Goal: Task Accomplishment & Management: Use online tool/utility

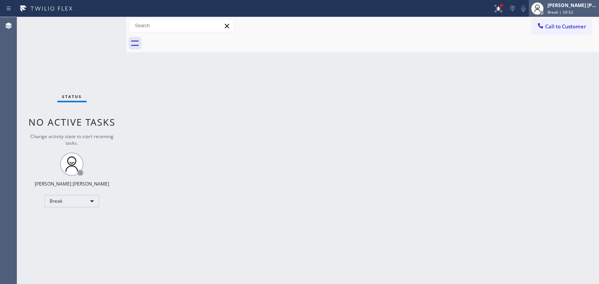
click at [586, 7] on div "[PERSON_NAME] [PERSON_NAME]" at bounding box center [571, 5] width 49 height 7
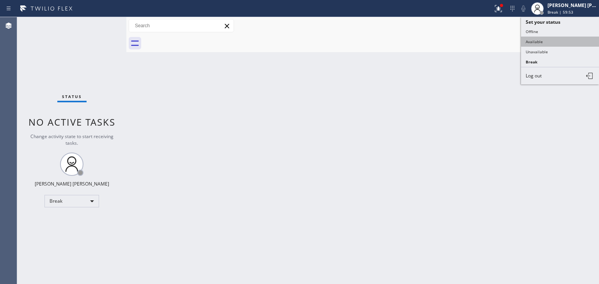
click at [542, 41] on button "Available" at bounding box center [560, 42] width 78 height 10
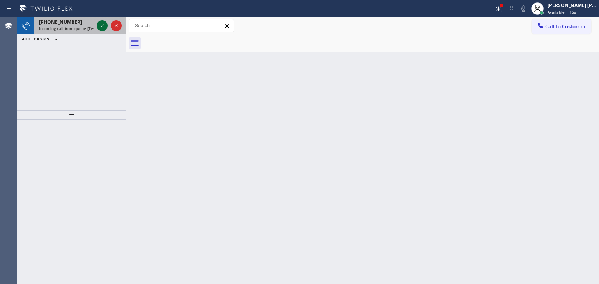
click at [104, 23] on icon at bounding box center [101, 25] width 9 height 9
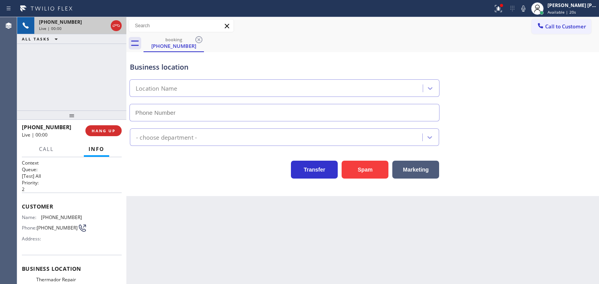
scroll to position [39, 0]
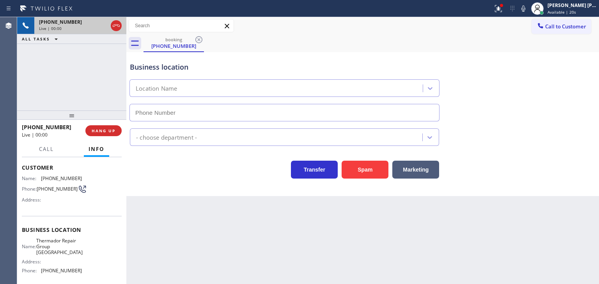
type input "[PHONE_NUMBER]"
click at [525, 7] on icon at bounding box center [523, 8] width 4 height 6
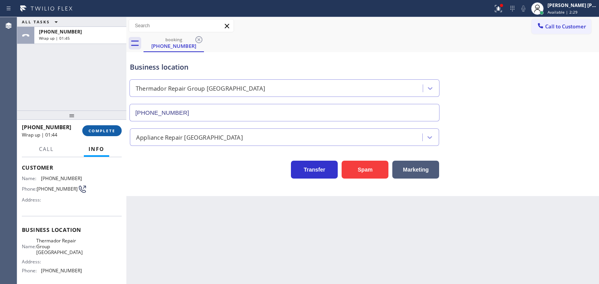
click at [111, 131] on span "COMPLETE" at bounding box center [101, 130] width 27 height 5
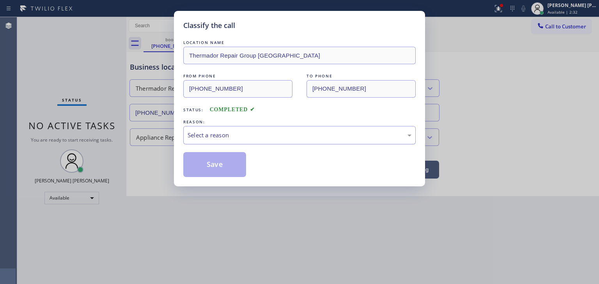
click at [227, 129] on div "Select a reason" at bounding box center [299, 135] width 232 height 18
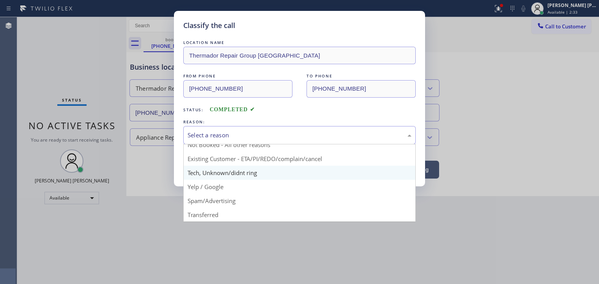
scroll to position [7, 0]
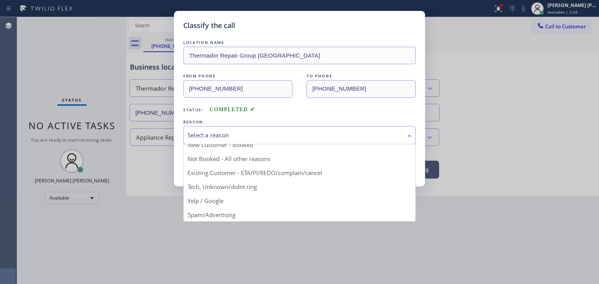
drag, startPoint x: 218, startPoint y: 209, endPoint x: 217, endPoint y: 203, distance: 6.0
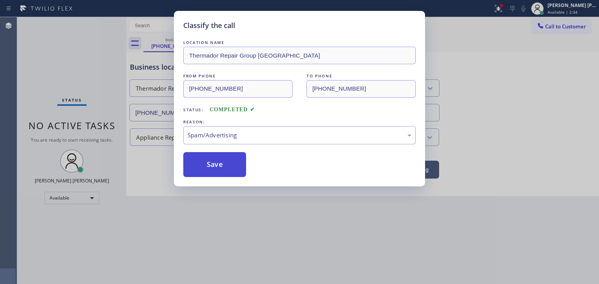
click at [215, 162] on button "Save" at bounding box center [214, 164] width 63 height 25
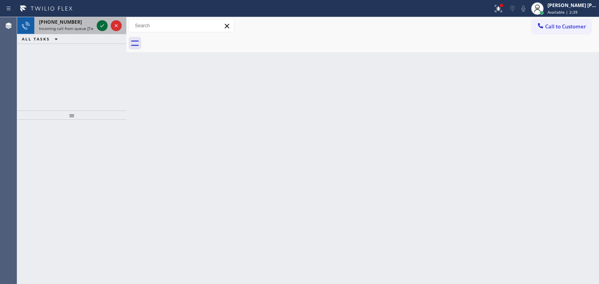
click at [104, 23] on icon at bounding box center [101, 25] width 9 height 9
click at [98, 24] on icon at bounding box center [101, 25] width 9 height 9
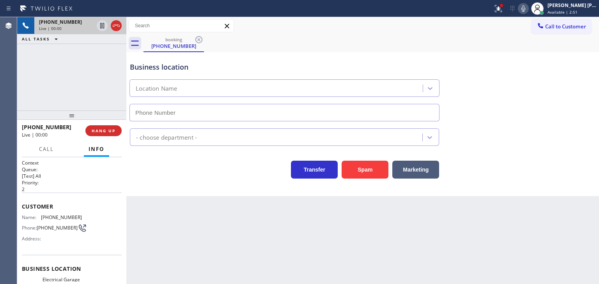
type input "[PHONE_NUMBER]"
click at [528, 7] on icon at bounding box center [522, 8] width 9 height 9
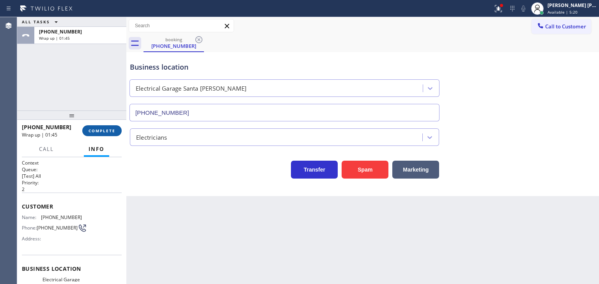
click at [103, 131] on span "COMPLETE" at bounding box center [101, 130] width 27 height 5
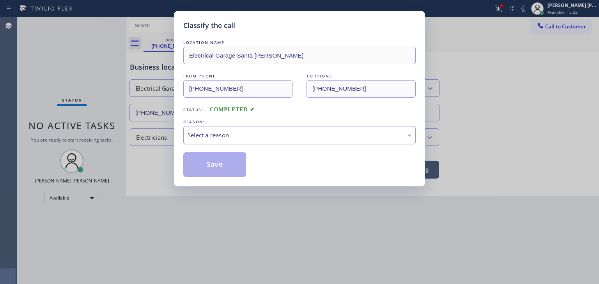
click at [256, 134] on div "Select a reason" at bounding box center [299, 135] width 224 height 9
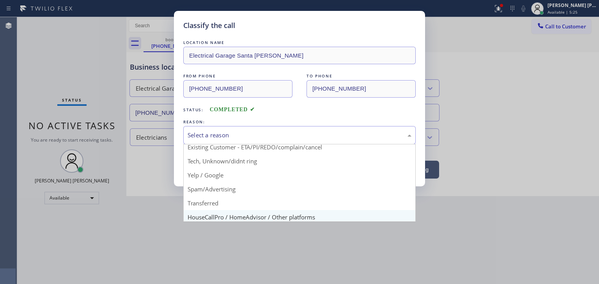
scroll to position [46, 0]
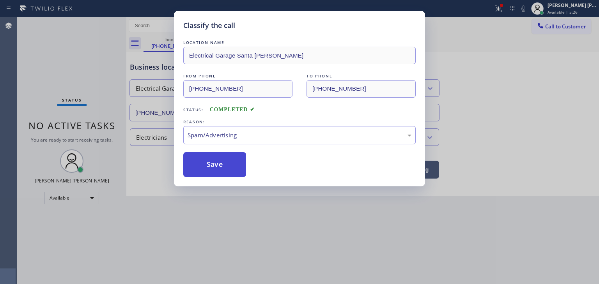
click at [215, 163] on button "Save" at bounding box center [214, 164] width 63 height 25
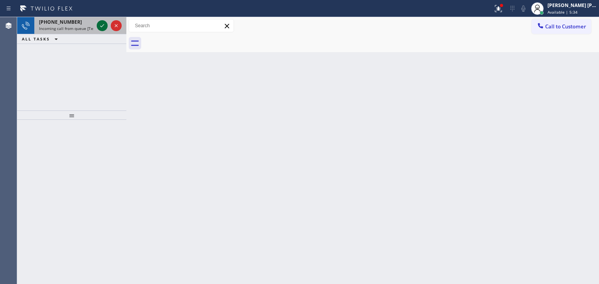
click at [101, 25] on icon at bounding box center [101, 25] width 9 height 9
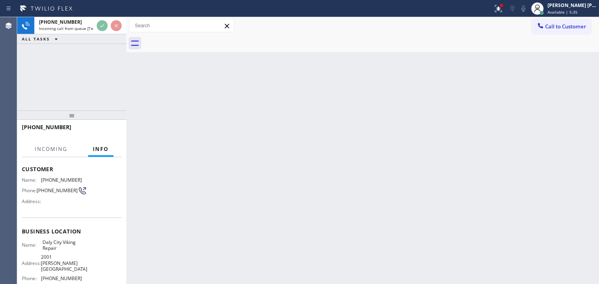
scroll to position [78, 0]
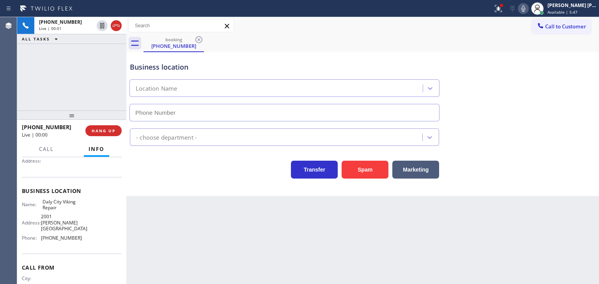
type input "[PHONE_NUMBER]"
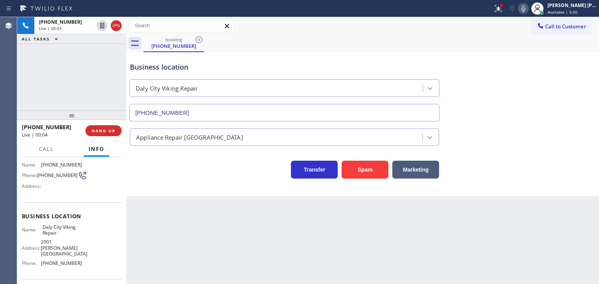
scroll to position [0, 0]
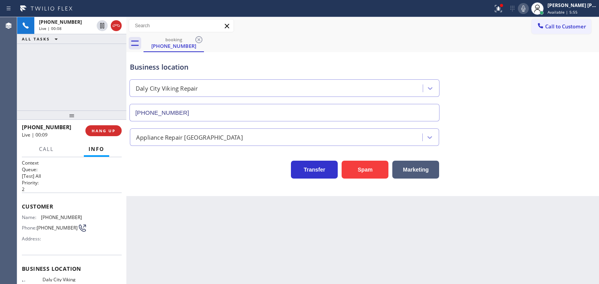
click at [528, 11] on icon at bounding box center [522, 8] width 9 height 9
click at [528, 5] on icon at bounding box center [522, 8] width 9 height 9
click at [528, 10] on icon at bounding box center [522, 8] width 9 height 9
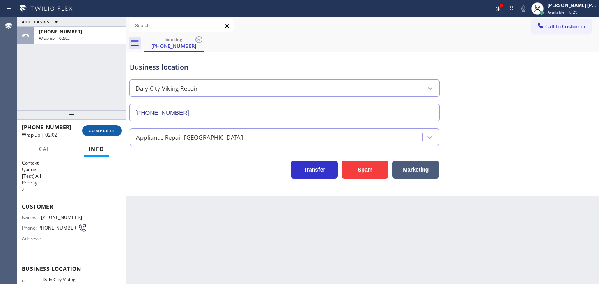
click at [110, 133] on span "COMPLETE" at bounding box center [101, 130] width 27 height 5
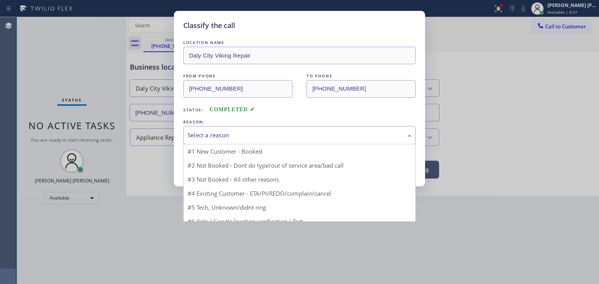
click at [219, 136] on div "Select a reason" at bounding box center [299, 135] width 224 height 9
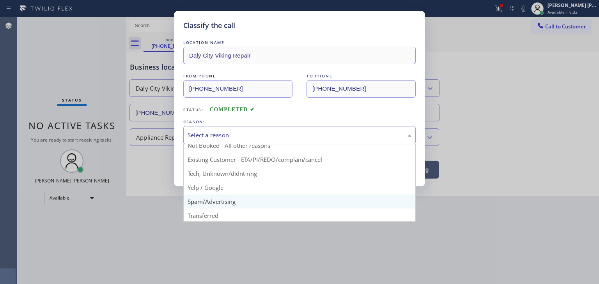
scroll to position [39, 0]
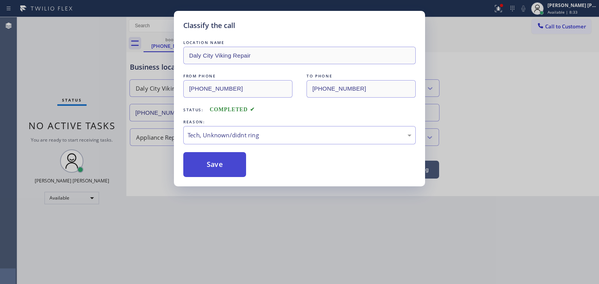
click at [227, 156] on button "Save" at bounding box center [214, 164] width 63 height 25
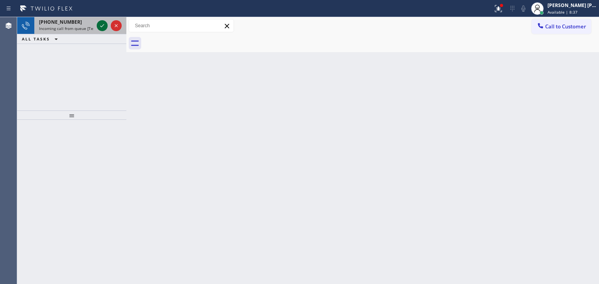
click at [100, 22] on icon at bounding box center [101, 25] width 9 height 9
click at [103, 27] on icon at bounding box center [101, 25] width 9 height 9
click at [104, 28] on icon at bounding box center [101, 25] width 9 height 9
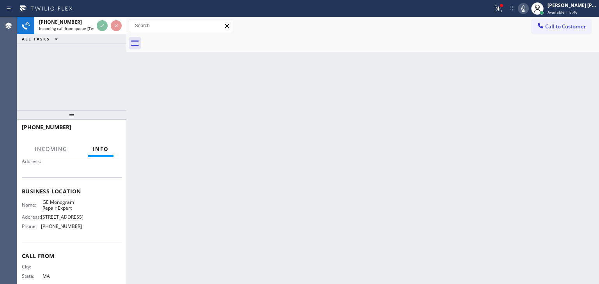
scroll to position [78, 0]
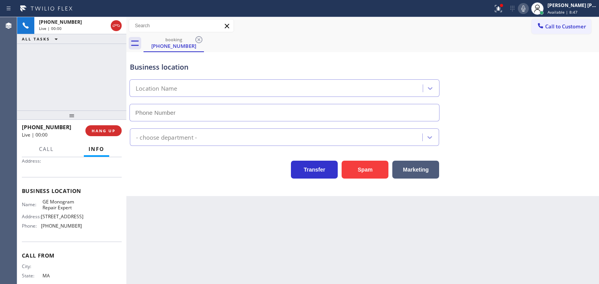
type input "[PHONE_NUMBER]"
click at [528, 11] on icon at bounding box center [522, 8] width 9 height 9
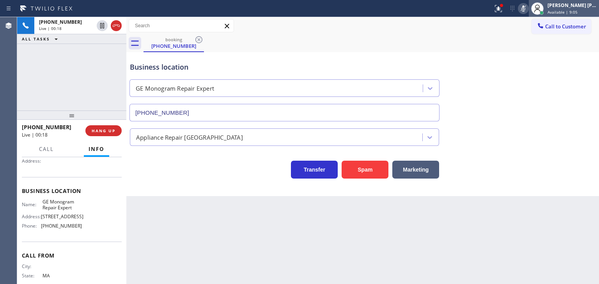
click at [597, 9] on div "[PERSON_NAME] [PERSON_NAME] Available | 9:05" at bounding box center [572, 9] width 53 height 14
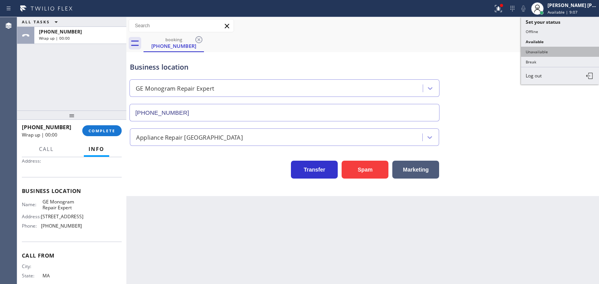
click at [565, 48] on button "Unavailable" at bounding box center [560, 52] width 78 height 10
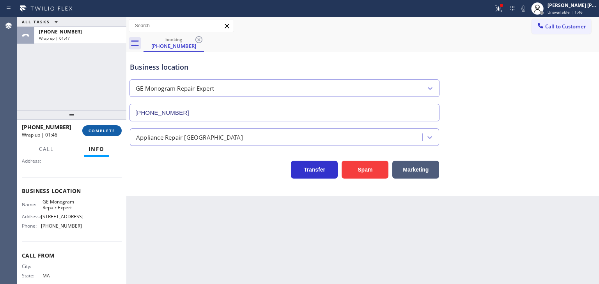
click at [107, 127] on button "COMPLETE" at bounding box center [101, 130] width 39 height 11
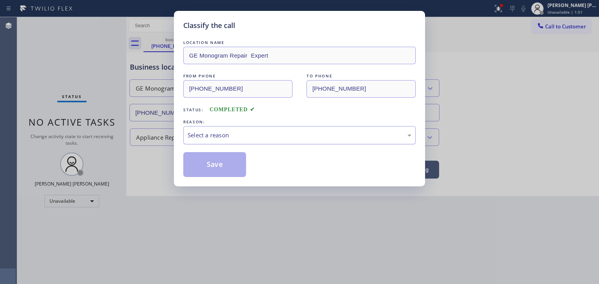
click at [238, 134] on div "Select a reason" at bounding box center [299, 135] width 224 height 9
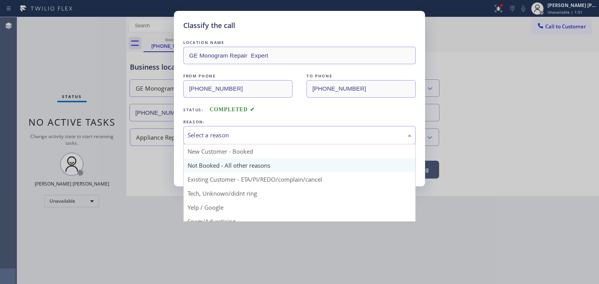
scroll to position [39, 0]
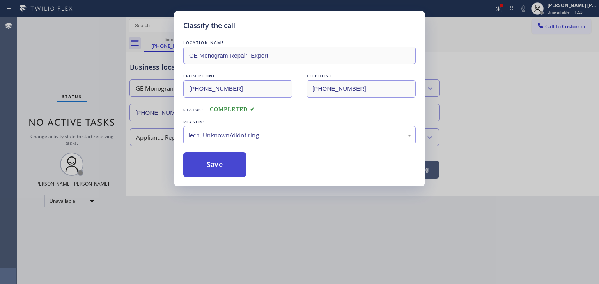
click at [223, 160] on button "Save" at bounding box center [214, 164] width 63 height 25
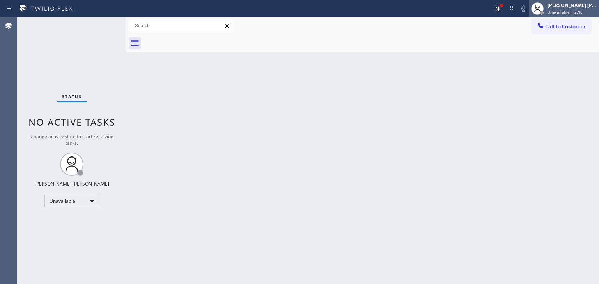
click at [573, 2] on div "[PERSON_NAME] [PERSON_NAME]" at bounding box center [571, 5] width 49 height 7
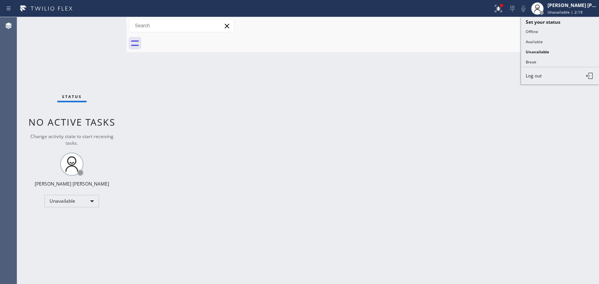
drag, startPoint x: 552, startPoint y: 41, endPoint x: 546, endPoint y: 40, distance: 6.3
click at [551, 41] on button "Available" at bounding box center [560, 42] width 78 height 10
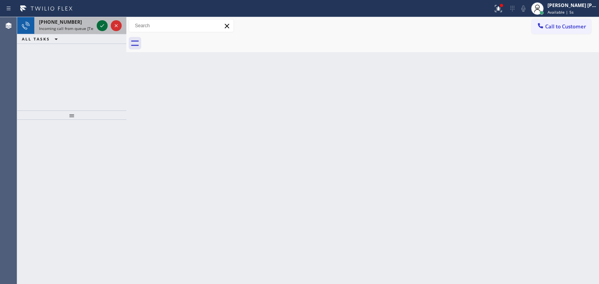
click at [101, 28] on icon at bounding box center [101, 25] width 9 height 9
click at [101, 26] on icon at bounding box center [101, 25] width 9 height 9
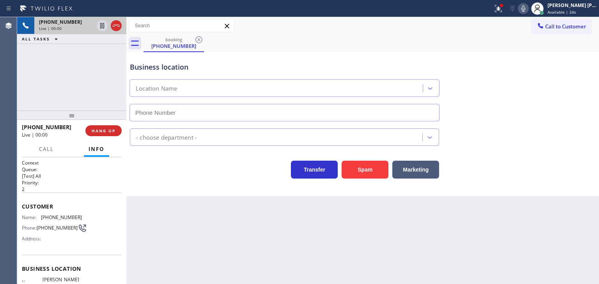
type input "[PHONE_NUMBER]"
click at [528, 11] on icon at bounding box center [522, 8] width 9 height 9
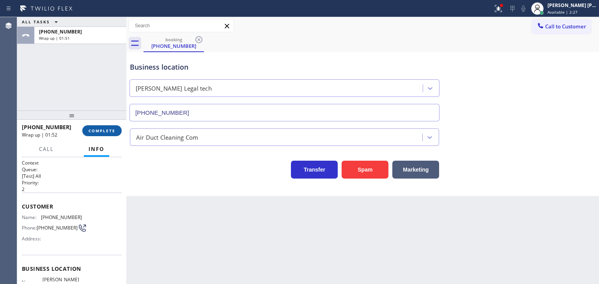
click at [109, 131] on span "COMPLETE" at bounding box center [101, 130] width 27 height 5
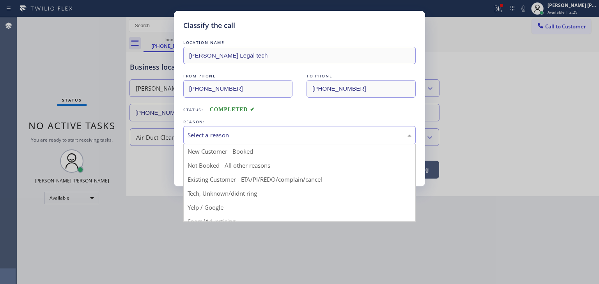
click at [233, 131] on div "Select a reason" at bounding box center [299, 135] width 232 height 18
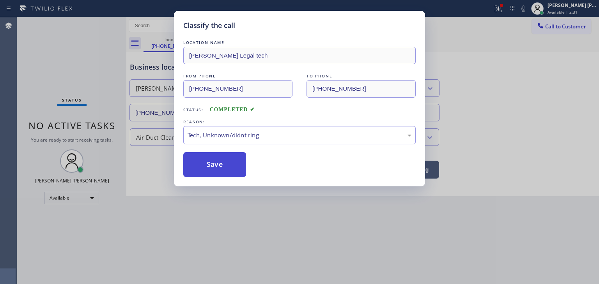
click at [212, 161] on button "Save" at bounding box center [214, 164] width 63 height 25
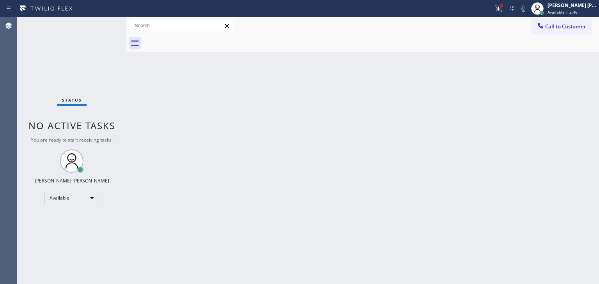
click at [99, 61] on div "Status No active tasks You are ready to start receiving tasks. [PERSON_NAME] [P…" at bounding box center [71, 150] width 109 height 267
click at [100, 23] on div "Status No active tasks You are ready to start receiving tasks. [PERSON_NAME] [P…" at bounding box center [71, 150] width 109 height 267
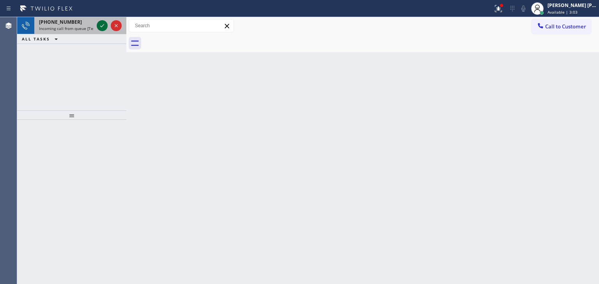
click at [100, 23] on icon at bounding box center [101, 25] width 9 height 9
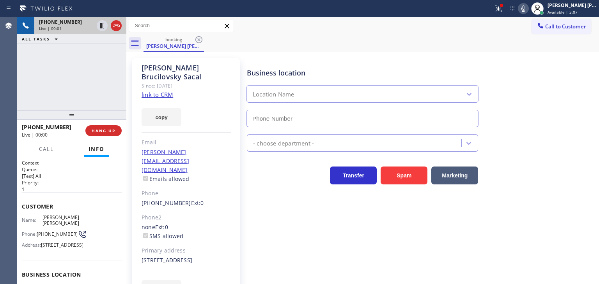
type input "[PHONE_NUMBER]"
click at [157, 93] on link "link to CRM" at bounding box center [157, 95] width 32 height 8
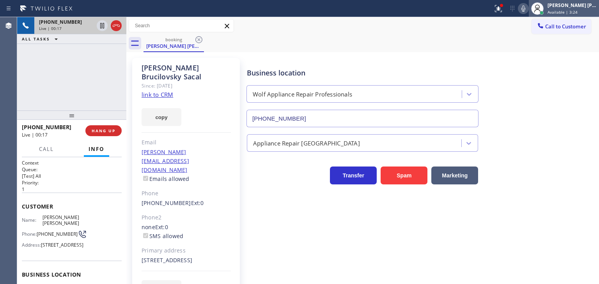
click at [567, 10] on span "Available | 3:24" at bounding box center [562, 11] width 30 height 5
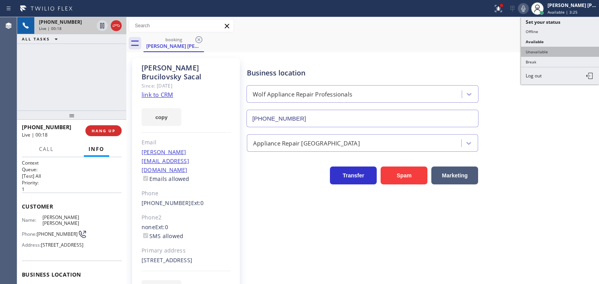
click at [559, 53] on button "Unavailable" at bounding box center [560, 52] width 78 height 10
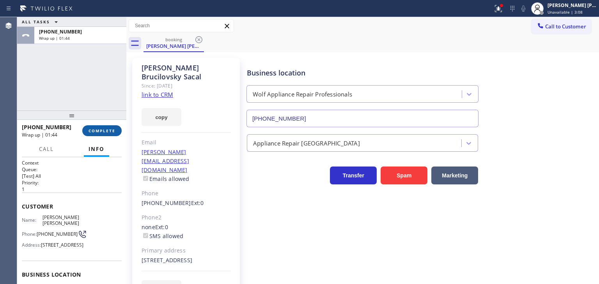
click at [99, 131] on span "COMPLETE" at bounding box center [101, 130] width 27 height 5
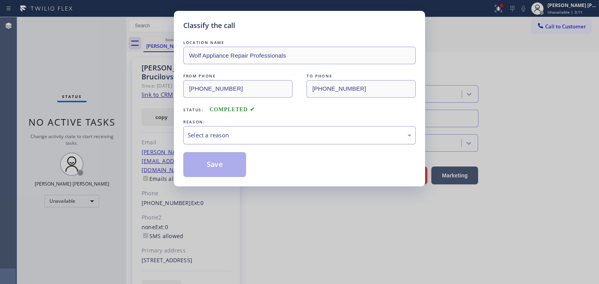
click at [204, 139] on div "Select a reason" at bounding box center [299, 135] width 224 height 9
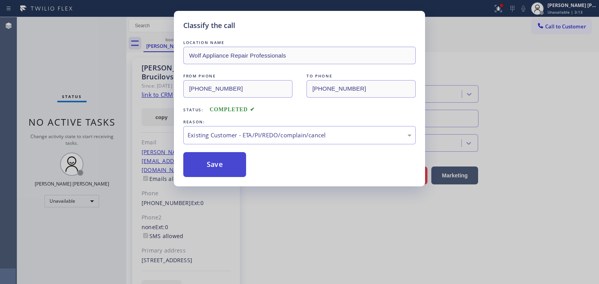
click at [219, 170] on button "Save" at bounding box center [214, 164] width 63 height 25
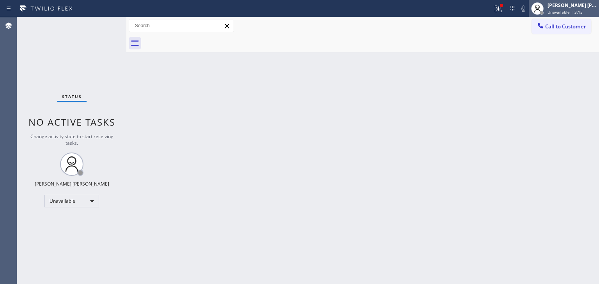
click at [587, 5] on div "[PERSON_NAME] [PERSON_NAME]" at bounding box center [571, 5] width 49 height 7
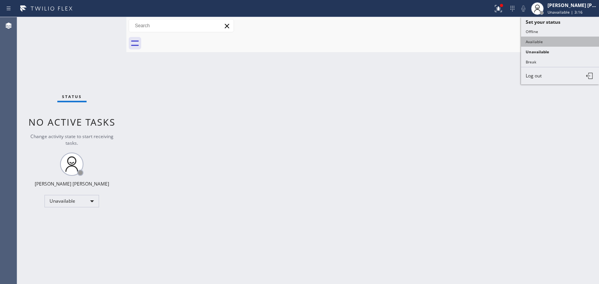
click at [546, 37] on button "Available" at bounding box center [560, 42] width 78 height 10
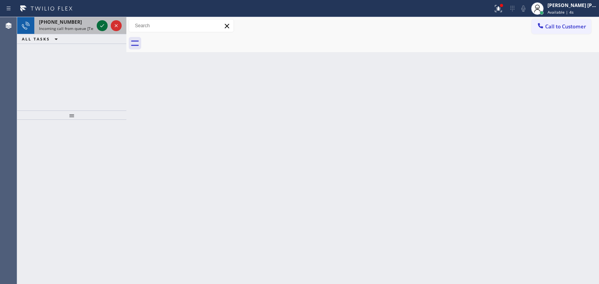
click at [104, 25] on icon at bounding box center [102, 25] width 4 height 3
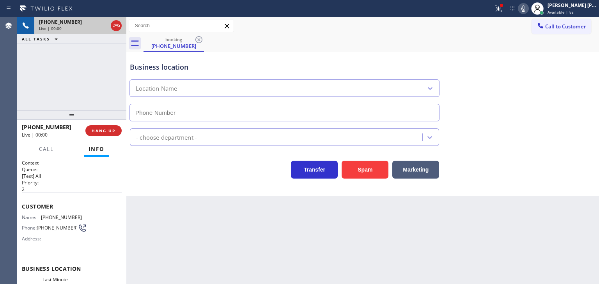
type input "[PHONE_NUMBER]"
click at [528, 7] on icon at bounding box center [522, 8] width 9 height 9
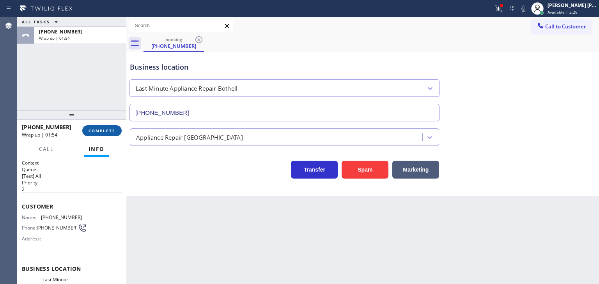
click at [99, 132] on span "COMPLETE" at bounding box center [101, 130] width 27 height 5
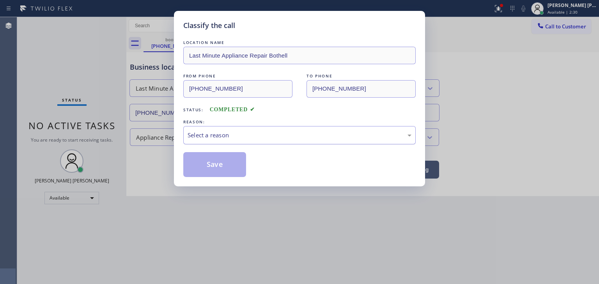
click at [252, 141] on div "Select a reason" at bounding box center [299, 135] width 232 height 18
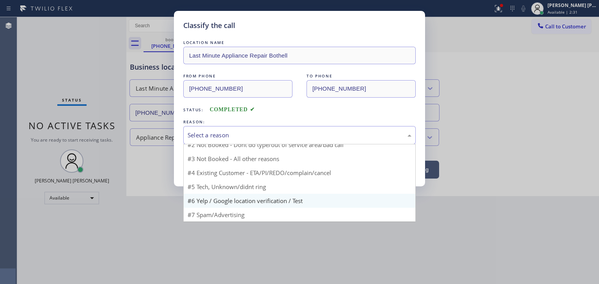
scroll to position [7, 0]
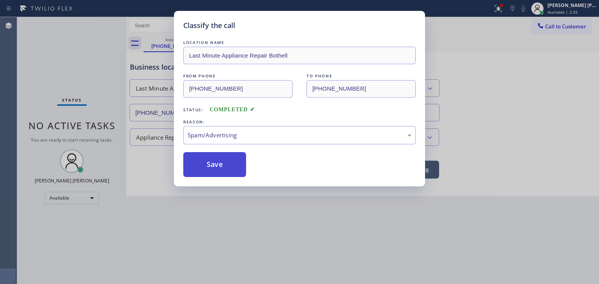
drag, startPoint x: 214, startPoint y: 169, endPoint x: 217, endPoint y: 170, distance: 4.2
click at [213, 168] on button "Save" at bounding box center [214, 164] width 63 height 25
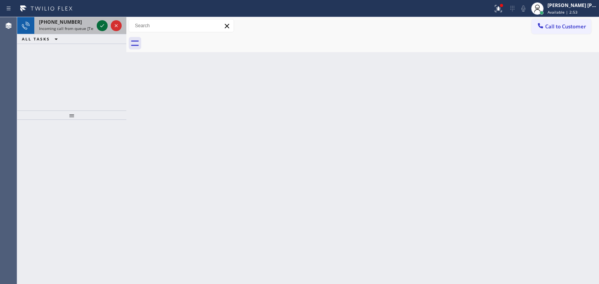
click at [101, 26] on icon at bounding box center [101, 25] width 9 height 9
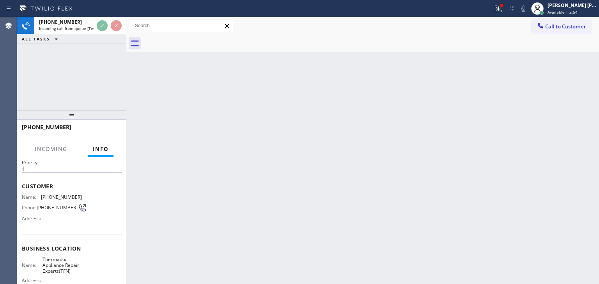
scroll to position [39, 0]
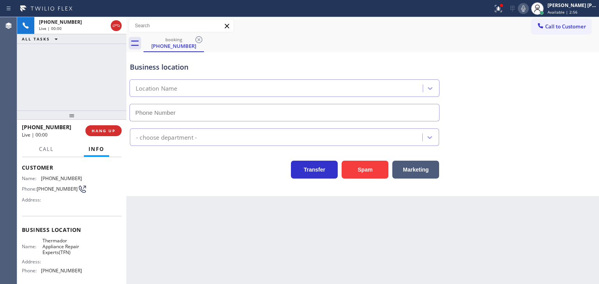
type input "[PHONE_NUMBER]"
click at [525, 5] on icon at bounding box center [523, 8] width 4 height 6
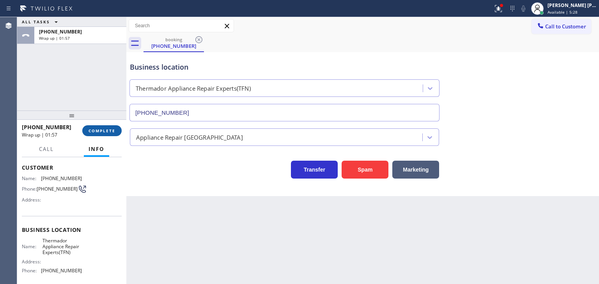
click at [90, 131] on span "COMPLETE" at bounding box center [101, 130] width 27 height 5
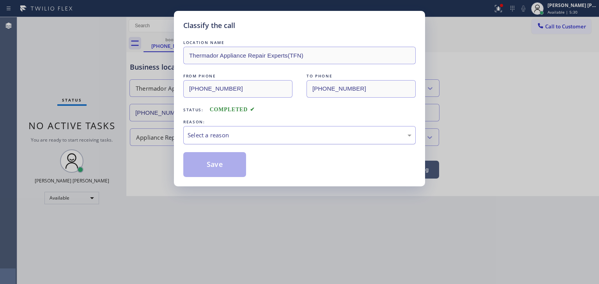
click at [198, 134] on div "Select a reason" at bounding box center [299, 135] width 224 height 9
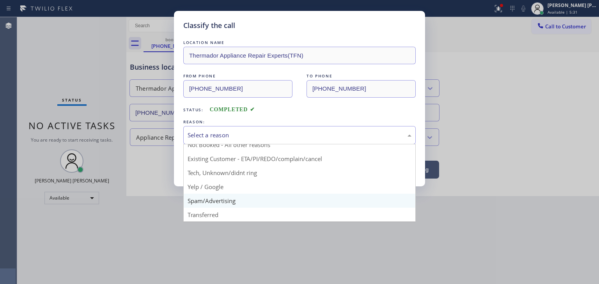
scroll to position [7, 0]
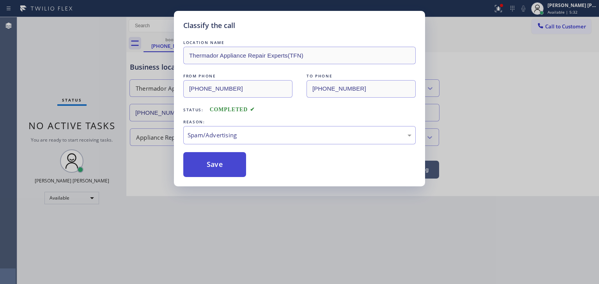
click at [218, 164] on button "Save" at bounding box center [214, 164] width 63 height 25
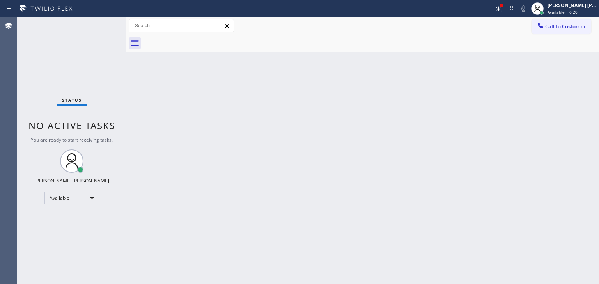
click at [109, 53] on div "Status No active tasks You are ready to start receiving tasks. [PERSON_NAME] [P…" at bounding box center [71, 150] width 109 height 267
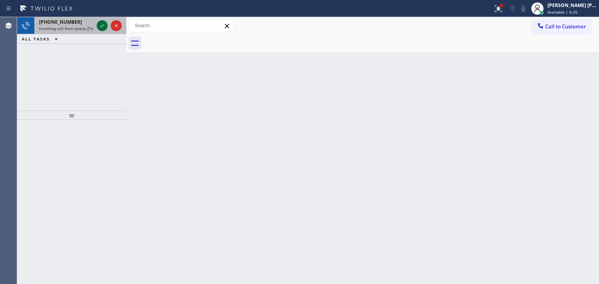
click at [97, 26] on div at bounding box center [102, 25] width 11 height 9
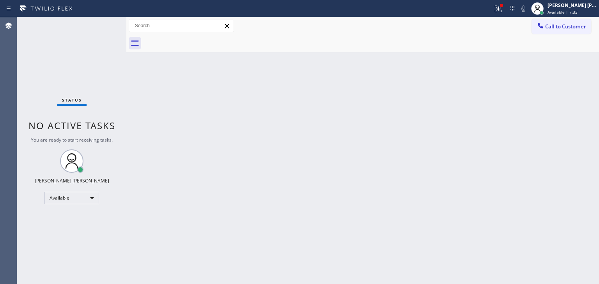
click at [104, 25] on div "Status No active tasks You are ready to start receiving tasks. [PERSON_NAME] [P…" at bounding box center [71, 150] width 109 height 267
click at [101, 23] on div "Status No active tasks You are ready to start receiving tasks. [PERSON_NAME] [P…" at bounding box center [71, 150] width 109 height 267
click at [102, 27] on div "Status No active tasks You are ready to start receiving tasks. [PERSON_NAME] [P…" at bounding box center [71, 150] width 109 height 267
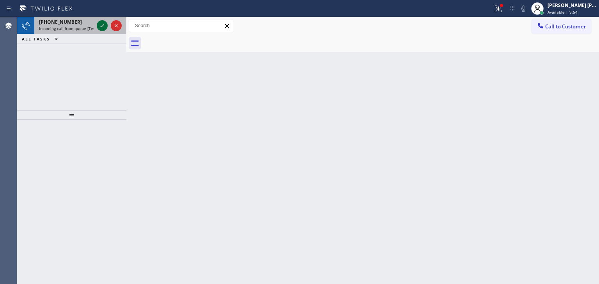
click at [104, 26] on icon at bounding box center [101, 25] width 9 height 9
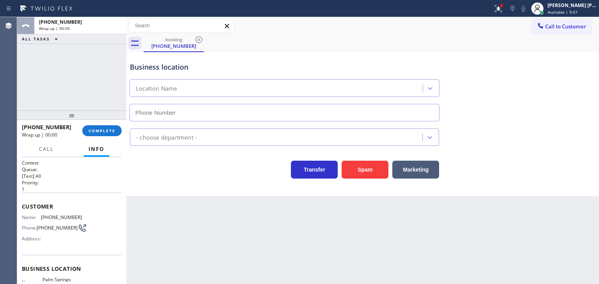
type input "[PHONE_NUMBER]"
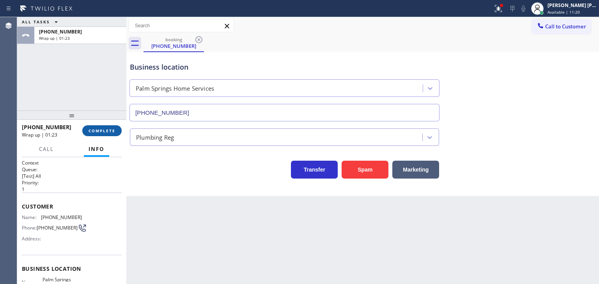
click at [102, 126] on button "COMPLETE" at bounding box center [101, 130] width 39 height 11
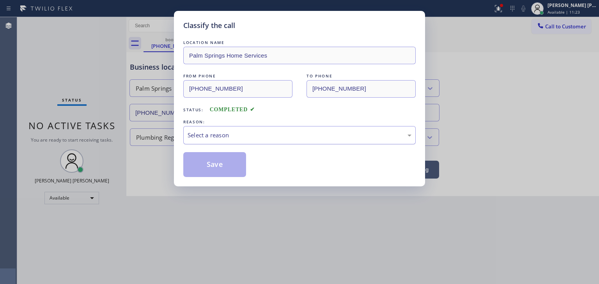
click at [224, 134] on div "Select a reason" at bounding box center [299, 135] width 224 height 9
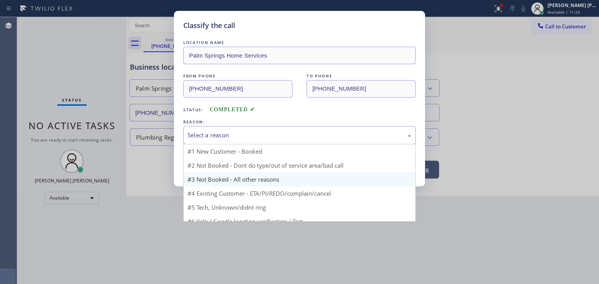
scroll to position [7, 0]
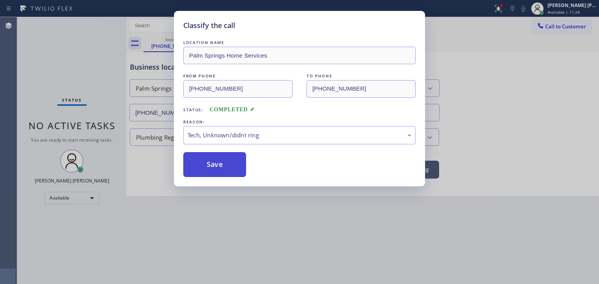
click at [226, 152] on button "Save" at bounding box center [214, 164] width 63 height 25
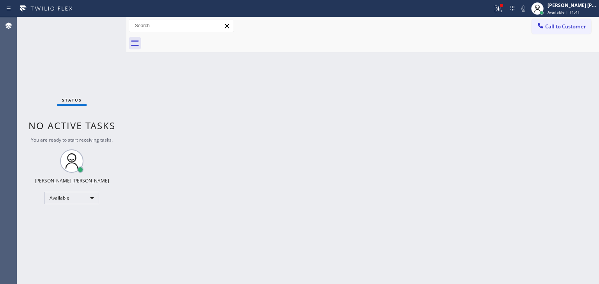
click at [104, 55] on div "Status No active tasks You are ready to start receiving tasks. [PERSON_NAME] [P…" at bounding box center [71, 150] width 109 height 267
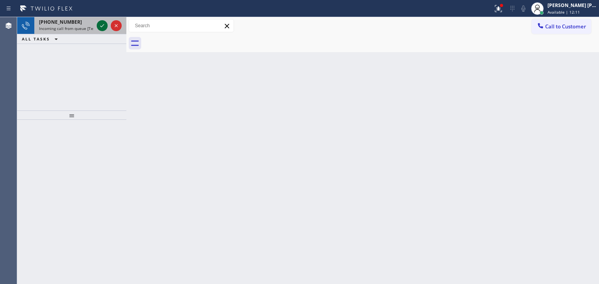
click at [101, 22] on icon at bounding box center [101, 25] width 9 height 9
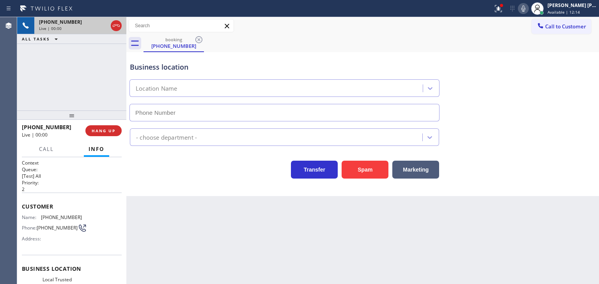
type input "[PHONE_NUMBER]"
drag, startPoint x: 62, startPoint y: 129, endPoint x: 28, endPoint y: 124, distance: 33.8
click at [28, 124] on div "[PHONE_NUMBER]" at bounding box center [51, 127] width 58 height 7
copy span "7143153357"
click at [528, 11] on icon at bounding box center [522, 8] width 9 height 9
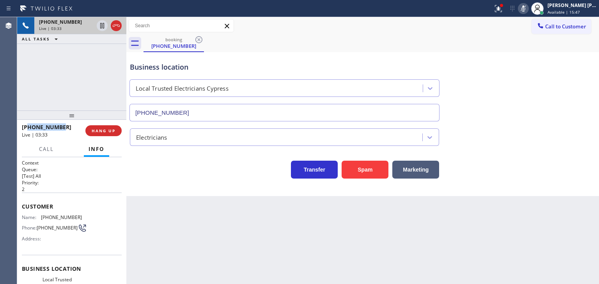
click at [528, 11] on icon at bounding box center [522, 8] width 9 height 9
click at [570, 6] on div "[PERSON_NAME] [PERSON_NAME]" at bounding box center [571, 5] width 49 height 7
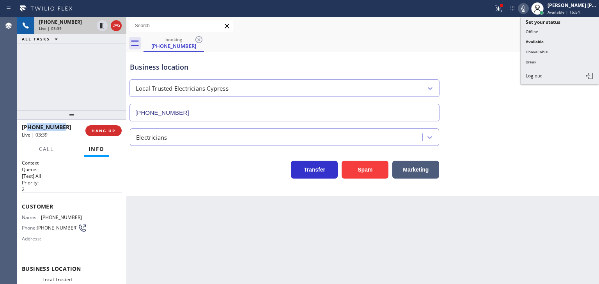
drag, startPoint x: 551, startPoint y: 54, endPoint x: 514, endPoint y: 44, distance: 38.0
click at [550, 55] on button "Unavailable" at bounding box center [560, 52] width 78 height 10
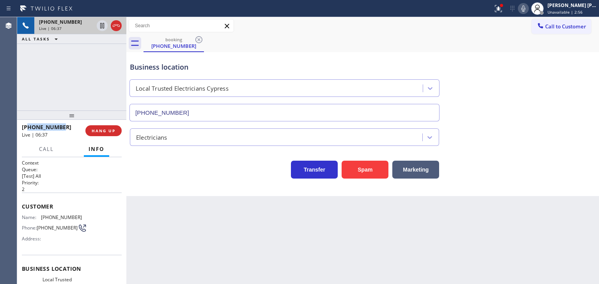
click at [528, 4] on icon at bounding box center [522, 8] width 9 height 9
click at [528, 9] on icon at bounding box center [522, 8] width 9 height 9
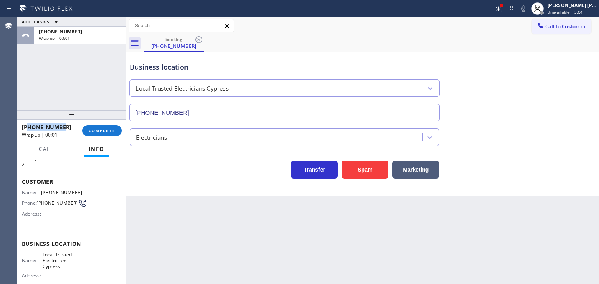
scroll to position [39, 0]
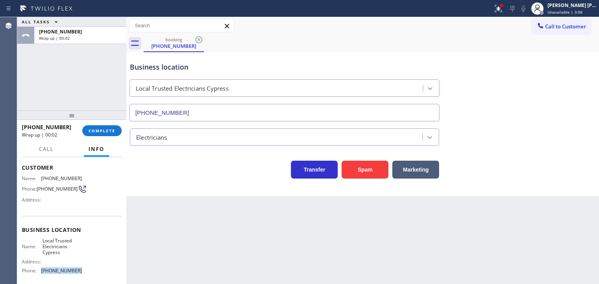
drag, startPoint x: 79, startPoint y: 273, endPoint x: 39, endPoint y: 272, distance: 40.6
click at [39, 272] on div "Name: Local Trusted Electricians Cypress Address: Phone: [PHONE_NUMBER]" at bounding box center [72, 257] width 100 height 39
copy div "[PHONE_NUMBER]"
drag, startPoint x: 62, startPoint y: 125, endPoint x: 29, endPoint y: 127, distance: 32.8
click at [29, 127] on div "[PHONE_NUMBER]" at bounding box center [49, 127] width 55 height 7
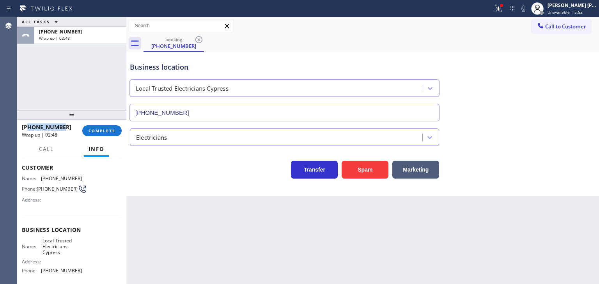
copy span "7143153357"
click at [92, 133] on span "COMPLETE" at bounding box center [101, 130] width 27 height 5
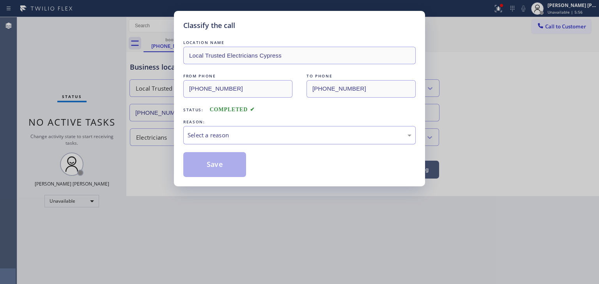
click at [197, 133] on div "Select a reason" at bounding box center [299, 135] width 224 height 9
click at [210, 163] on button "Save" at bounding box center [214, 164] width 63 height 25
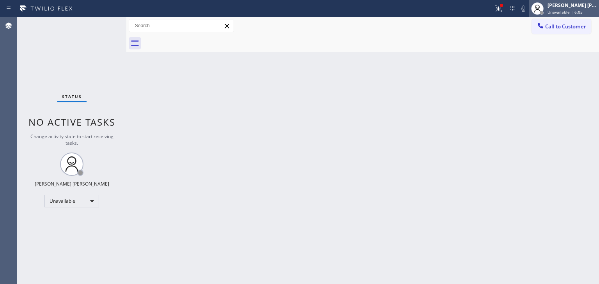
click at [582, 9] on span "Unavailable | 6:05" at bounding box center [564, 11] width 35 height 5
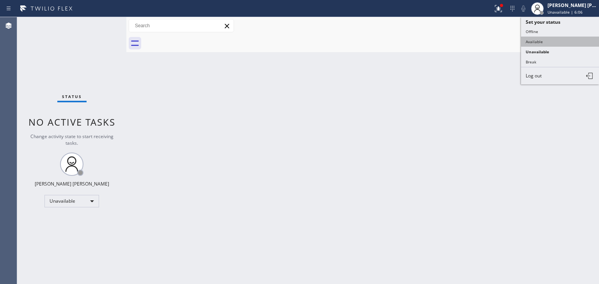
click at [540, 38] on button "Available" at bounding box center [560, 42] width 78 height 10
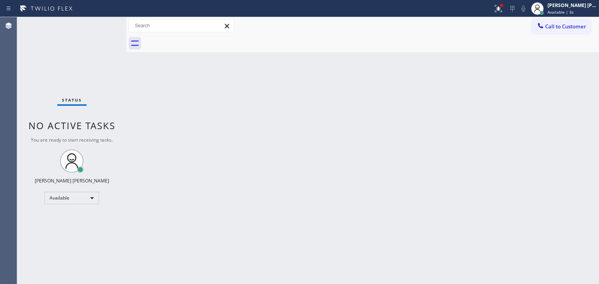
click at [99, 58] on div "Status No active tasks You are ready to start receiving tasks. [PERSON_NAME] [P…" at bounding box center [71, 150] width 109 height 267
click at [99, 21] on div "Status No active tasks You are ready to start receiving tasks. [PERSON_NAME] [P…" at bounding box center [71, 150] width 109 height 267
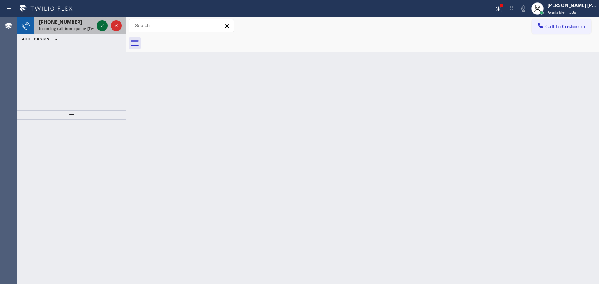
click at [99, 21] on icon at bounding box center [101, 25] width 9 height 9
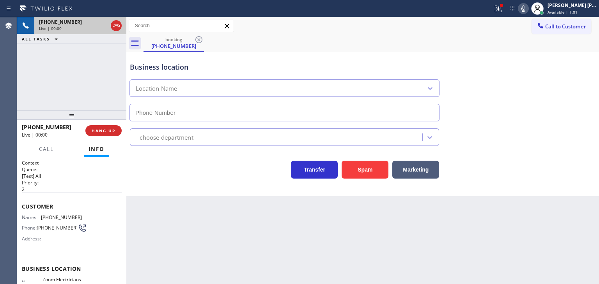
scroll to position [39, 0]
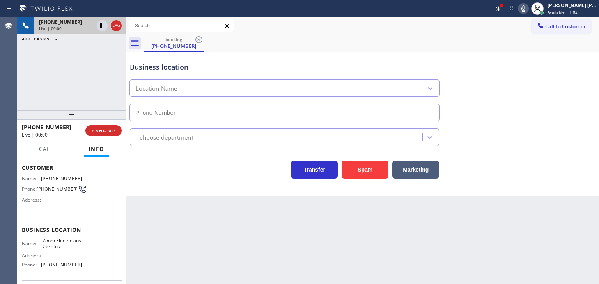
type input "[PHONE_NUMBER]"
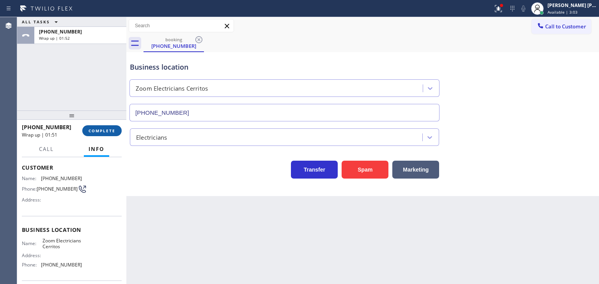
click at [109, 133] on span "COMPLETE" at bounding box center [101, 130] width 27 height 5
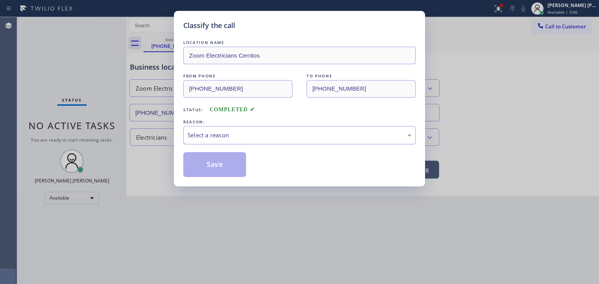
click at [207, 132] on div "Select a reason" at bounding box center [299, 135] width 224 height 9
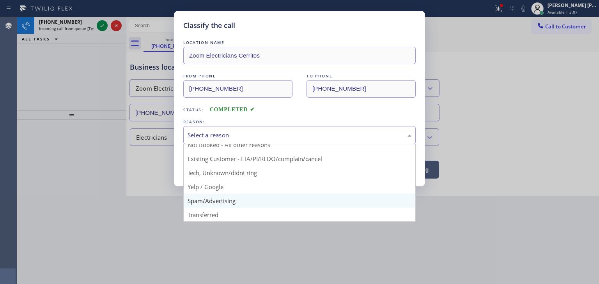
scroll to position [7, 0]
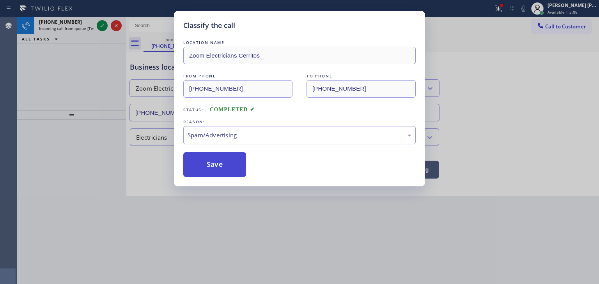
click at [212, 169] on button "Save" at bounding box center [214, 164] width 63 height 25
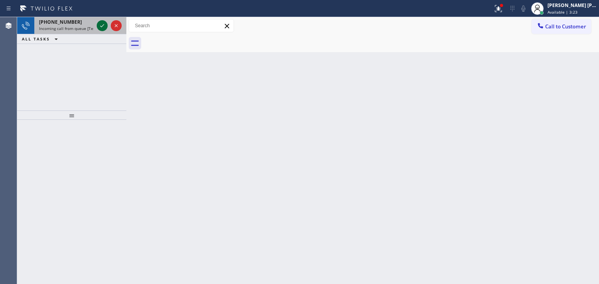
click at [99, 24] on icon at bounding box center [101, 25] width 9 height 9
click at [102, 21] on button at bounding box center [102, 25] width 11 height 11
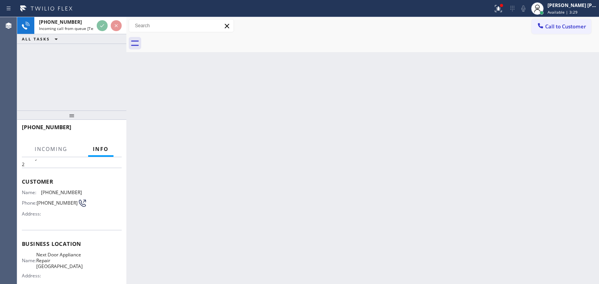
scroll to position [39, 0]
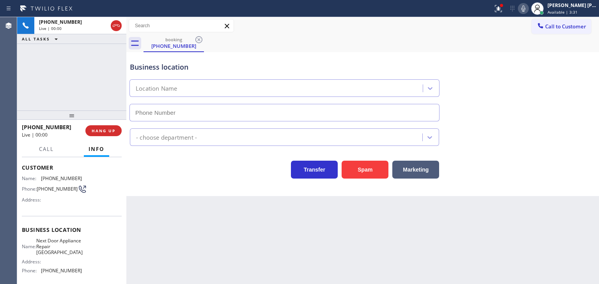
type input "[PHONE_NUMBER]"
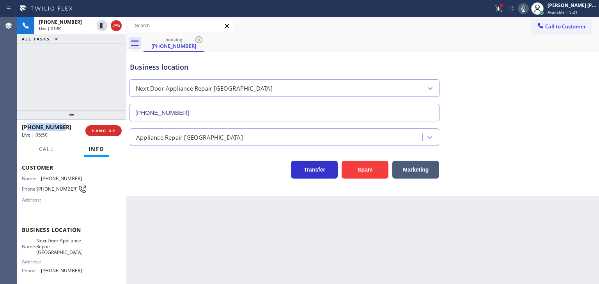
drag, startPoint x: 64, startPoint y: 128, endPoint x: 28, endPoint y: 124, distance: 36.1
click at [28, 124] on div "[PHONE_NUMBER]" at bounding box center [51, 127] width 58 height 7
copy span "6313056781"
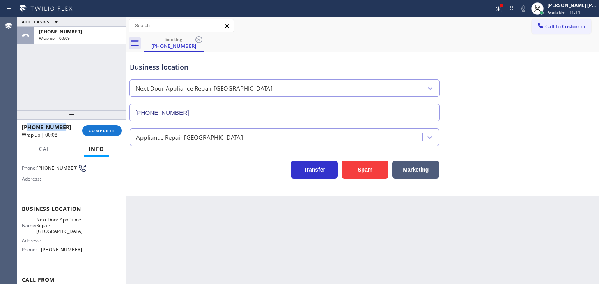
scroll to position [78, 0]
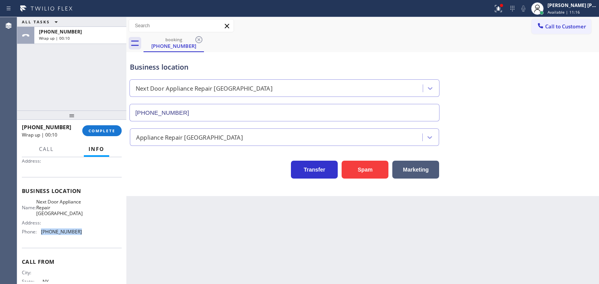
drag, startPoint x: 81, startPoint y: 230, endPoint x: 41, endPoint y: 231, distance: 40.1
click at [41, 231] on div "Name: Next Door Appliance Repair [GEOGRAPHIC_DATA] Address: Phone: [PHONE_NUMBE…" at bounding box center [72, 218] width 100 height 39
copy div "[PHONE_NUMBER]"
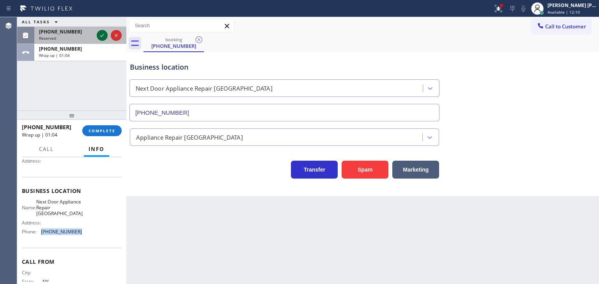
click at [103, 33] on icon at bounding box center [101, 35] width 9 height 9
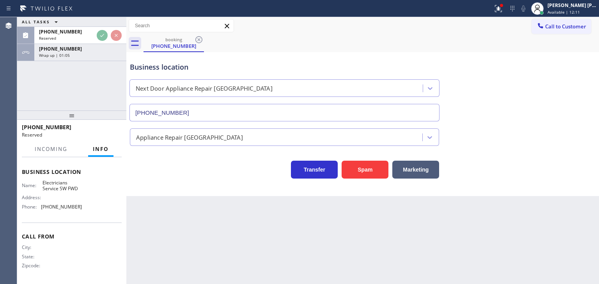
scroll to position [65, 0]
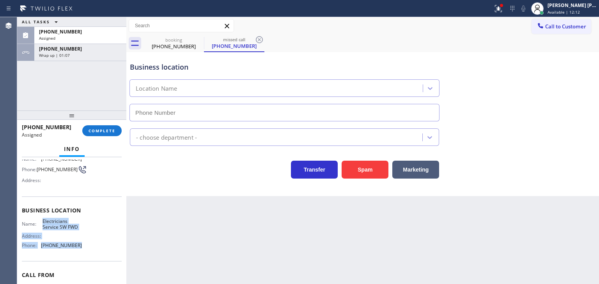
type input "[PHONE_NUMBER]"
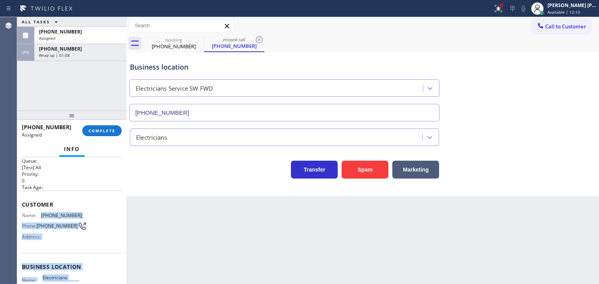
scroll to position [0, 0]
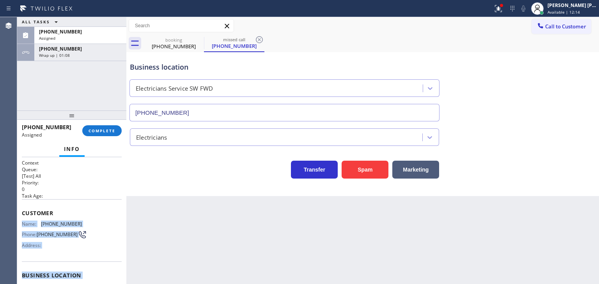
drag, startPoint x: 79, startPoint y: 251, endPoint x: 19, endPoint y: 220, distance: 67.3
click at [19, 220] on div "Context Queue: [Test] All Priority: 0 Task Age: Customer Name: [PHONE_NUMBER] P…" at bounding box center [71, 220] width 109 height 127
copy div "Name: [PHONE_NUMBER] Phone: [PHONE_NUMBER] Address: Business location Name: Ele…"
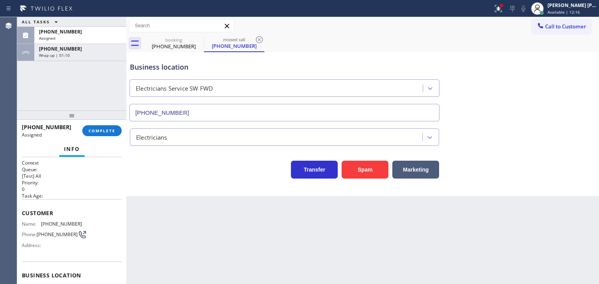
click at [93, 138] on div "[PHONE_NUMBER] Assigned COMPLETE" at bounding box center [72, 131] width 100 height 20
click at [97, 133] on span "COMPLETE" at bounding box center [101, 130] width 27 height 5
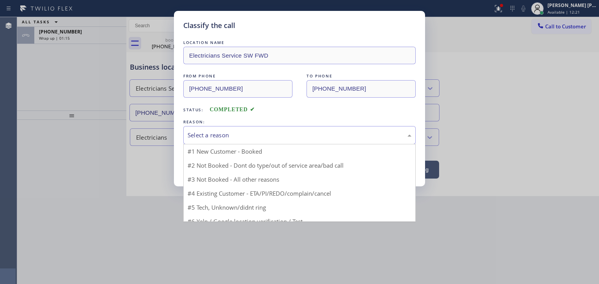
click at [222, 132] on div "Select a reason" at bounding box center [299, 135] width 224 height 9
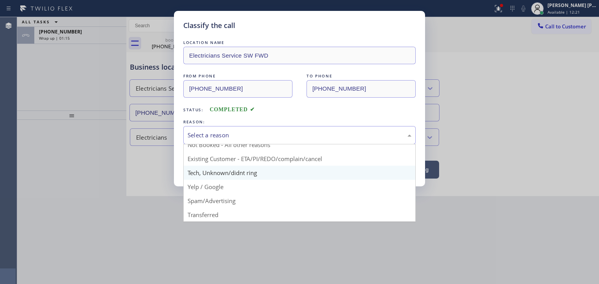
scroll to position [7, 0]
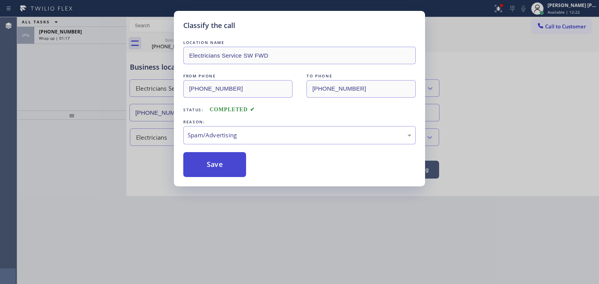
click at [215, 161] on button "Save" at bounding box center [214, 164] width 63 height 25
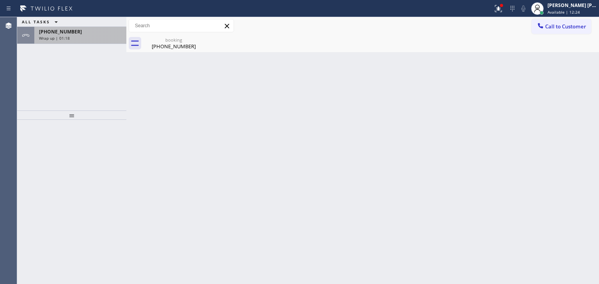
click at [67, 37] on span "Wrap up | 01:18" at bounding box center [54, 37] width 31 height 5
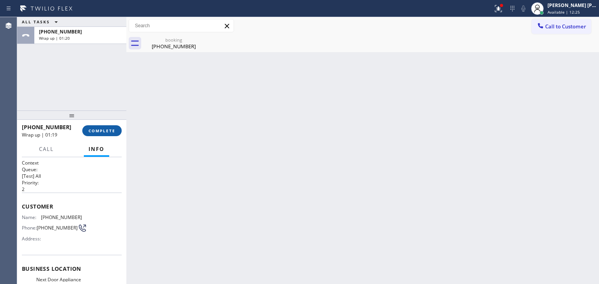
click at [101, 134] on button "COMPLETE" at bounding box center [101, 130] width 39 height 11
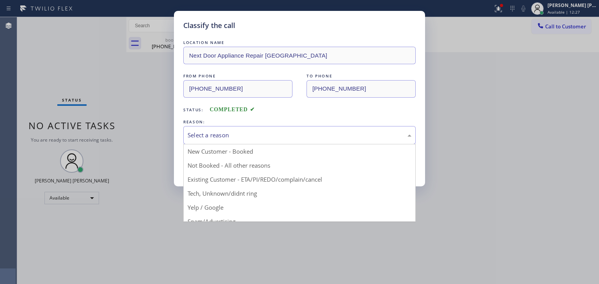
click at [228, 138] on div "Select a reason" at bounding box center [299, 135] width 224 height 9
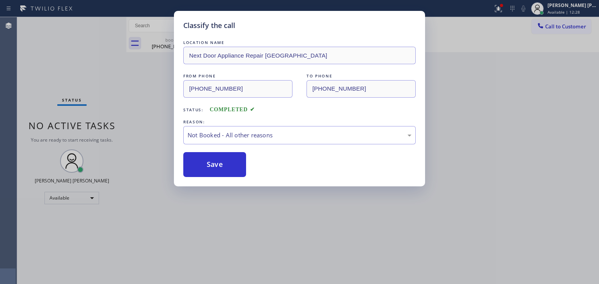
click at [211, 161] on button "Save" at bounding box center [214, 164] width 63 height 25
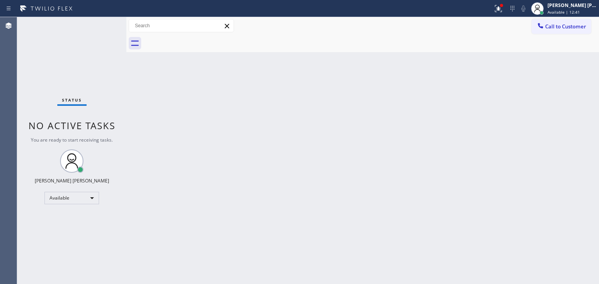
click at [100, 27] on div "Status No active tasks You are ready to start receiving tasks. [PERSON_NAME] [P…" at bounding box center [71, 150] width 109 height 267
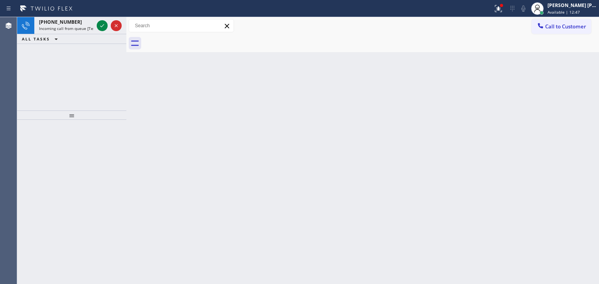
click at [102, 19] on div at bounding box center [109, 25] width 28 height 17
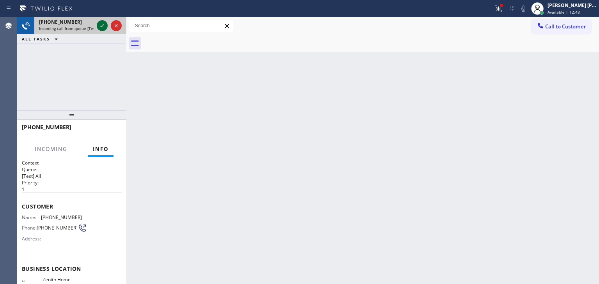
click at [104, 21] on icon at bounding box center [101, 25] width 9 height 9
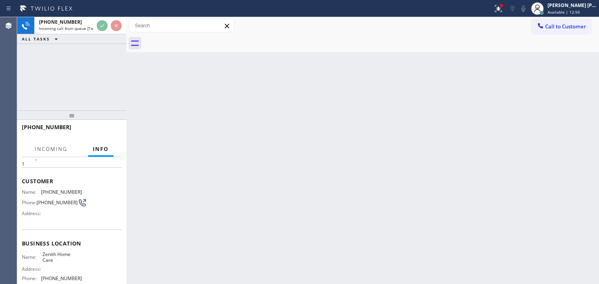
scroll to position [39, 0]
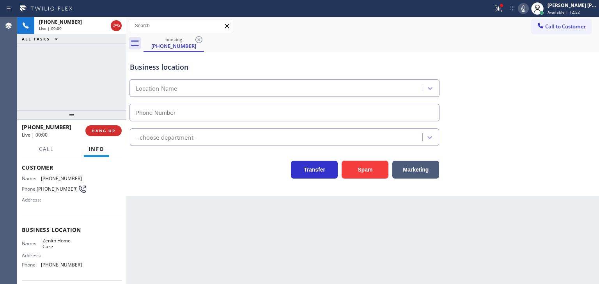
type input "[PHONE_NUMBER]"
click at [528, 6] on icon at bounding box center [522, 8] width 9 height 9
click at [576, 10] on span "Available | 13:00" at bounding box center [563, 11] width 32 height 5
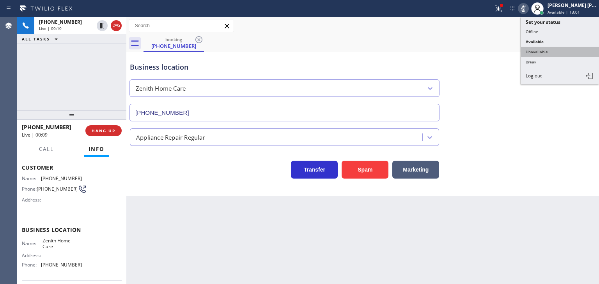
click at [563, 54] on button "Unavailable" at bounding box center [560, 52] width 78 height 10
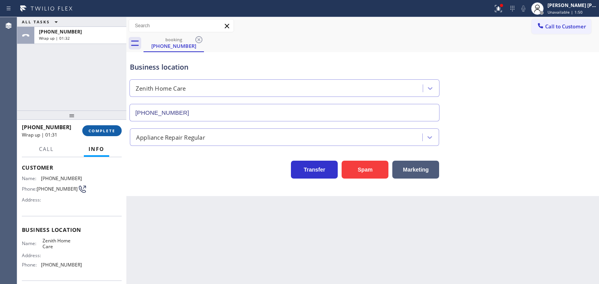
click at [111, 127] on button "COMPLETE" at bounding box center [101, 130] width 39 height 11
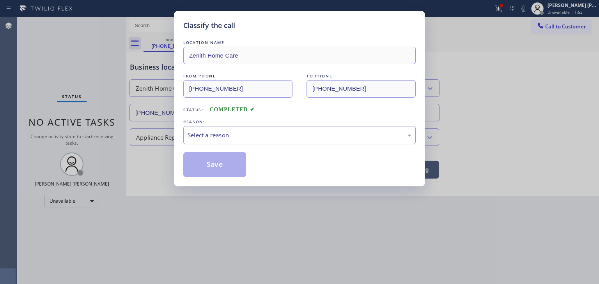
click at [214, 138] on div "Select a reason" at bounding box center [299, 135] width 224 height 9
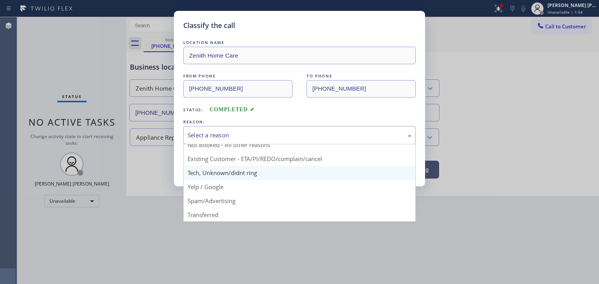
scroll to position [7, 0]
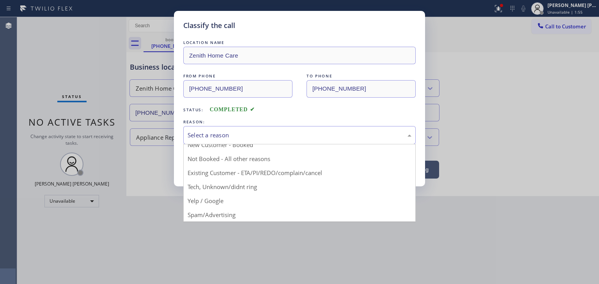
drag, startPoint x: 227, startPoint y: 212, endPoint x: 224, endPoint y: 204, distance: 8.8
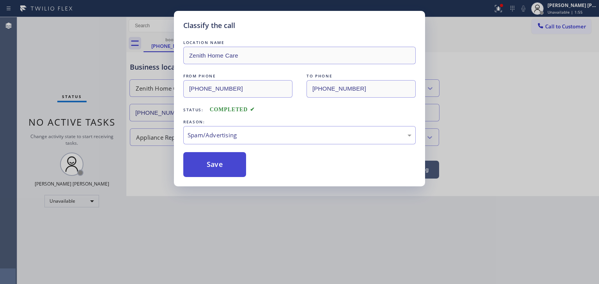
click at [219, 166] on button "Save" at bounding box center [214, 164] width 63 height 25
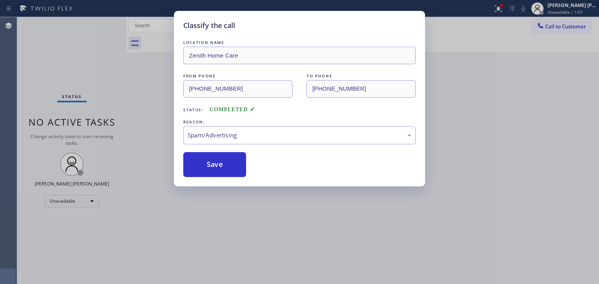
click at [585, 8] on div "Classify the call LOCATION NAME Zenith Home Care FROM PHONE [PHONE_NUMBER] TO P…" at bounding box center [299, 142] width 599 height 284
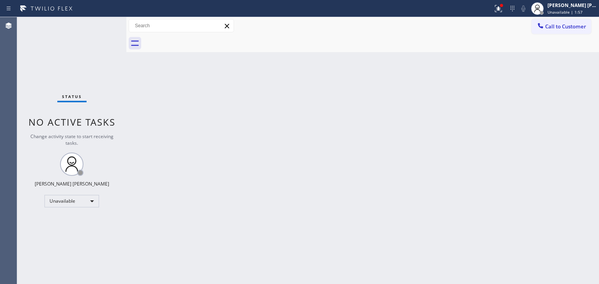
click at [585, 8] on div "[PERSON_NAME] [PERSON_NAME]" at bounding box center [571, 5] width 49 height 7
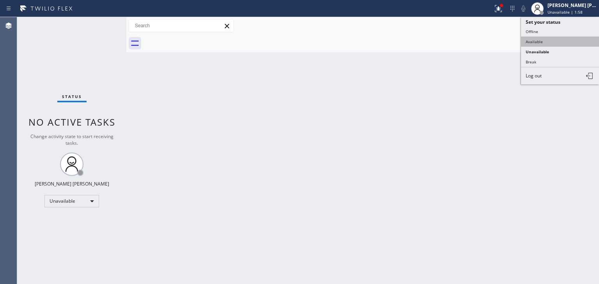
click at [551, 41] on button "Available" at bounding box center [560, 42] width 78 height 10
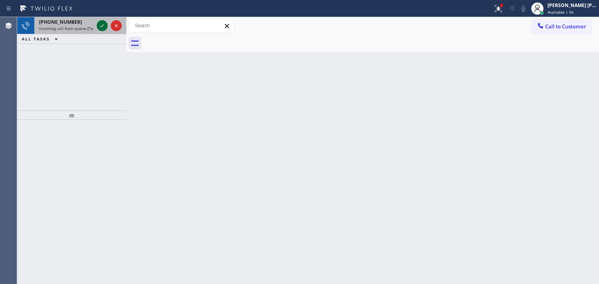
click at [104, 24] on icon at bounding box center [101, 25] width 9 height 9
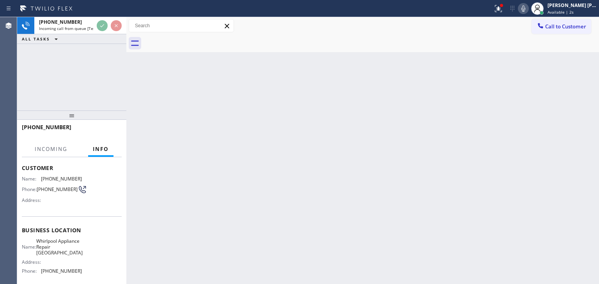
scroll to position [39, 0]
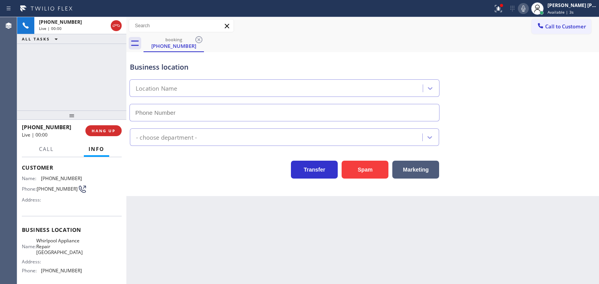
type input "[PHONE_NUMBER]"
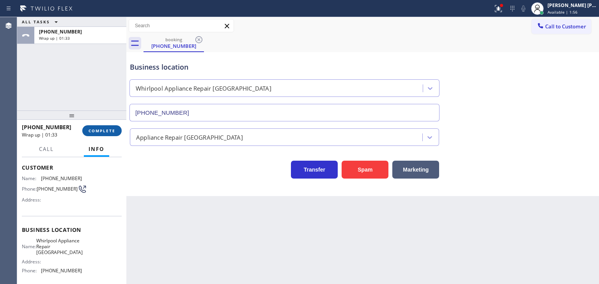
click at [111, 132] on span "COMPLETE" at bounding box center [101, 130] width 27 height 5
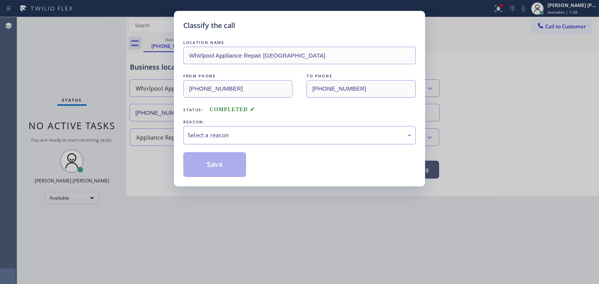
click at [218, 135] on div "Select a reason" at bounding box center [299, 135] width 224 height 9
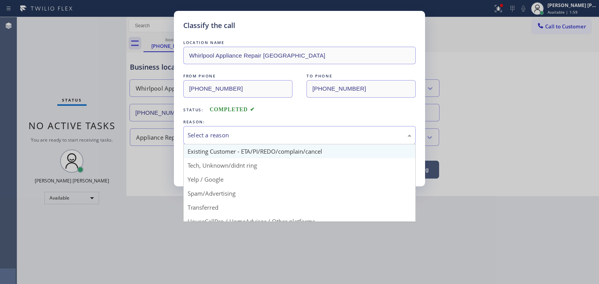
scroll to position [46, 0]
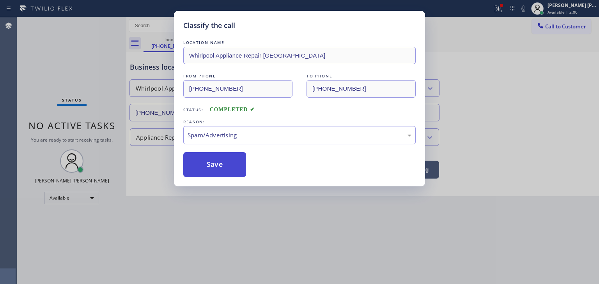
click at [215, 167] on button "Save" at bounding box center [214, 164] width 63 height 25
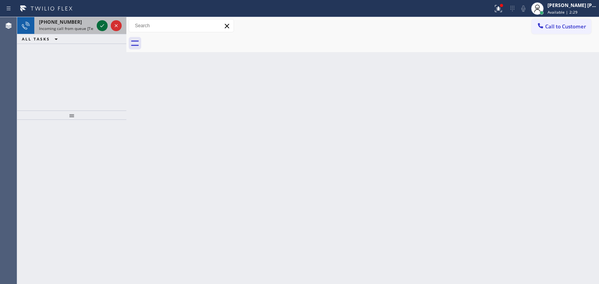
click at [97, 27] on icon at bounding box center [101, 25] width 9 height 9
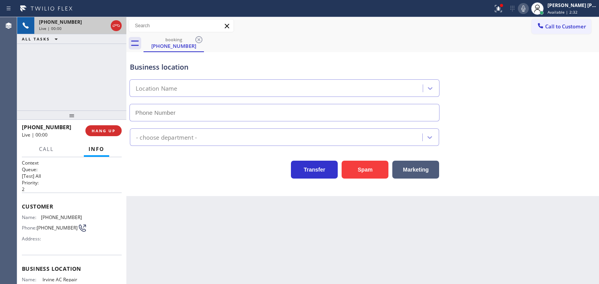
type input "[PHONE_NUMBER]"
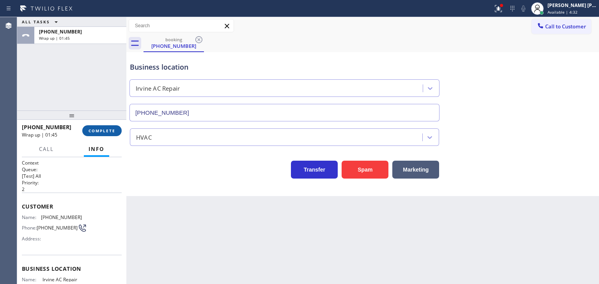
click at [102, 129] on span "COMPLETE" at bounding box center [101, 130] width 27 height 5
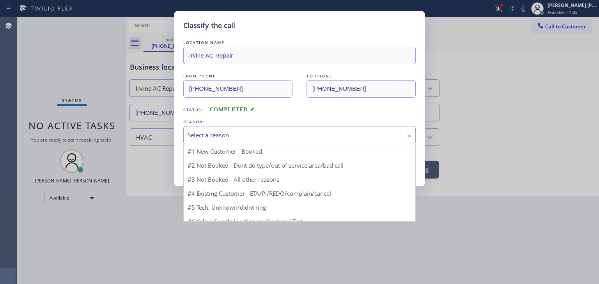
click at [218, 138] on div "Select a reason" at bounding box center [299, 135] width 224 height 9
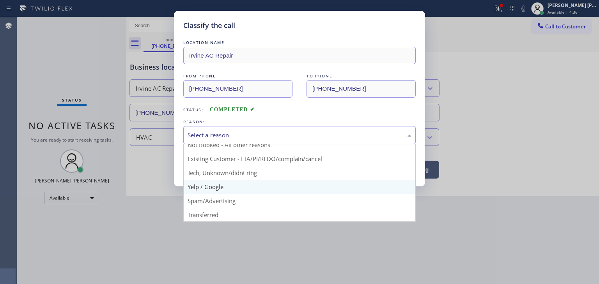
scroll to position [7, 0]
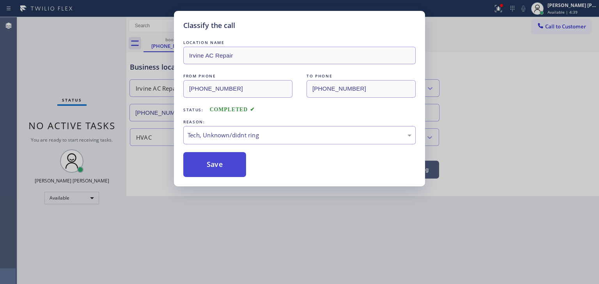
click at [216, 161] on button "Save" at bounding box center [214, 164] width 63 height 25
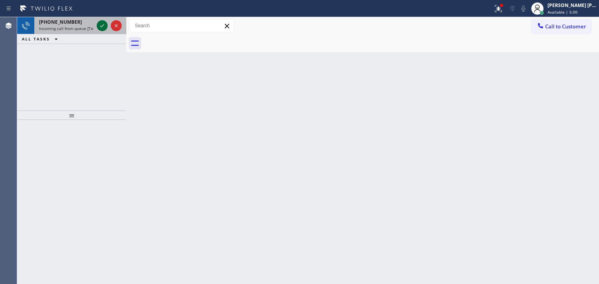
click at [104, 25] on icon at bounding box center [101, 25] width 9 height 9
click at [103, 26] on icon at bounding box center [101, 25] width 9 height 9
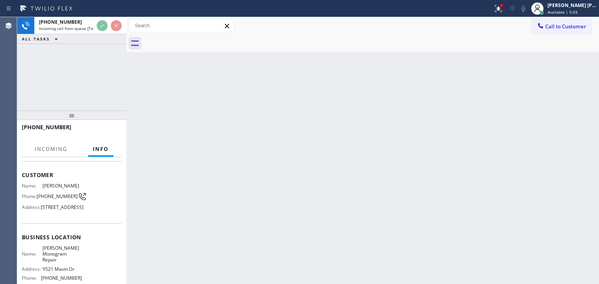
scroll to position [78, 0]
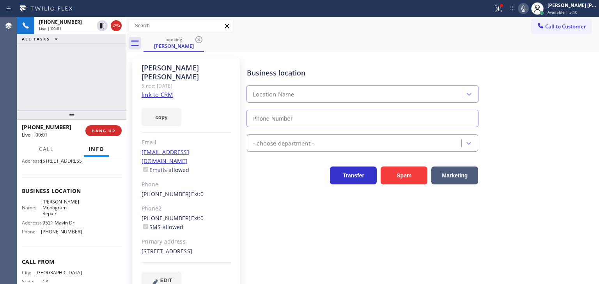
type input "[PHONE_NUMBER]"
click at [158, 91] on link "link to CRM" at bounding box center [157, 95] width 32 height 8
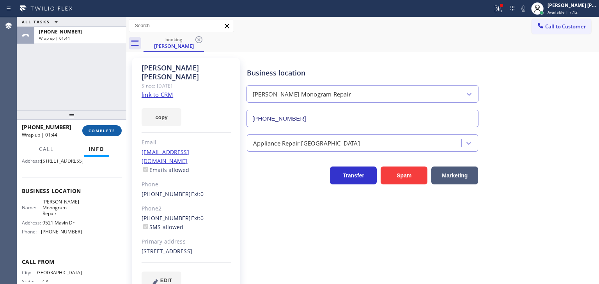
click at [104, 131] on span "COMPLETE" at bounding box center [101, 130] width 27 height 5
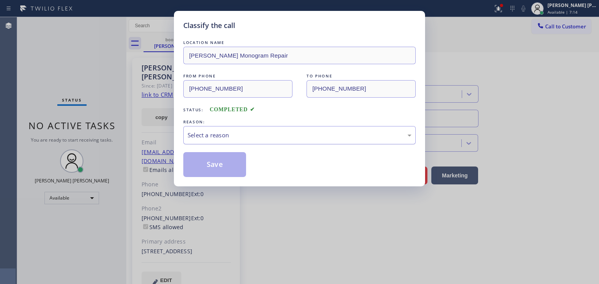
click at [238, 136] on div "Select a reason" at bounding box center [299, 135] width 224 height 9
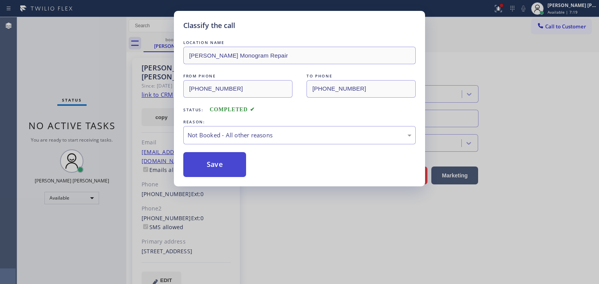
drag, startPoint x: 222, startPoint y: 166, endPoint x: 217, endPoint y: 162, distance: 6.6
click at [222, 166] on button "Save" at bounding box center [214, 164] width 63 height 25
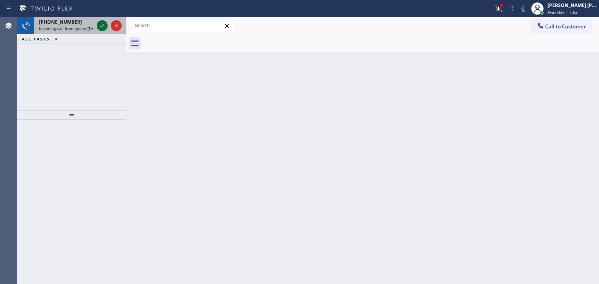
click at [104, 21] on icon at bounding box center [101, 25] width 9 height 9
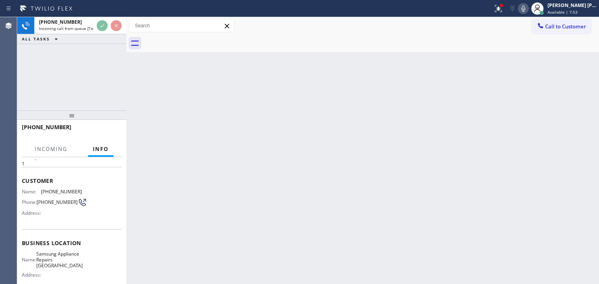
scroll to position [39, 0]
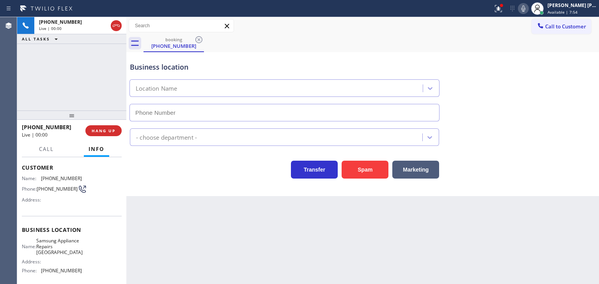
type input "[PHONE_NUMBER]"
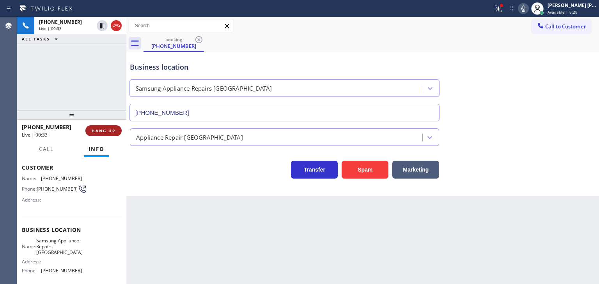
click at [117, 132] on button "HANG UP" at bounding box center [103, 130] width 36 height 11
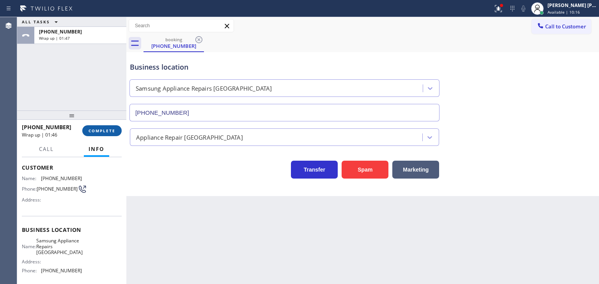
click at [115, 131] on button "COMPLETE" at bounding box center [101, 130] width 39 height 11
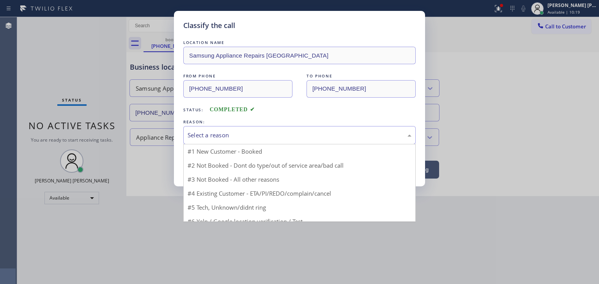
click at [230, 135] on div "Select a reason" at bounding box center [299, 135] width 224 height 9
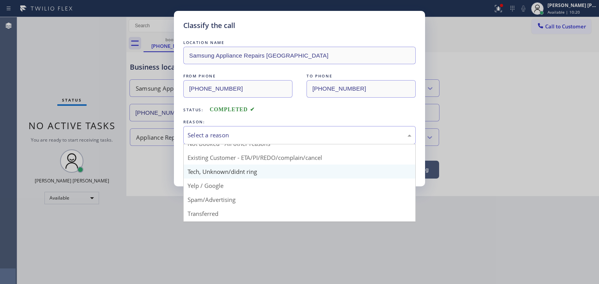
scroll to position [39, 0]
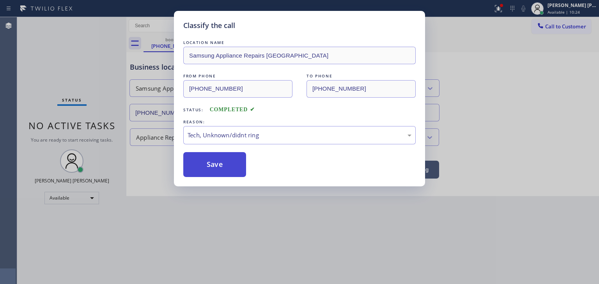
click at [221, 159] on button "Save" at bounding box center [214, 164] width 63 height 25
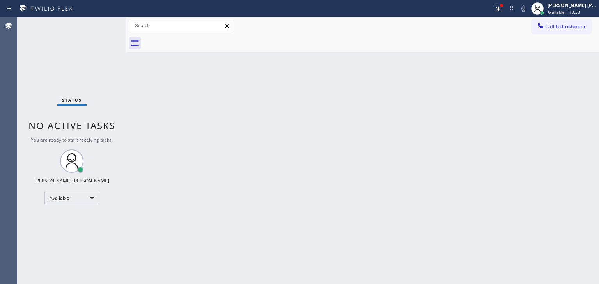
click at [92, 24] on div "Status No active tasks You are ready to start receiving tasks. [PERSON_NAME] [P…" at bounding box center [71, 150] width 109 height 267
click at [99, 23] on div "Status No active tasks You are ready to start receiving tasks. [PERSON_NAME] [P…" at bounding box center [71, 150] width 109 height 267
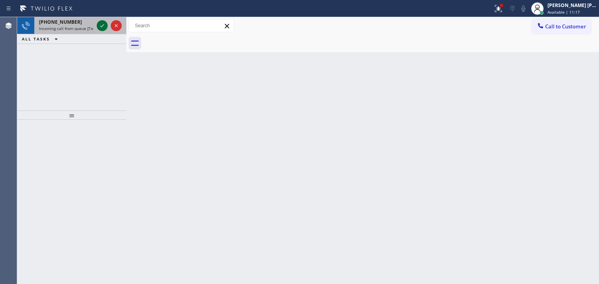
click at [99, 23] on icon at bounding box center [101, 25] width 9 height 9
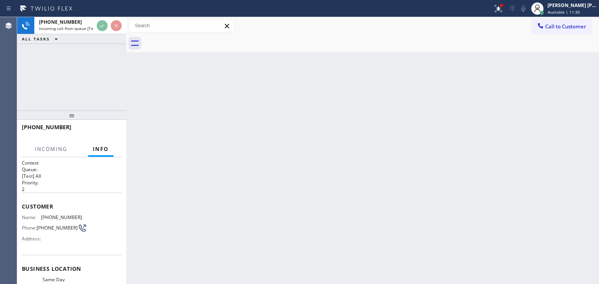
scroll to position [39, 0]
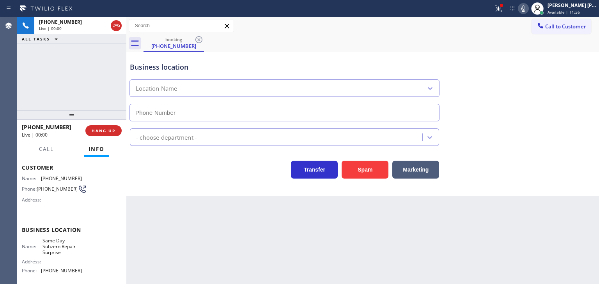
type input "[PHONE_NUMBER]"
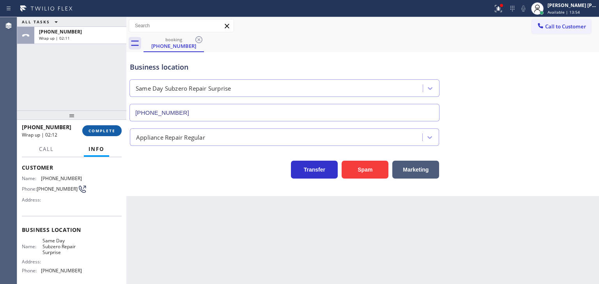
click at [101, 129] on span "COMPLETE" at bounding box center [101, 130] width 27 height 5
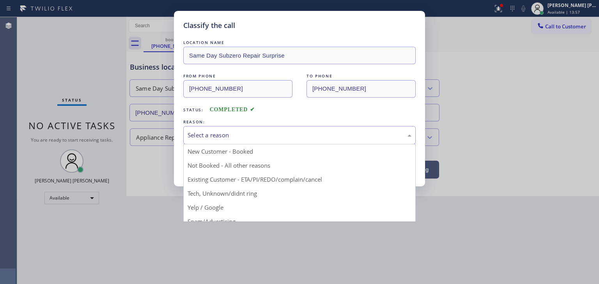
click at [229, 136] on div "Select a reason" at bounding box center [299, 135] width 224 height 9
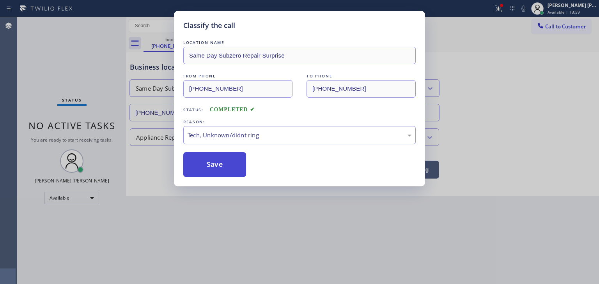
click at [210, 165] on button "Save" at bounding box center [214, 164] width 63 height 25
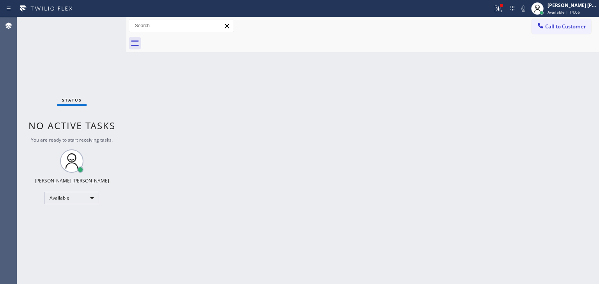
drag, startPoint x: 72, startPoint y: 58, endPoint x: 90, endPoint y: 44, distance: 23.6
click at [72, 58] on div "Status No active tasks You are ready to start receiving tasks. [PERSON_NAME] [P…" at bounding box center [71, 150] width 109 height 267
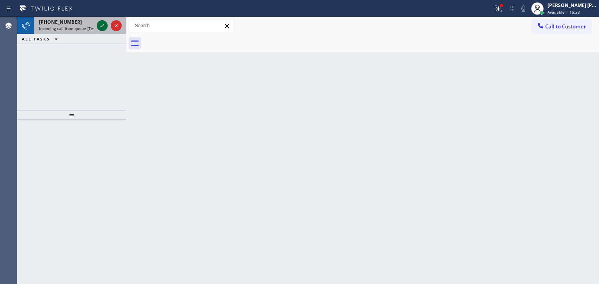
click at [100, 24] on icon at bounding box center [101, 25] width 9 height 9
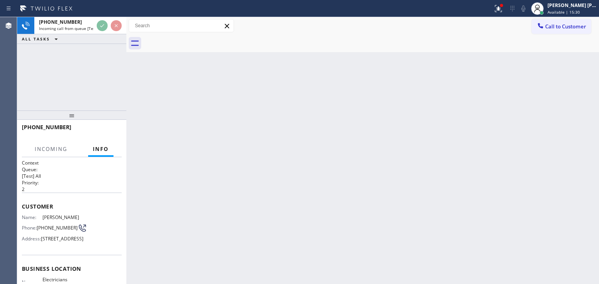
scroll to position [39, 0]
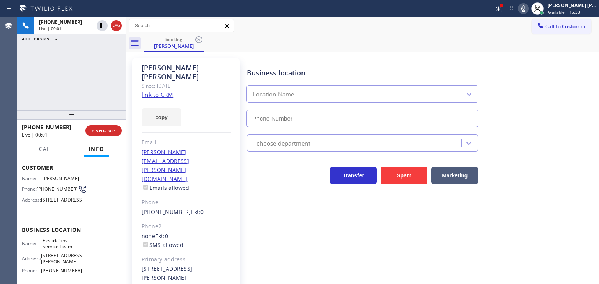
type input "[PHONE_NUMBER]"
click at [525, 9] on icon at bounding box center [523, 8] width 4 height 6
click at [166, 91] on link "link to CRM" at bounding box center [157, 95] width 32 height 8
click at [579, 14] on span "Available | 17:21" at bounding box center [563, 11] width 32 height 5
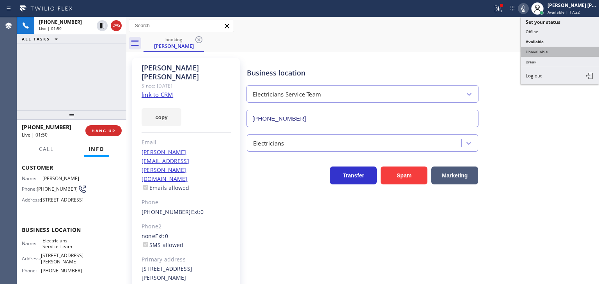
click at [559, 51] on button "Unavailable" at bounding box center [560, 52] width 78 height 10
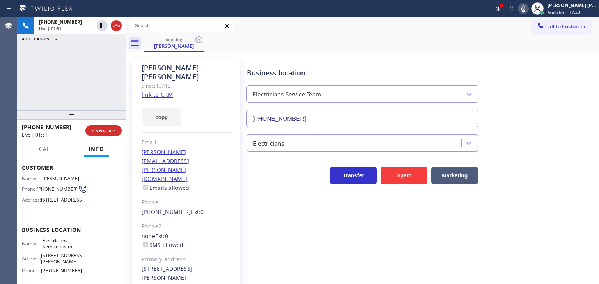
click at [528, 5] on icon at bounding box center [522, 8] width 9 height 9
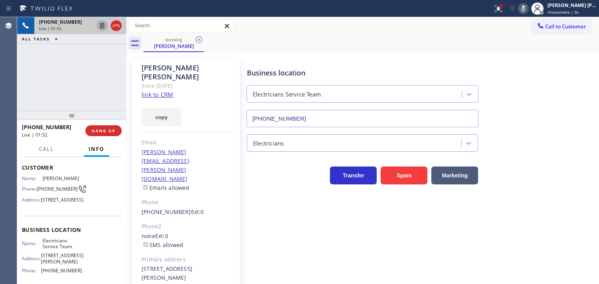
click at [102, 23] on icon at bounding box center [101, 25] width 9 height 9
click at [526, 6] on rect at bounding box center [522, 7] width 5 height 5
click at [102, 27] on icon at bounding box center [101, 25] width 5 height 5
click at [528, 9] on icon at bounding box center [522, 8] width 9 height 9
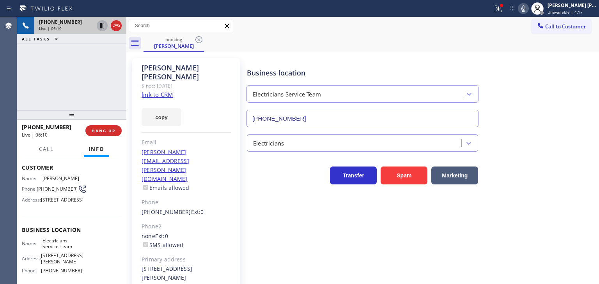
click at [95, 96] on div "[PHONE_NUMBER] Live | 06:10 ALL TASKS ALL TASKS ACTIVE TASKS TASKS IN WRAP UP" at bounding box center [71, 64] width 109 height 94
click at [528, 7] on icon at bounding box center [522, 8] width 9 height 9
click at [60, 69] on div "[PHONE_NUMBER] Live | 07:20 ALL TASKS ALL TASKS ACTIVE TASKS TASKS IN WRAP UP" at bounding box center [71, 64] width 109 height 94
click at [75, 99] on div "[PHONE_NUMBER] Live | 08:09 ALL TASKS ALL TASKS ACTIVE TASKS TASKS IN WRAP UP" at bounding box center [71, 64] width 109 height 94
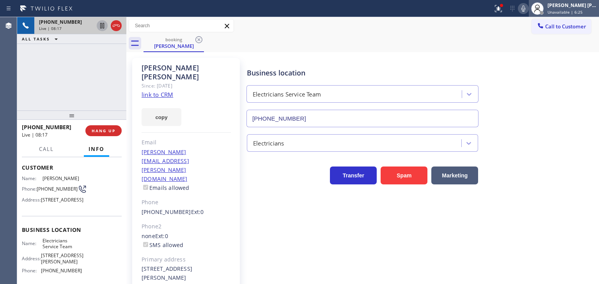
click at [575, 12] on span "Unavailable | 6:25" at bounding box center [564, 11] width 35 height 5
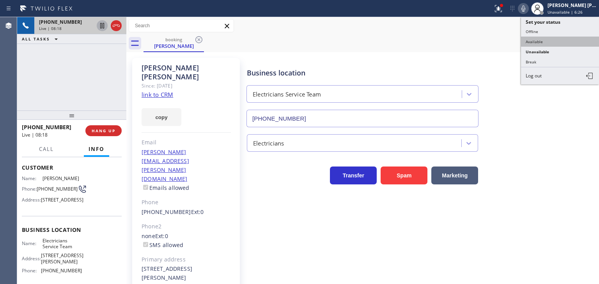
click at [563, 38] on button "Available" at bounding box center [560, 42] width 78 height 10
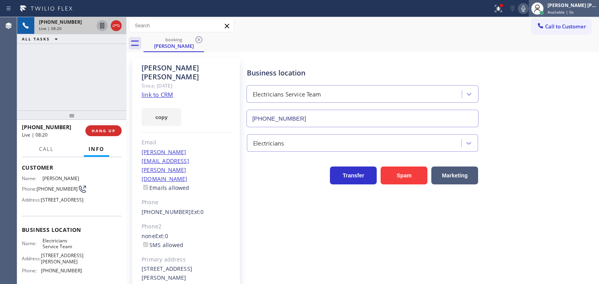
click at [567, 13] on span "Available | 0s" at bounding box center [560, 11] width 26 height 5
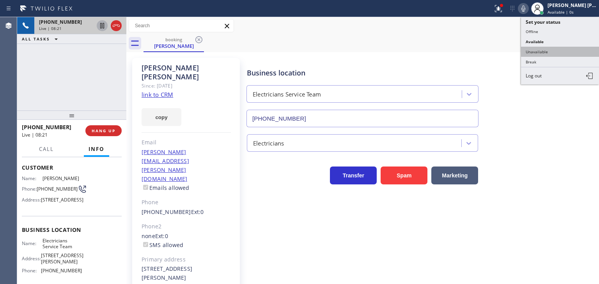
click at [561, 51] on button "Unavailable" at bounding box center [560, 52] width 78 height 10
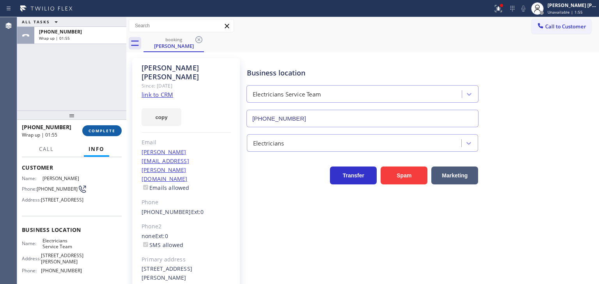
click at [94, 132] on span "COMPLETE" at bounding box center [101, 130] width 27 height 5
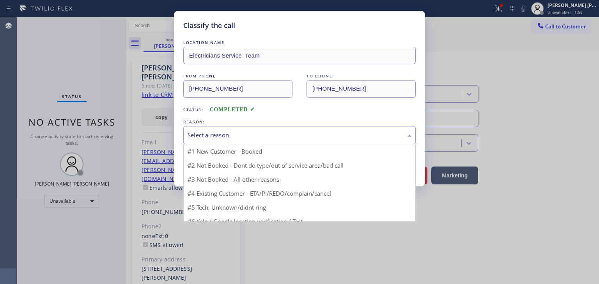
click at [220, 131] on div "Select a reason" at bounding box center [299, 135] width 232 height 18
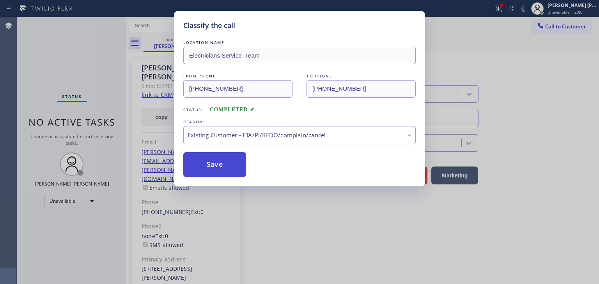
click at [217, 156] on button "Save" at bounding box center [214, 164] width 63 height 25
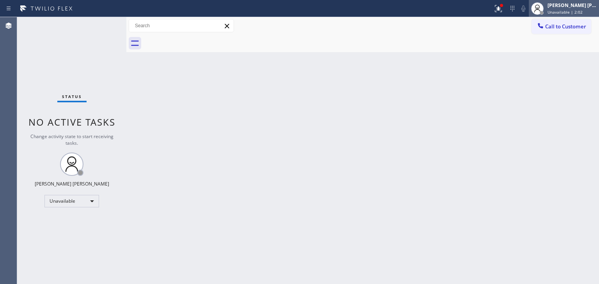
drag, startPoint x: 589, startPoint y: 7, endPoint x: 578, endPoint y: 16, distance: 14.4
click at [588, 7] on div "[PERSON_NAME] [PERSON_NAME]" at bounding box center [571, 5] width 49 height 7
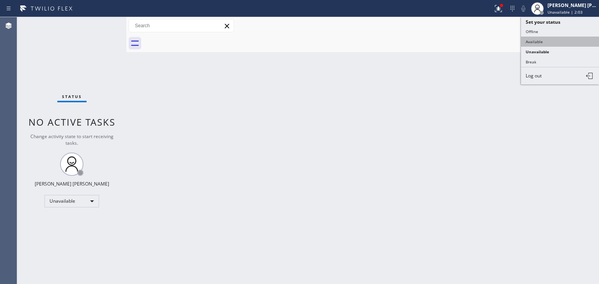
click at [563, 37] on button "Available" at bounding box center [560, 42] width 78 height 10
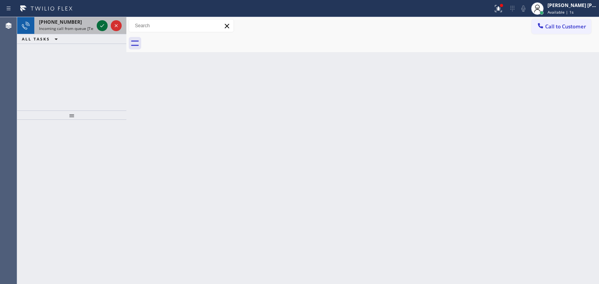
click at [101, 23] on icon at bounding box center [101, 25] width 9 height 9
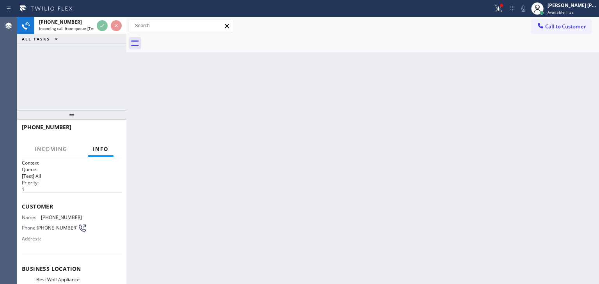
scroll to position [78, 0]
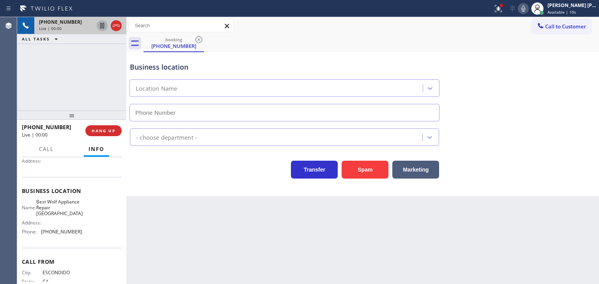
type input "[PHONE_NUMBER]"
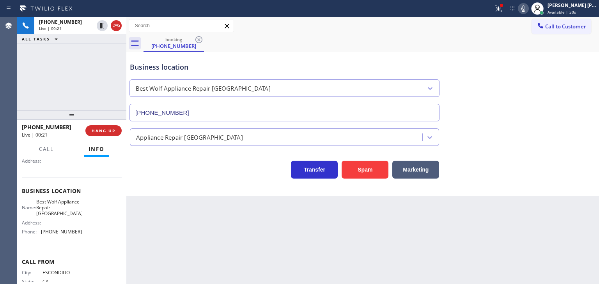
click at [528, 8] on icon at bounding box center [522, 8] width 9 height 9
click at [525, 7] on icon at bounding box center [523, 8] width 4 height 6
click at [586, 2] on div "[PERSON_NAME] [PERSON_NAME]" at bounding box center [571, 5] width 49 height 7
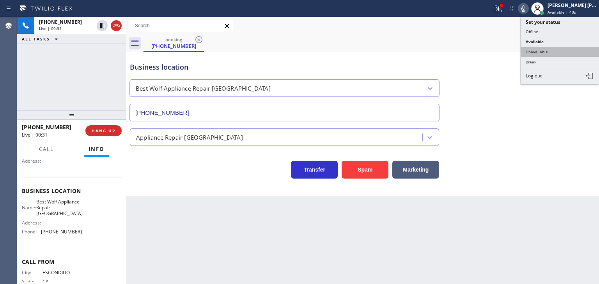
click at [557, 49] on button "Unavailable" at bounding box center [560, 52] width 78 height 10
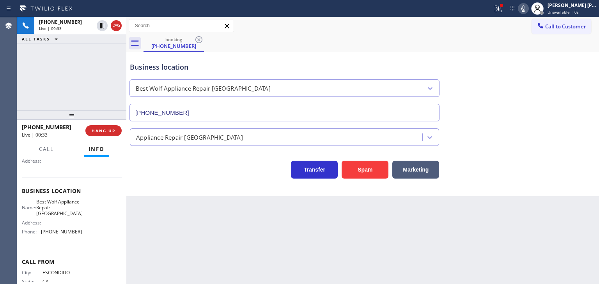
click at [528, 11] on icon at bounding box center [522, 8] width 9 height 9
click at [525, 8] on icon at bounding box center [523, 8] width 4 height 6
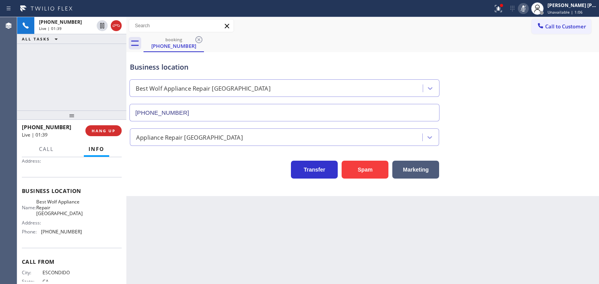
click at [525, 9] on icon at bounding box center [523, 8] width 4 height 6
click at [528, 9] on icon at bounding box center [522, 8] width 9 height 9
click at [525, 10] on icon at bounding box center [523, 8] width 4 height 6
click at [528, 10] on icon at bounding box center [522, 8] width 9 height 9
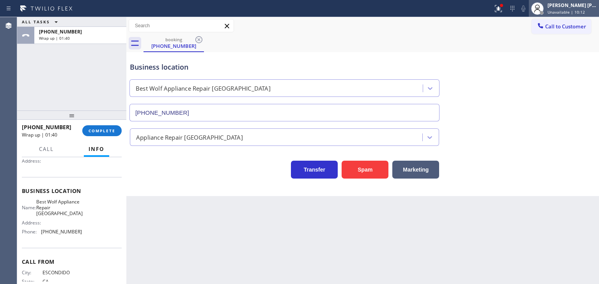
click at [574, 12] on span "Unavailable | 10:12" at bounding box center [565, 11] width 37 height 5
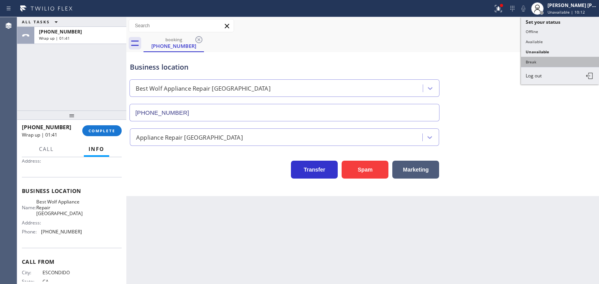
click at [560, 62] on button "Break" at bounding box center [560, 62] width 78 height 10
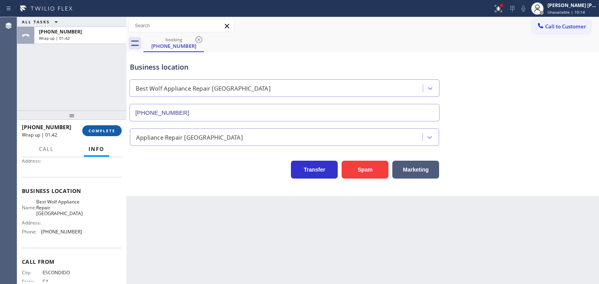
click at [101, 134] on button "COMPLETE" at bounding box center [101, 130] width 39 height 11
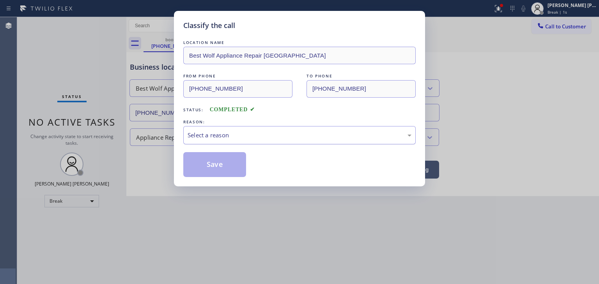
click at [243, 136] on div "Select a reason" at bounding box center [299, 135] width 224 height 9
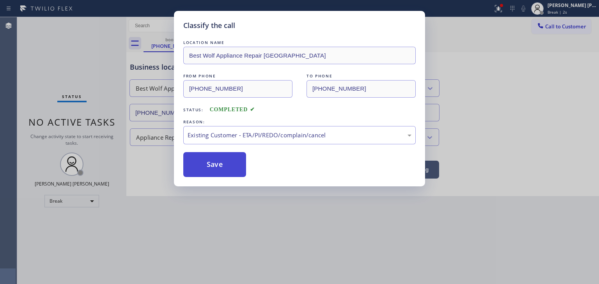
click at [228, 170] on button "Save" at bounding box center [214, 164] width 63 height 25
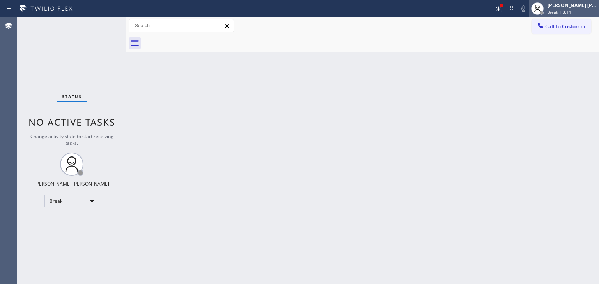
click at [586, 11] on div "Break | 3:14" at bounding box center [571, 11] width 49 height 5
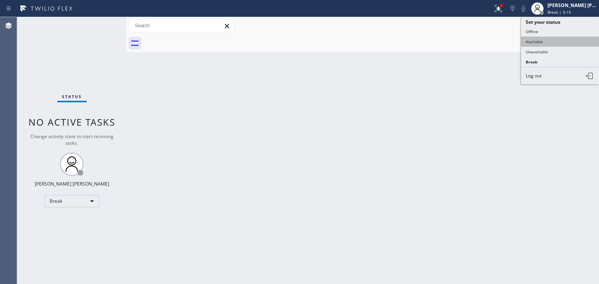
click at [555, 37] on button "Available" at bounding box center [560, 42] width 78 height 10
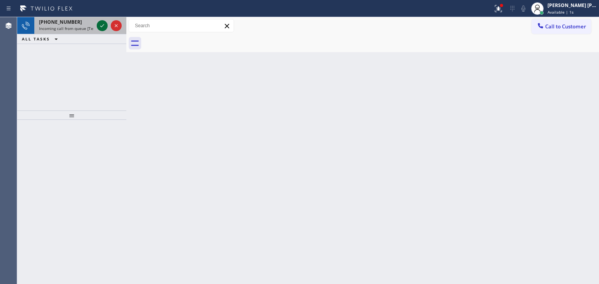
click at [100, 25] on icon at bounding box center [101, 25] width 9 height 9
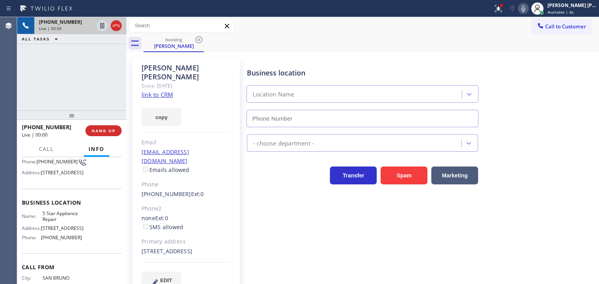
scroll to position [78, 0]
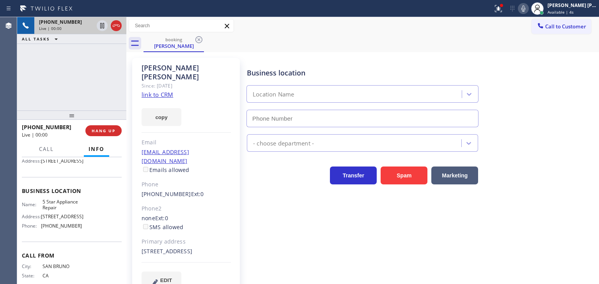
type input "[PHONE_NUMBER]"
click at [66, 66] on div "[PHONE_NUMBER] Live | 00:08 ALL TASKS ALL TASKS ACTIVE TASKS TASKS IN WRAP UP" at bounding box center [71, 64] width 109 height 94
click at [576, 11] on span "Available | 14s" at bounding box center [561, 11] width 28 height 5
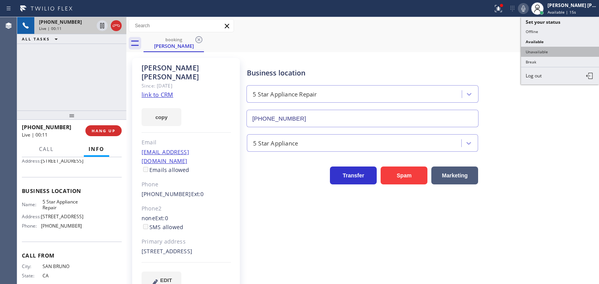
click at [540, 50] on button "Unavailable" at bounding box center [560, 52] width 78 height 10
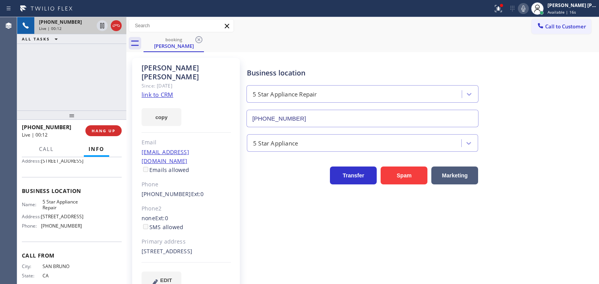
click at [165, 91] on link "link to CRM" at bounding box center [157, 95] width 32 height 8
click at [525, 8] on icon at bounding box center [523, 8] width 4 height 6
click at [528, 8] on icon at bounding box center [522, 8] width 9 height 9
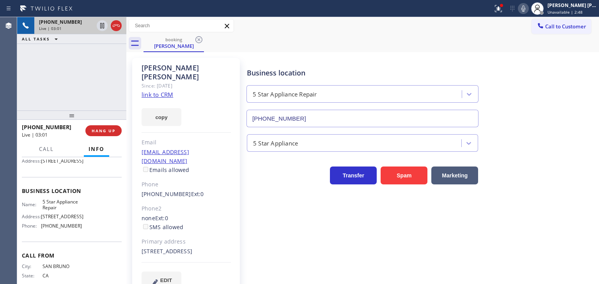
click at [528, 9] on icon at bounding box center [522, 8] width 9 height 9
click at [525, 9] on icon at bounding box center [523, 8] width 4 height 6
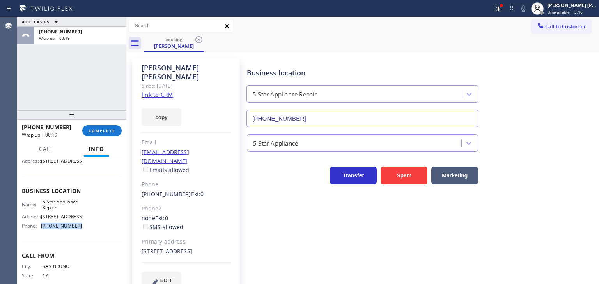
drag, startPoint x: 85, startPoint y: 247, endPoint x: 40, endPoint y: 249, distance: 44.4
click at [40, 233] on div "Name: 5 Star Appliance Repair Address: [STREET_ADDRESS] Phone: [PHONE_NUMBER]" at bounding box center [72, 216] width 100 height 34
copy div "[PHONE_NUMBER]"
click at [84, 87] on div "ALL TASKS ALL TASKS ACTIVE TASKS TASKS IN WRAP UP [PHONE_NUMBER] Wrap up | 02:29" at bounding box center [71, 64] width 109 height 94
click at [565, 8] on div "[PERSON_NAME] [PERSON_NAME]" at bounding box center [571, 5] width 49 height 7
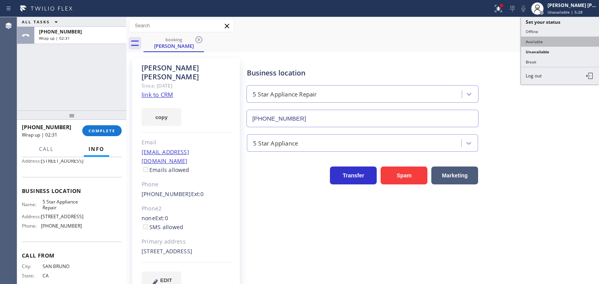
click at [551, 40] on button "Available" at bounding box center [560, 42] width 78 height 10
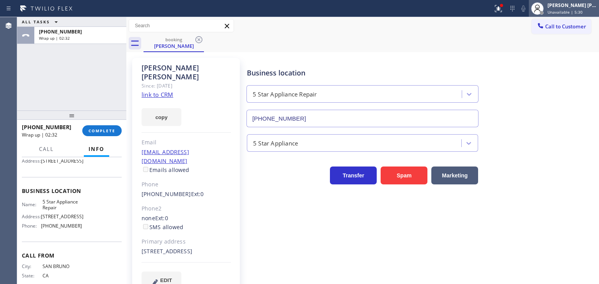
click at [582, 9] on span "Unavailable | 5:30" at bounding box center [564, 11] width 35 height 5
click at [114, 131] on span "COMPLETE" at bounding box center [101, 130] width 27 height 5
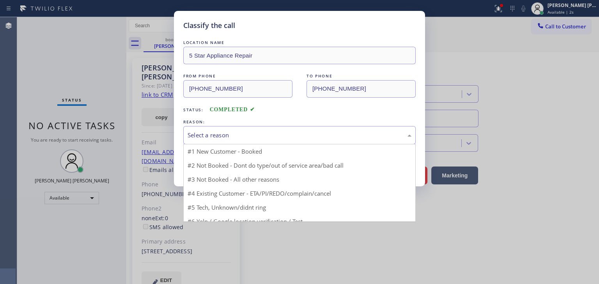
click at [191, 137] on div "Select a reason" at bounding box center [299, 135] width 224 height 9
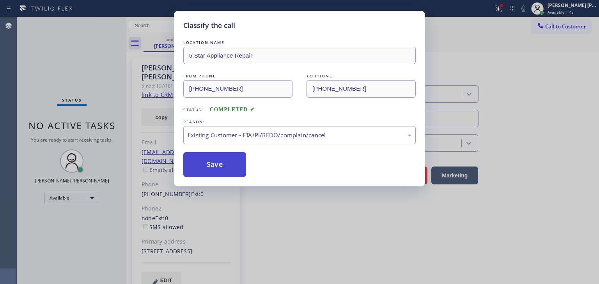
click at [214, 163] on button "Save" at bounding box center [214, 164] width 63 height 25
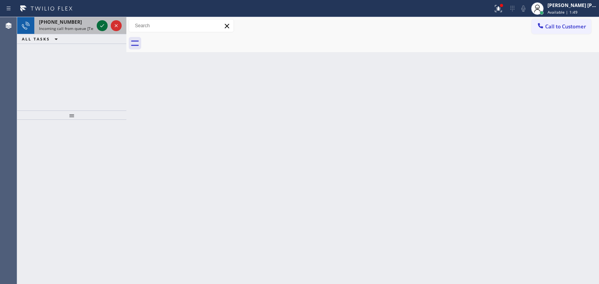
click at [104, 25] on icon at bounding box center [101, 25] width 9 height 9
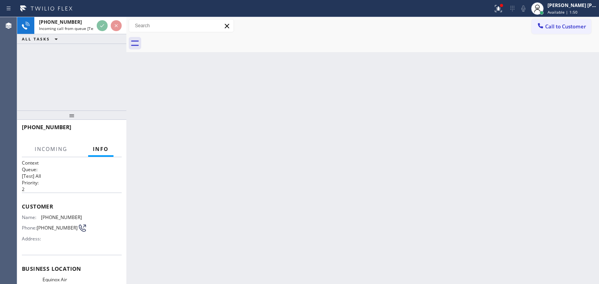
scroll to position [39, 0]
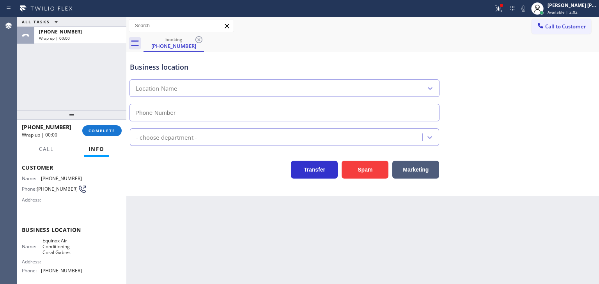
type input "[PHONE_NUMBER]"
click at [581, 8] on div "[PERSON_NAME] [PERSON_NAME] Available | 2:37" at bounding box center [572, 9] width 53 height 14
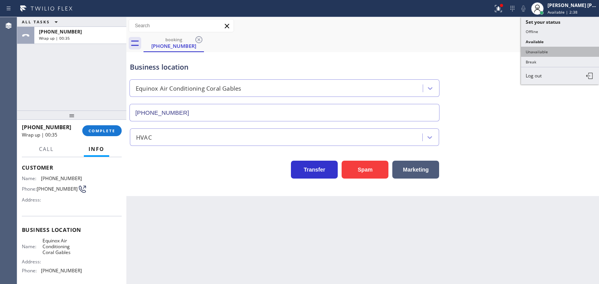
click at [553, 50] on button "Unavailable" at bounding box center [560, 52] width 78 height 10
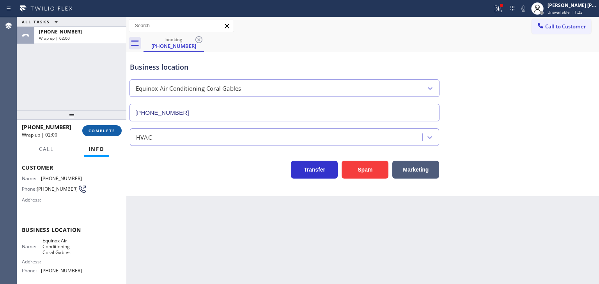
click at [90, 129] on span "COMPLETE" at bounding box center [101, 130] width 27 height 5
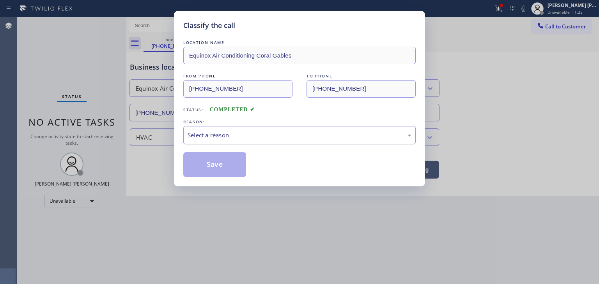
click at [235, 134] on div "Select a reason" at bounding box center [299, 135] width 224 height 9
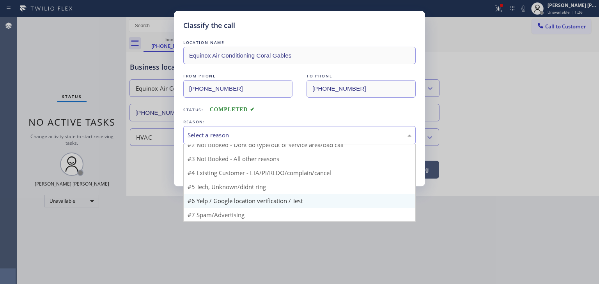
scroll to position [7, 0]
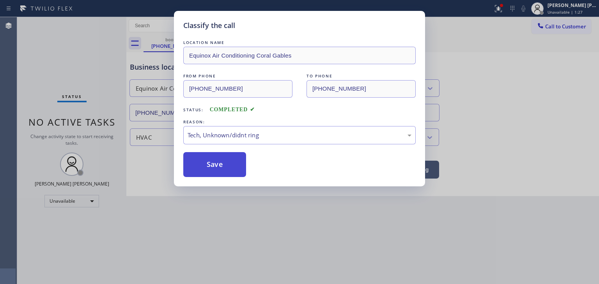
click at [215, 163] on button "Save" at bounding box center [214, 164] width 63 height 25
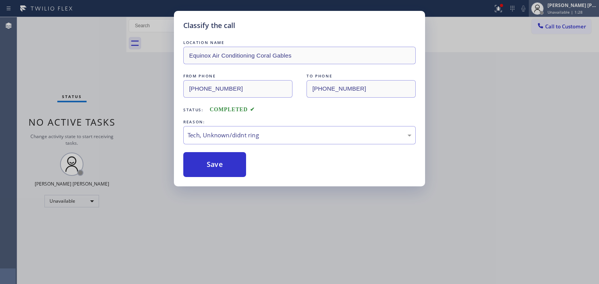
click at [576, 8] on div "[PERSON_NAME] [PERSON_NAME]" at bounding box center [571, 5] width 49 height 7
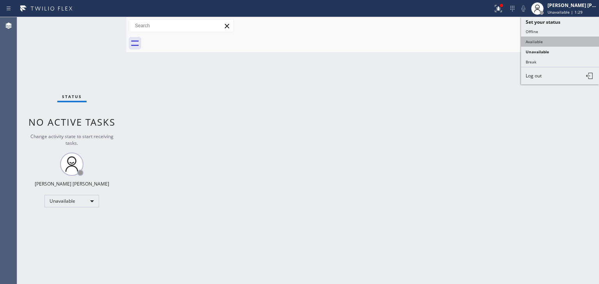
click at [544, 37] on button "Available" at bounding box center [560, 42] width 78 height 10
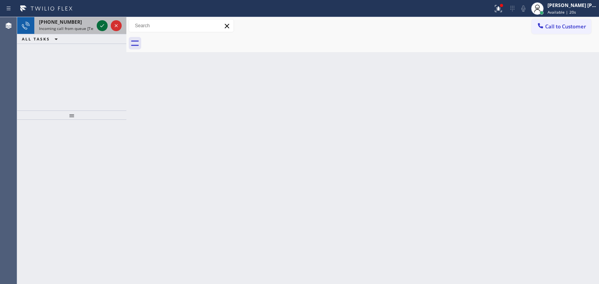
click at [100, 23] on icon at bounding box center [101, 25] width 9 height 9
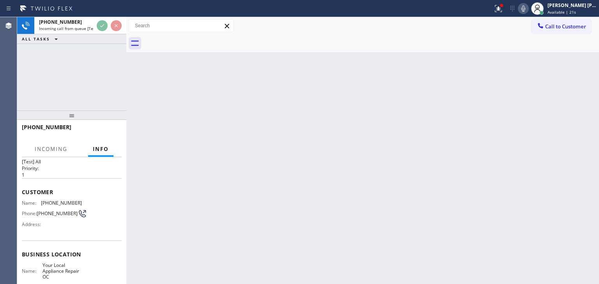
scroll to position [39, 0]
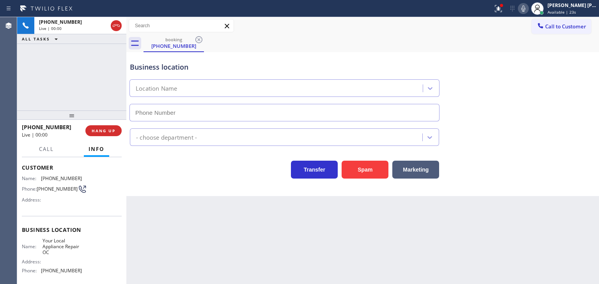
type input "[PHONE_NUMBER]"
click at [528, 4] on icon at bounding box center [522, 8] width 9 height 9
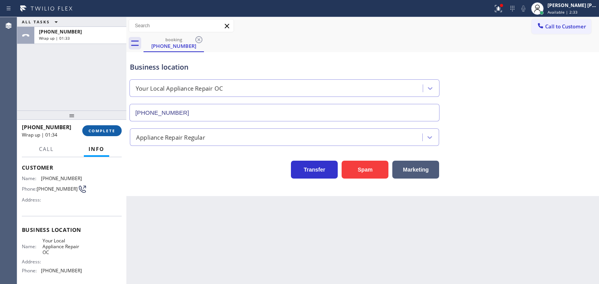
click at [95, 132] on span "COMPLETE" at bounding box center [101, 130] width 27 height 5
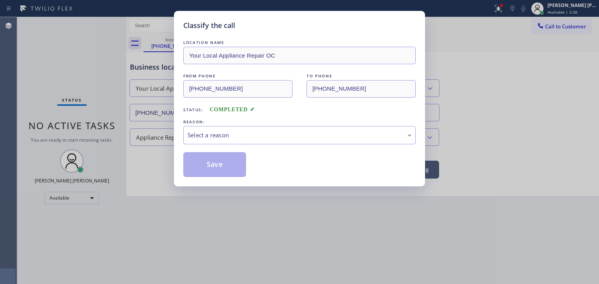
click at [225, 125] on div "REASON:" at bounding box center [299, 122] width 232 height 8
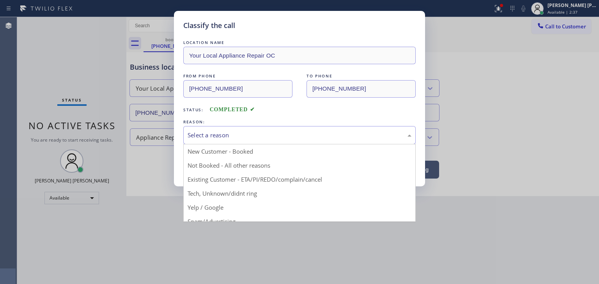
click at [238, 131] on div "Select a reason" at bounding box center [299, 135] width 224 height 9
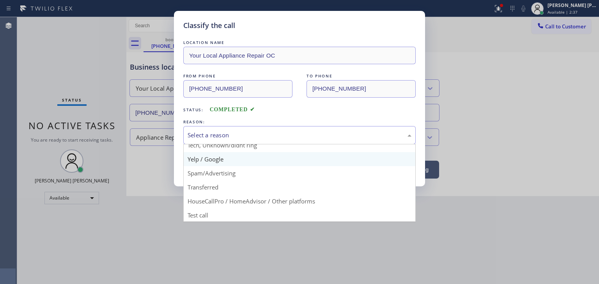
scroll to position [49, 0]
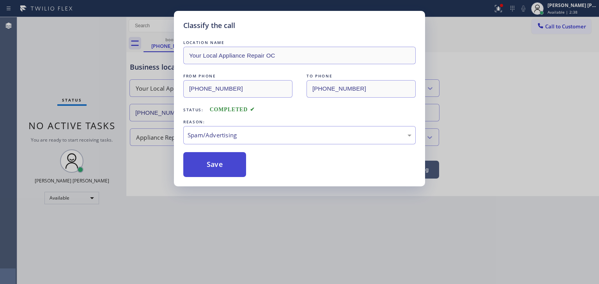
click at [220, 168] on button "Save" at bounding box center [214, 164] width 63 height 25
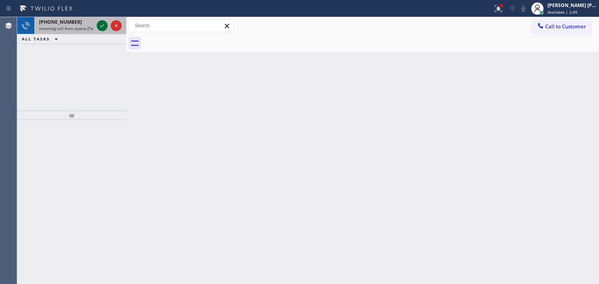
click at [101, 24] on icon at bounding box center [101, 25] width 9 height 9
click at [104, 25] on icon at bounding box center [101, 25] width 9 height 9
click at [98, 25] on icon at bounding box center [101, 25] width 9 height 9
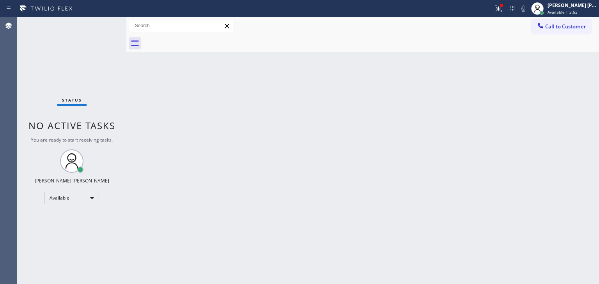
click at [94, 23] on div "Status No active tasks You are ready to start receiving tasks. [PERSON_NAME] [P…" at bounding box center [71, 150] width 109 height 267
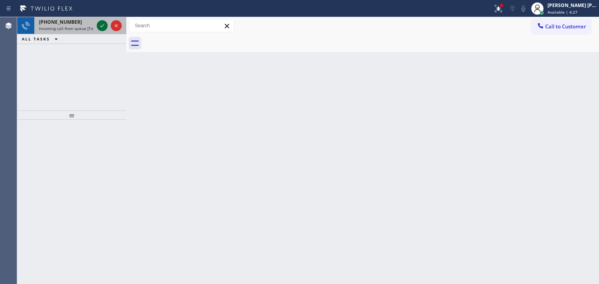
click at [99, 25] on icon at bounding box center [101, 25] width 9 height 9
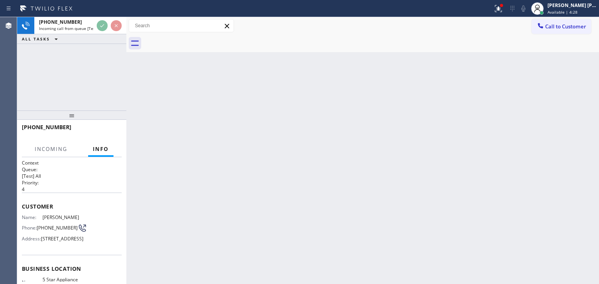
scroll to position [39, 0]
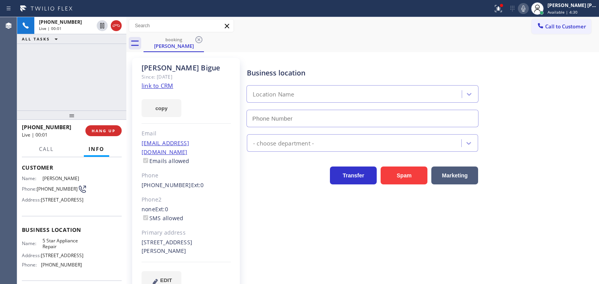
type input "[PHONE_NUMBER]"
click at [153, 83] on link "link to CRM" at bounding box center [157, 86] width 32 height 8
click at [528, 8] on icon at bounding box center [522, 8] width 9 height 9
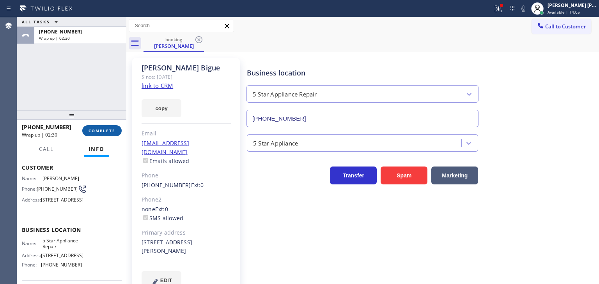
click at [111, 128] on span "COMPLETE" at bounding box center [101, 130] width 27 height 5
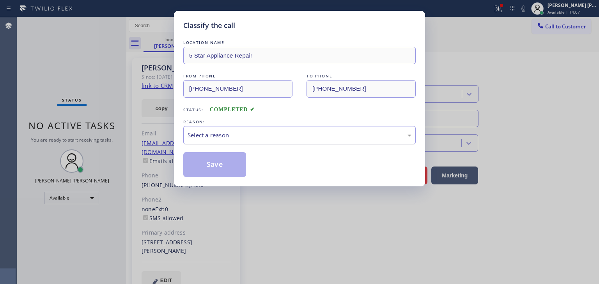
click at [231, 139] on div "Select a reason" at bounding box center [299, 135] width 224 height 9
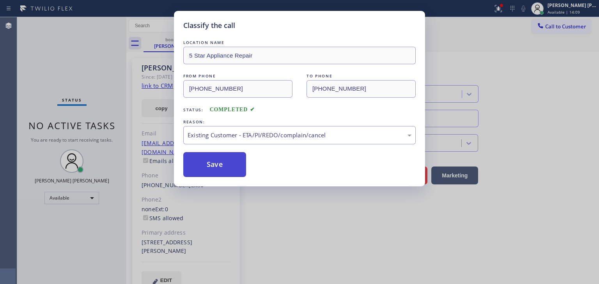
click at [223, 169] on button "Save" at bounding box center [214, 164] width 63 height 25
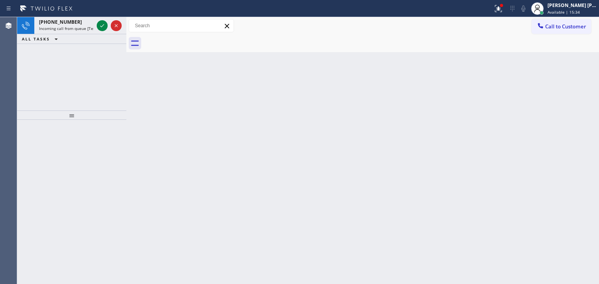
drag, startPoint x: 100, startPoint y: 22, endPoint x: 102, endPoint y: 58, distance: 36.3
click at [100, 22] on icon at bounding box center [101, 25] width 9 height 9
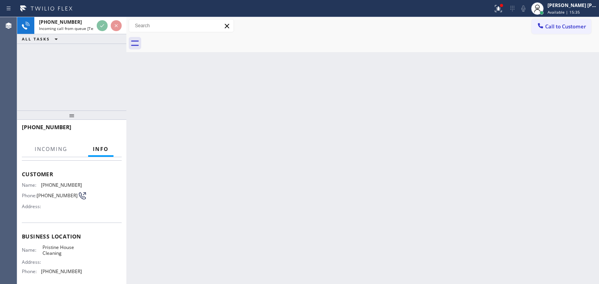
scroll to position [78, 0]
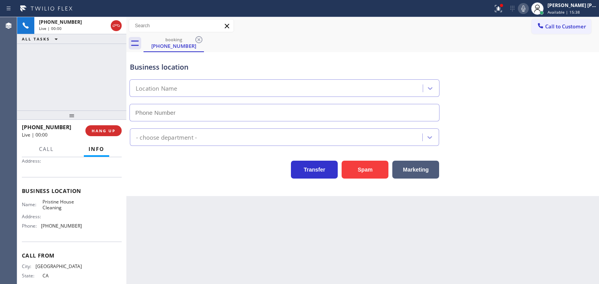
type input "[PHONE_NUMBER]"
click at [528, 11] on icon at bounding box center [522, 8] width 9 height 9
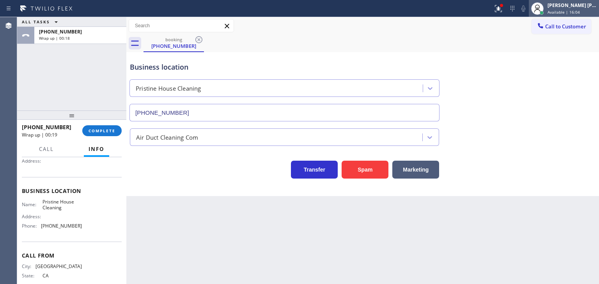
click at [573, 10] on span "Available | 16:04" at bounding box center [563, 11] width 32 height 5
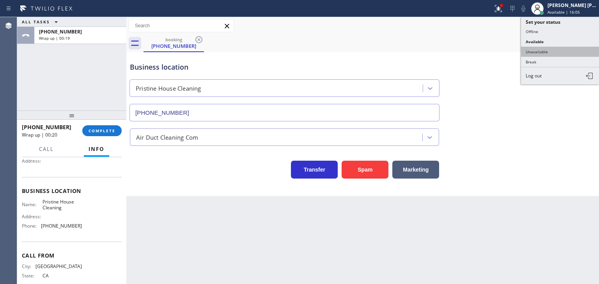
click at [553, 51] on button "Unavailable" at bounding box center [560, 52] width 78 height 10
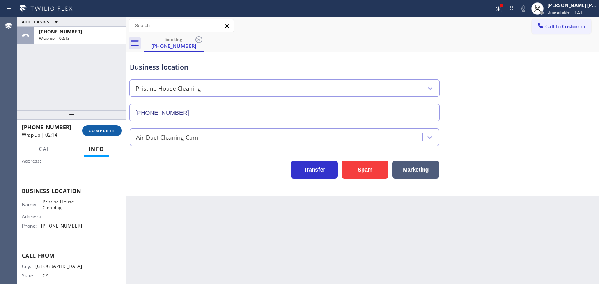
click at [107, 130] on span "COMPLETE" at bounding box center [101, 130] width 27 height 5
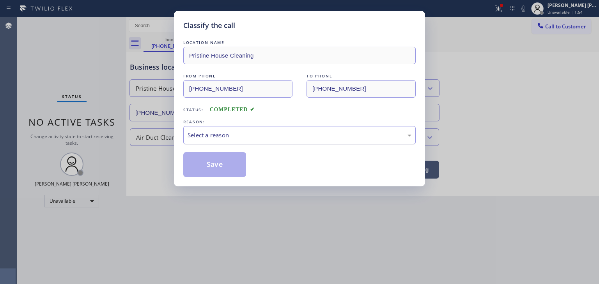
click at [231, 134] on div "Select a reason" at bounding box center [299, 135] width 224 height 9
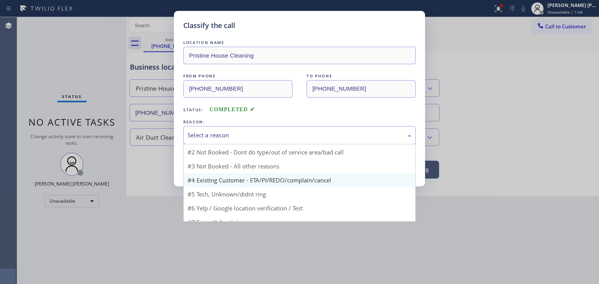
scroll to position [21, 0]
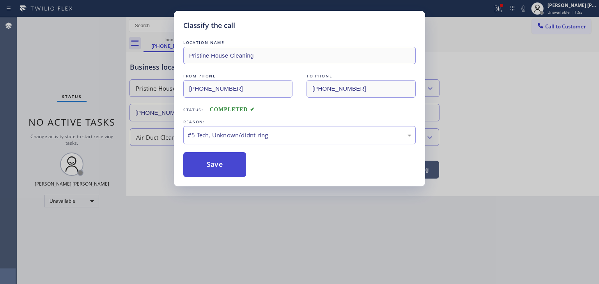
click at [228, 165] on button "Save" at bounding box center [214, 164] width 63 height 25
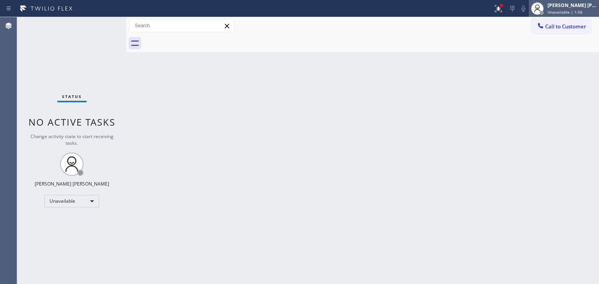
click at [575, 6] on div "[PERSON_NAME] [PERSON_NAME]" at bounding box center [571, 5] width 49 height 7
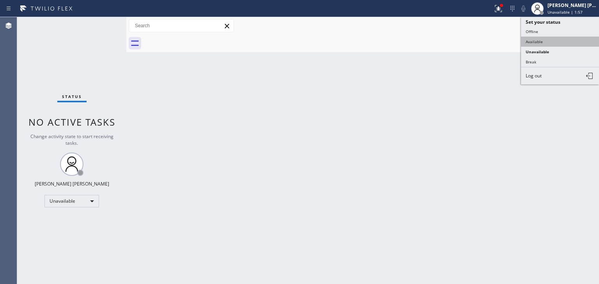
click at [548, 39] on button "Available" at bounding box center [560, 42] width 78 height 10
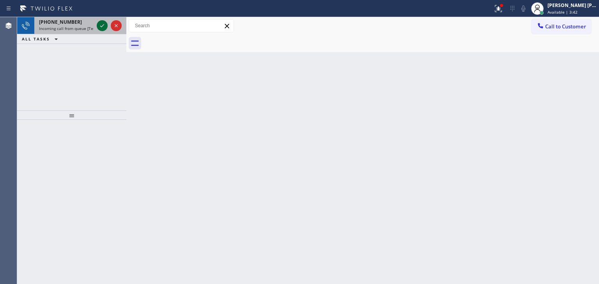
click at [102, 24] on icon at bounding box center [101, 25] width 9 height 9
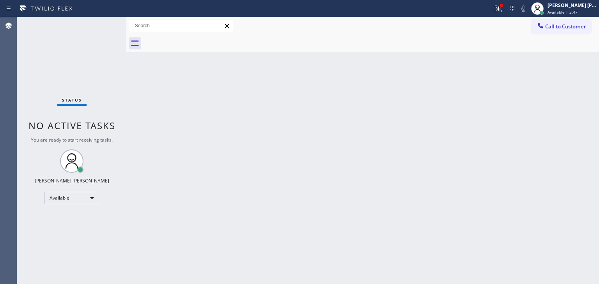
click at [102, 23] on div "Status No active tasks You are ready to start receiving tasks. [PERSON_NAME] [P…" at bounding box center [71, 150] width 109 height 267
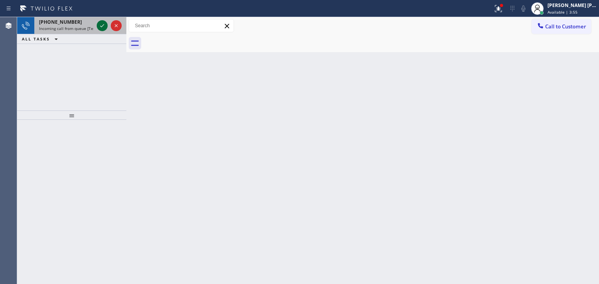
click at [102, 23] on icon at bounding box center [101, 25] width 9 height 9
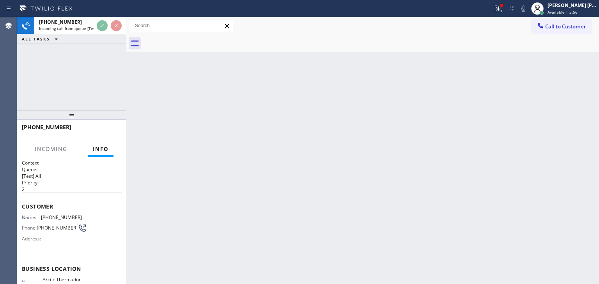
scroll to position [78, 0]
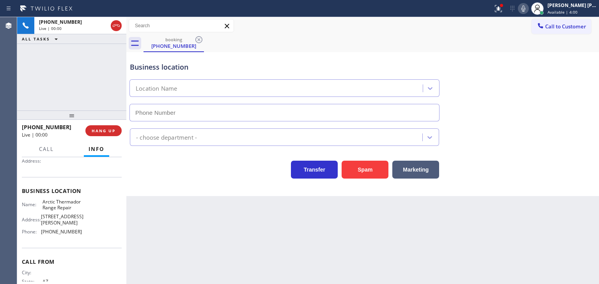
type input "[PHONE_NUMBER]"
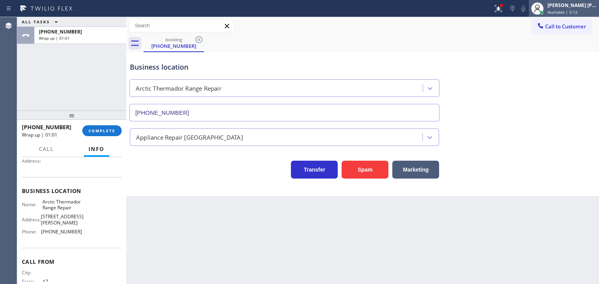
click at [589, 4] on div "[PERSON_NAME] [PERSON_NAME]" at bounding box center [571, 5] width 49 height 7
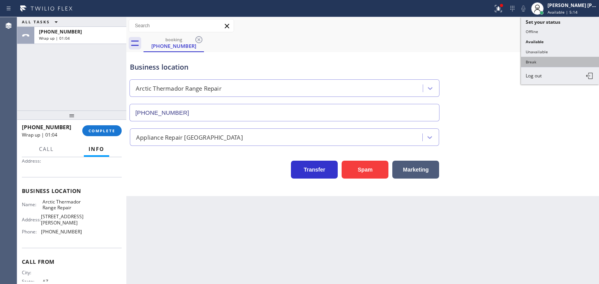
click at [556, 60] on button "Break" at bounding box center [560, 62] width 78 height 10
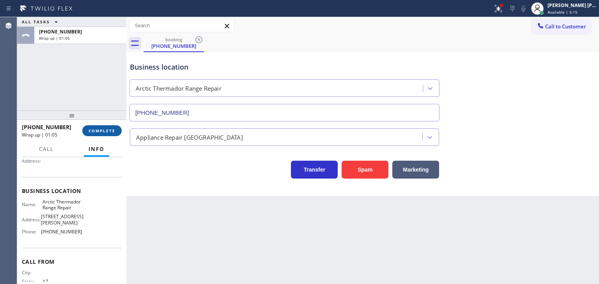
click at [102, 130] on span "COMPLETE" at bounding box center [101, 130] width 27 height 5
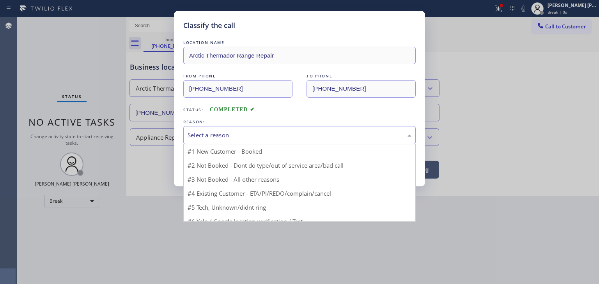
click at [215, 135] on div "Select a reason" at bounding box center [299, 135] width 224 height 9
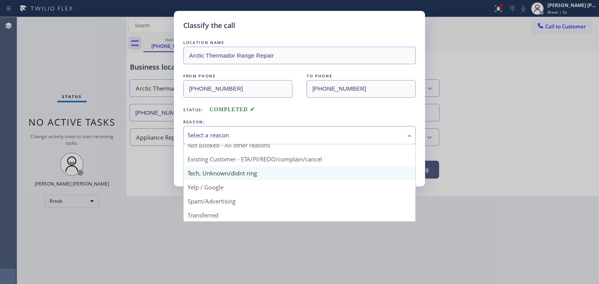
scroll to position [7, 0]
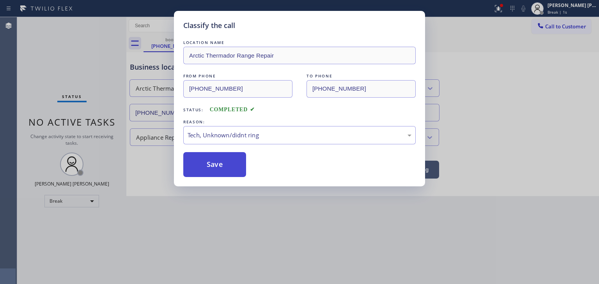
click at [220, 169] on button "Save" at bounding box center [214, 164] width 63 height 25
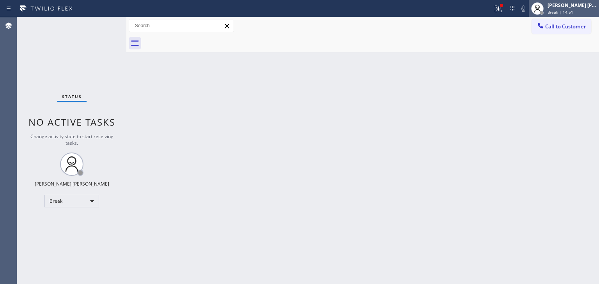
click at [573, 11] on span "Break | 14:51" at bounding box center [560, 11] width 26 height 5
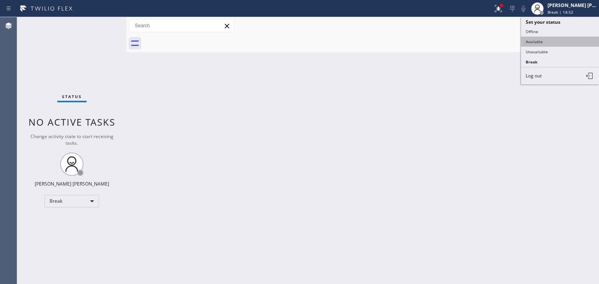
click at [547, 44] on button "Available" at bounding box center [560, 42] width 78 height 10
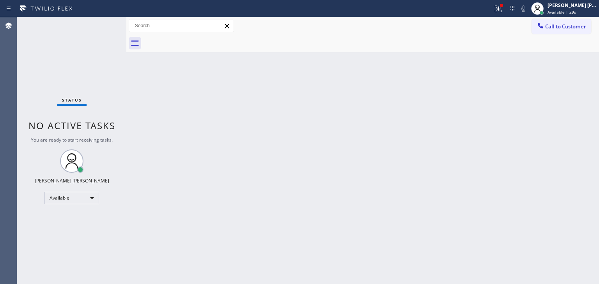
click at [96, 34] on div "Status No active tasks You are ready to start receiving tasks. [PERSON_NAME] [P…" at bounding box center [71, 150] width 109 height 267
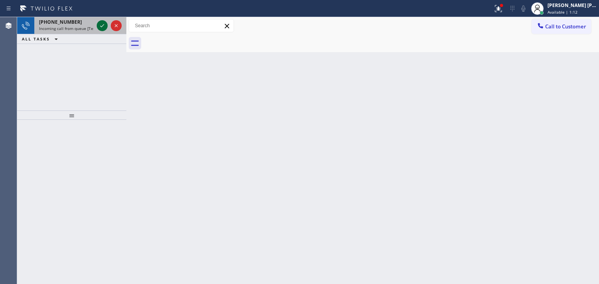
click at [102, 25] on icon at bounding box center [101, 25] width 9 height 9
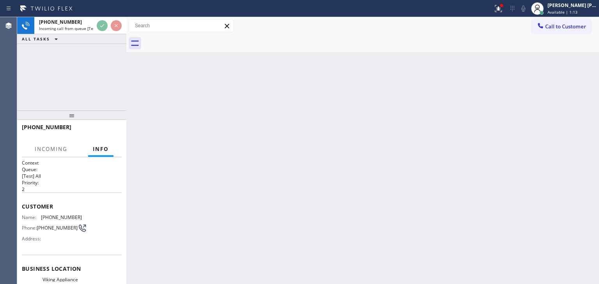
scroll to position [39, 0]
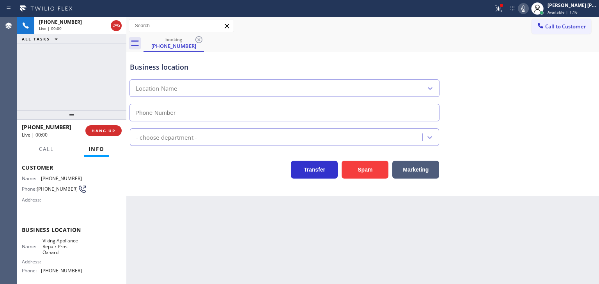
type input "[PHONE_NUMBER]"
click at [528, 7] on icon at bounding box center [522, 8] width 9 height 9
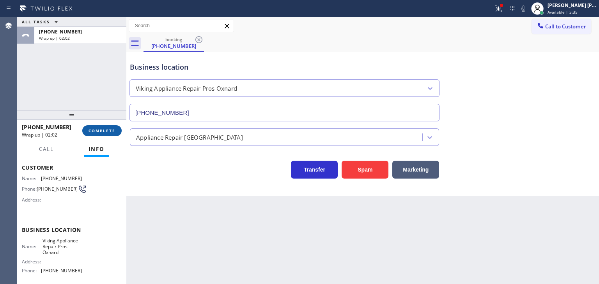
click at [108, 130] on span "COMPLETE" at bounding box center [101, 130] width 27 height 5
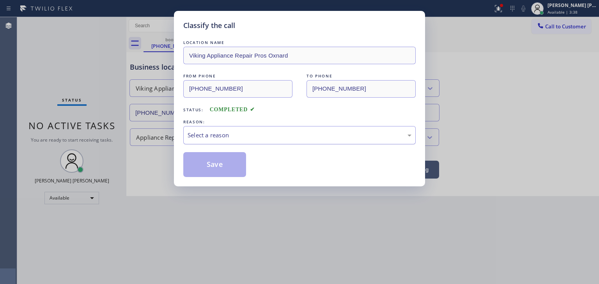
click at [218, 132] on div "Select a reason" at bounding box center [299, 135] width 224 height 9
click at [212, 165] on button "Save" at bounding box center [214, 164] width 63 height 25
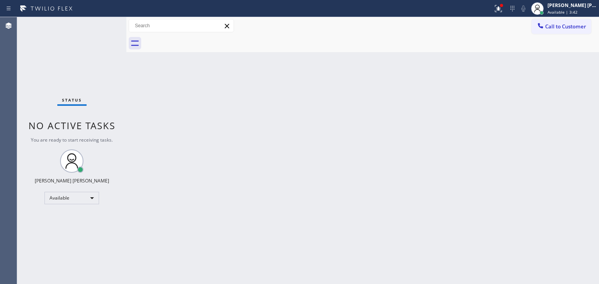
click at [103, 24] on div "Status No active tasks You are ready to start receiving tasks. [PERSON_NAME] [P…" at bounding box center [71, 150] width 109 height 267
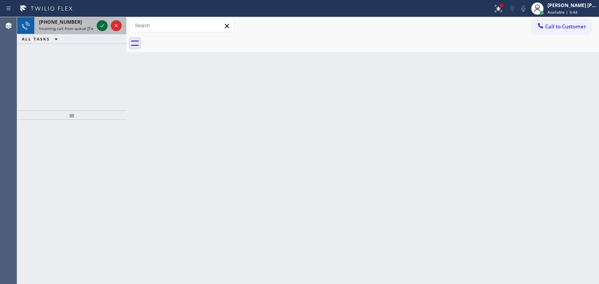
click at [103, 24] on icon at bounding box center [101, 25] width 9 height 9
click at [100, 27] on icon at bounding box center [101, 25] width 9 height 9
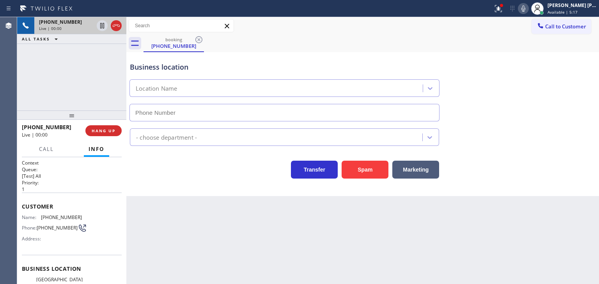
type input "[PHONE_NUMBER]"
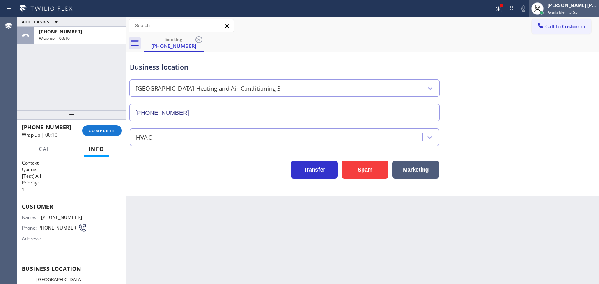
click at [583, 8] on div "[PERSON_NAME] [PERSON_NAME] Available | 5:55" at bounding box center [572, 9] width 53 height 14
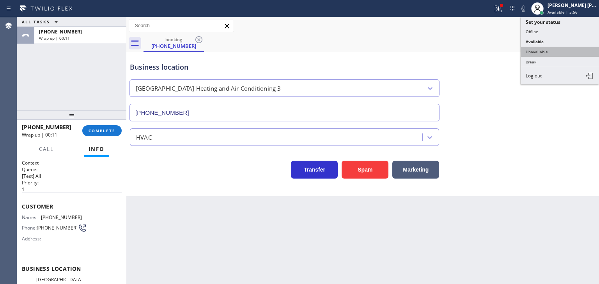
click at [570, 47] on button "Unavailable" at bounding box center [560, 52] width 78 height 10
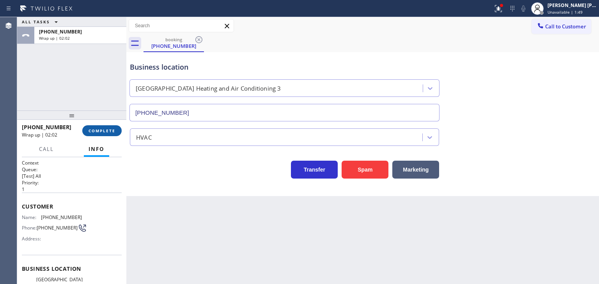
click at [109, 131] on span "COMPLETE" at bounding box center [101, 130] width 27 height 5
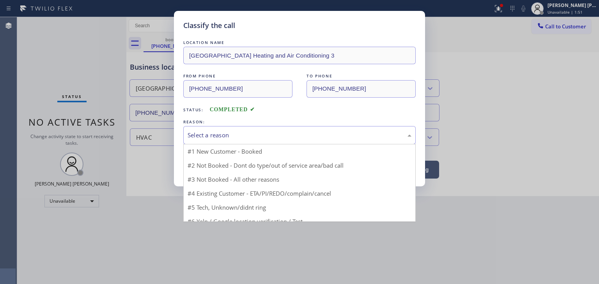
click at [218, 136] on div "Select a reason" at bounding box center [299, 135] width 224 height 9
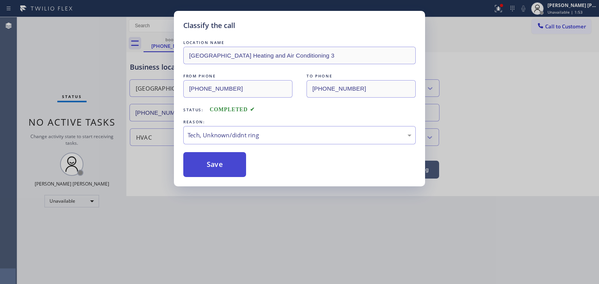
click at [219, 166] on button "Save" at bounding box center [214, 164] width 63 height 25
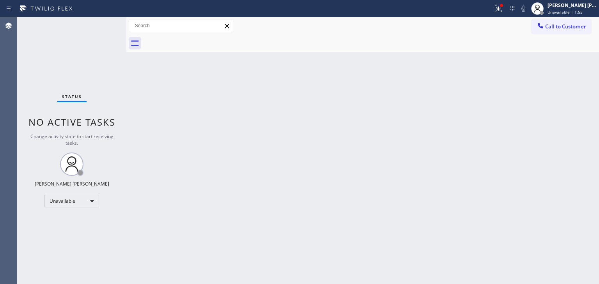
click at [578, 6] on div "[PERSON_NAME] [PERSON_NAME]" at bounding box center [571, 5] width 49 height 7
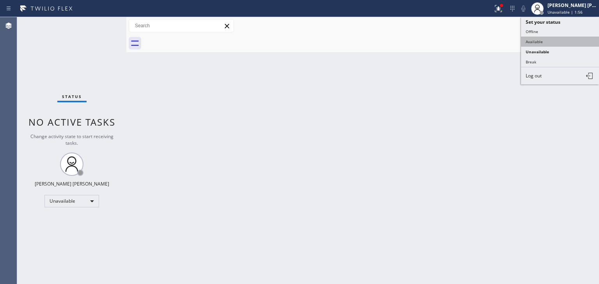
click at [555, 41] on button "Available" at bounding box center [560, 42] width 78 height 10
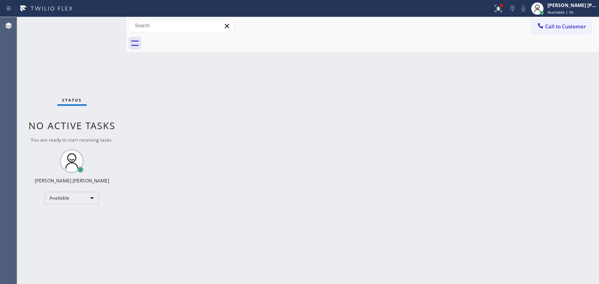
click at [103, 25] on div "Status No active tasks You are ready to start receiving tasks. [PERSON_NAME] [P…" at bounding box center [71, 150] width 109 height 267
click at [61, 45] on div "Status No active tasks You are ready to start receiving tasks. [PERSON_NAME] [P…" at bounding box center [71, 150] width 109 height 267
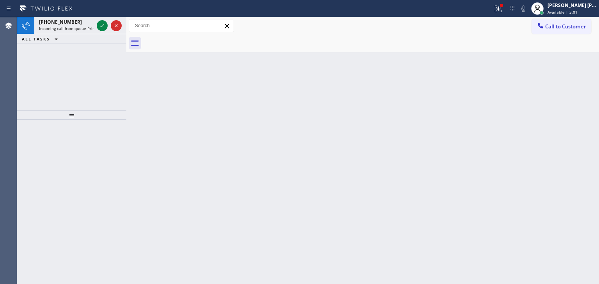
click at [96, 24] on div at bounding box center [109, 25] width 28 height 17
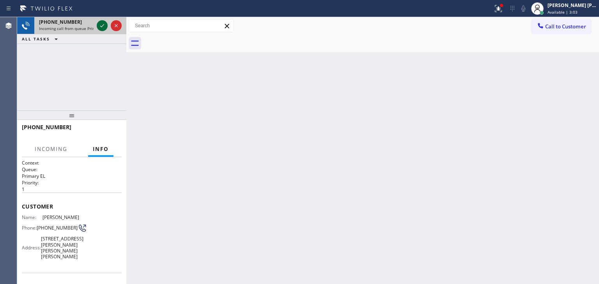
click at [102, 26] on icon at bounding box center [101, 25] width 9 height 9
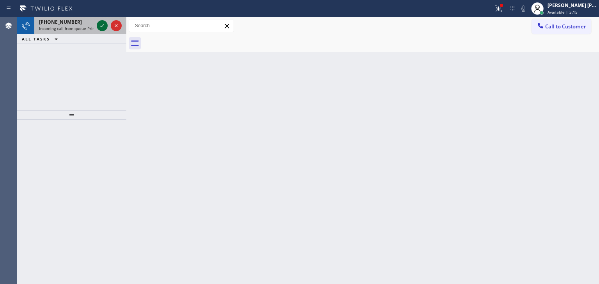
click at [104, 22] on icon at bounding box center [101, 25] width 9 height 9
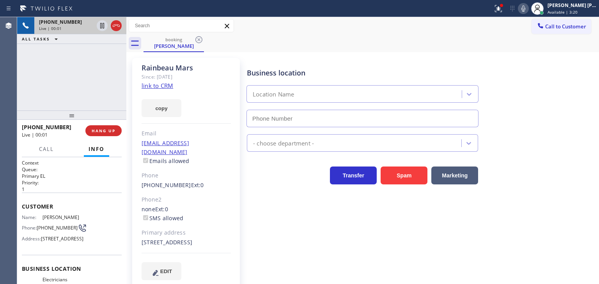
type input "[PHONE_NUMBER]"
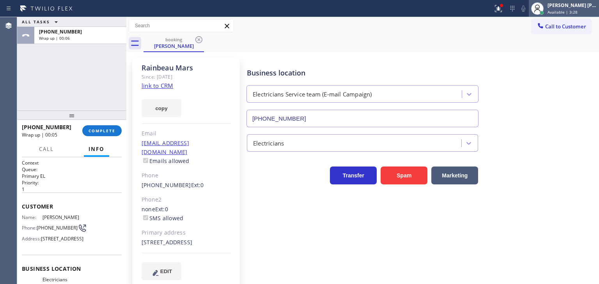
click at [577, 9] on div "[PERSON_NAME] [PERSON_NAME] Available | 3:28" at bounding box center [572, 9] width 53 height 14
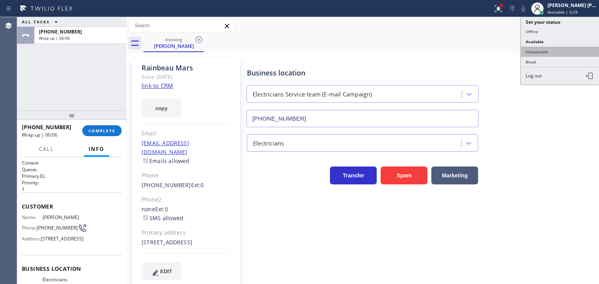
click at [576, 49] on button "Unavailable" at bounding box center [560, 52] width 78 height 10
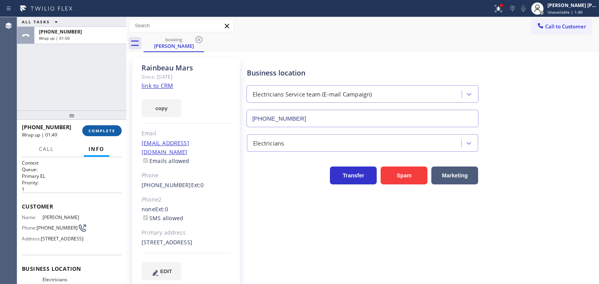
click at [106, 130] on span "COMPLETE" at bounding box center [101, 130] width 27 height 5
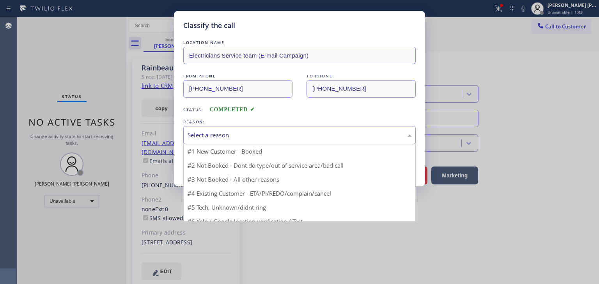
click at [226, 131] on div "Select a reason" at bounding box center [299, 135] width 224 height 9
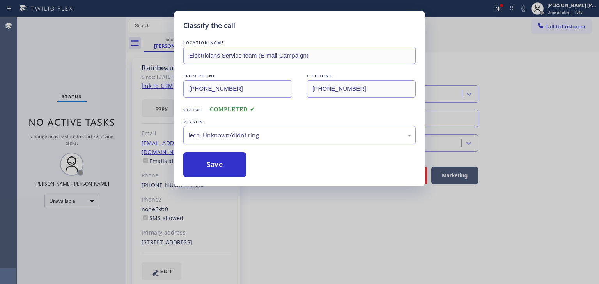
click at [221, 139] on div "Tech, Unknown/didnt ring" at bounding box center [299, 135] width 224 height 9
click at [215, 168] on button "Save" at bounding box center [214, 164] width 63 height 25
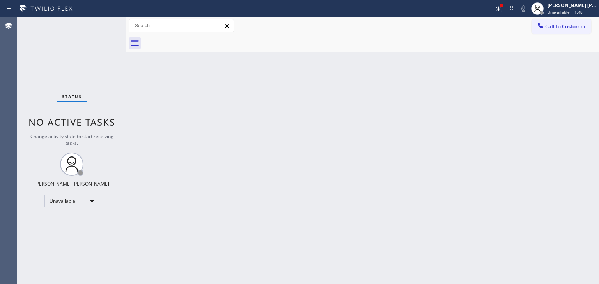
click at [582, 11] on span "Unavailable | 1:48" at bounding box center [564, 11] width 35 height 5
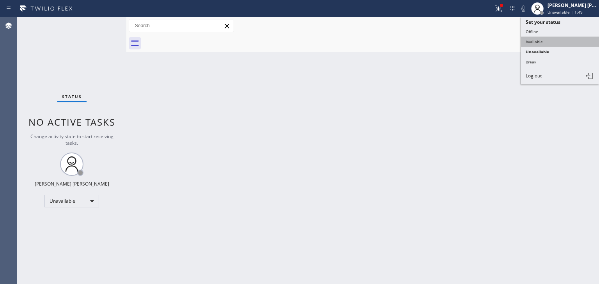
click at [560, 37] on button "Available" at bounding box center [560, 42] width 78 height 10
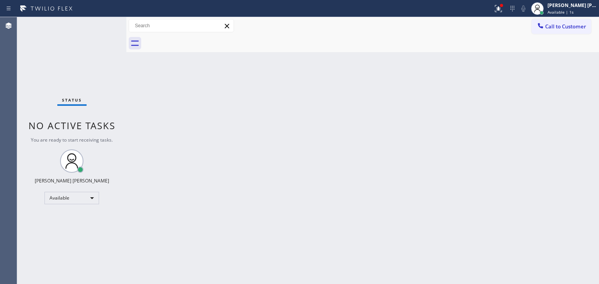
click at [103, 23] on div "Status No active tasks You are ready to start receiving tasks. [PERSON_NAME] [P…" at bounding box center [71, 150] width 109 height 267
click at [81, 52] on div "Status No active tasks You are ready to start receiving tasks. [PERSON_NAME] [P…" at bounding box center [71, 150] width 109 height 267
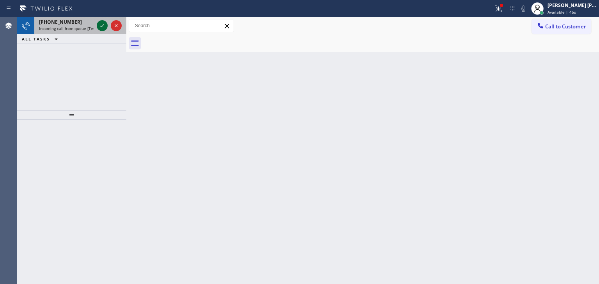
click at [101, 25] on icon at bounding box center [101, 25] width 9 height 9
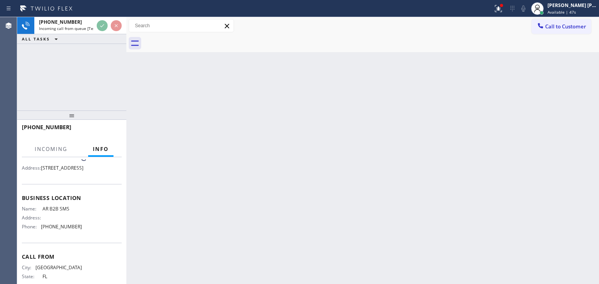
scroll to position [78, 0]
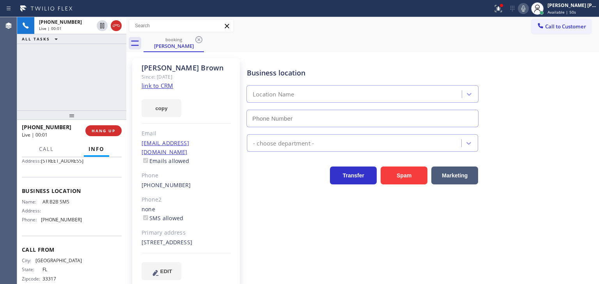
type input "[PHONE_NUMBER]"
click at [149, 84] on link "link to CRM" at bounding box center [157, 86] width 32 height 8
click at [525, 9] on icon at bounding box center [523, 8] width 4 height 6
click at [528, 10] on div at bounding box center [522, 8] width 11 height 9
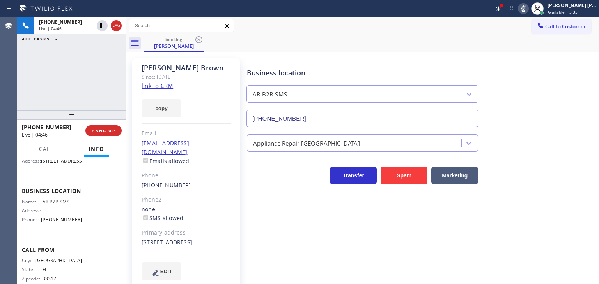
click at [525, 10] on icon at bounding box center [523, 8] width 4 height 6
click at [528, 12] on icon at bounding box center [522, 8] width 9 height 9
click at [525, 9] on icon at bounding box center [523, 8] width 4 height 6
click at [528, 10] on icon at bounding box center [522, 8] width 9 height 9
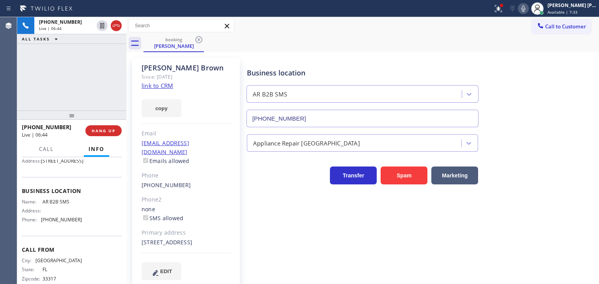
click at [528, 9] on icon at bounding box center [522, 8] width 9 height 9
click at [526, 7] on rect at bounding box center [522, 7] width 5 height 5
drag, startPoint x: 68, startPoint y: 237, endPoint x: 39, endPoint y: 238, distance: 28.9
click at [39, 226] on div "Name: AR B2B SMS Address: Phone: [PHONE_NUMBER]" at bounding box center [72, 212] width 100 height 27
copy div "[PHONE_NUMBER]"
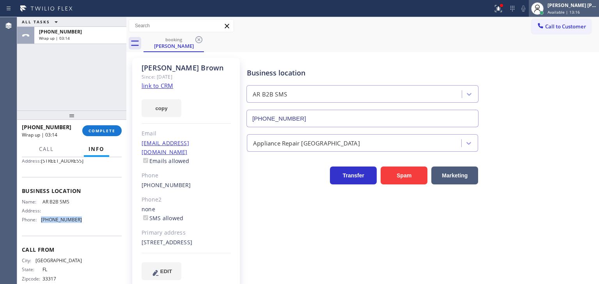
click at [593, 8] on div "[PERSON_NAME] [PERSON_NAME]" at bounding box center [571, 5] width 49 height 7
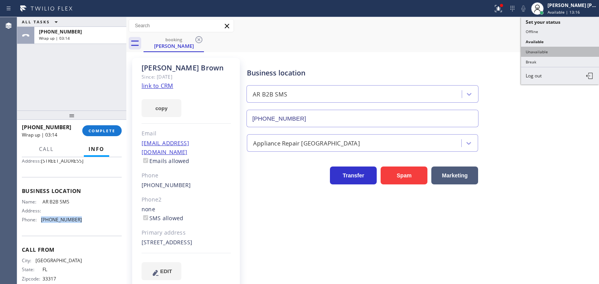
click at [558, 49] on button "Unavailable" at bounding box center [560, 52] width 78 height 10
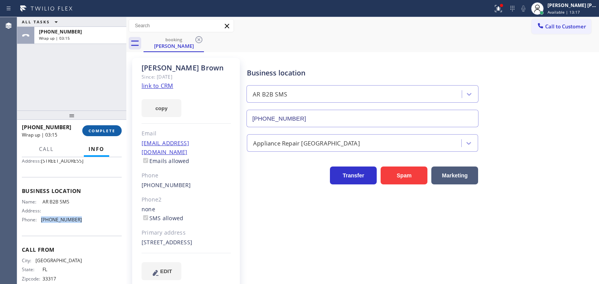
click at [104, 133] on span "COMPLETE" at bounding box center [101, 130] width 27 height 5
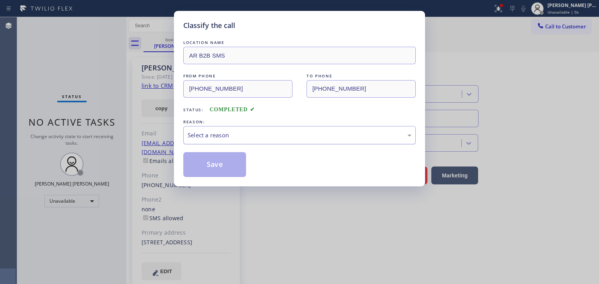
drag, startPoint x: 221, startPoint y: 128, endPoint x: 221, endPoint y: 134, distance: 5.5
click at [221, 129] on div "Select a reason" at bounding box center [299, 135] width 232 height 18
drag, startPoint x: 222, startPoint y: 158, endPoint x: 229, endPoint y: 163, distance: 8.6
click at [222, 159] on button "Save" at bounding box center [214, 164] width 63 height 25
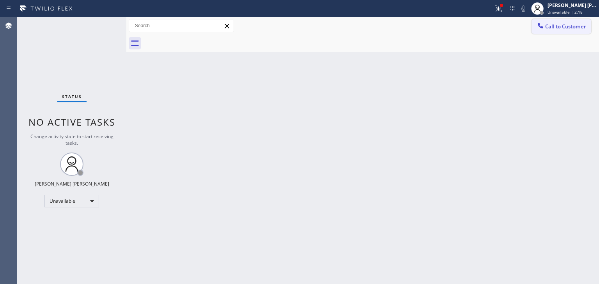
click at [554, 27] on span "Call to Customer" at bounding box center [565, 26] width 41 height 7
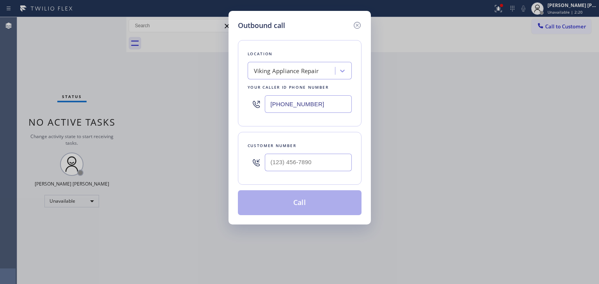
drag, startPoint x: 319, startPoint y: 103, endPoint x: 221, endPoint y: 102, distance: 98.2
click at [221, 102] on div "Outbound call Location Viking Appliance Repair Your caller id phone number [PHO…" at bounding box center [299, 142] width 599 height 284
paste input "855) 731-4952"
type input "[PHONE_NUMBER]"
type input "(___) ___-____"
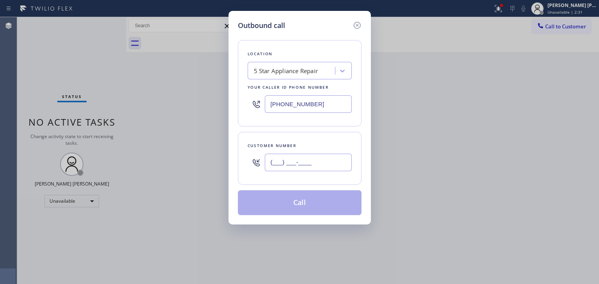
paste input "650) 291-4178"
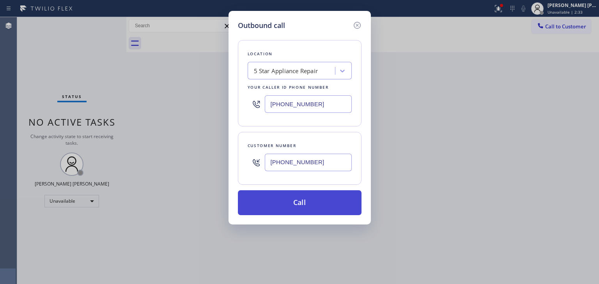
type input "[PHONE_NUMBER]"
click at [304, 198] on button "Call" at bounding box center [300, 203] width 124 height 25
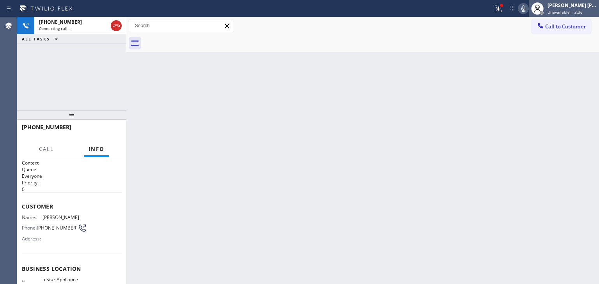
click at [577, 2] on div "[PERSON_NAME] [PERSON_NAME]" at bounding box center [571, 5] width 49 height 7
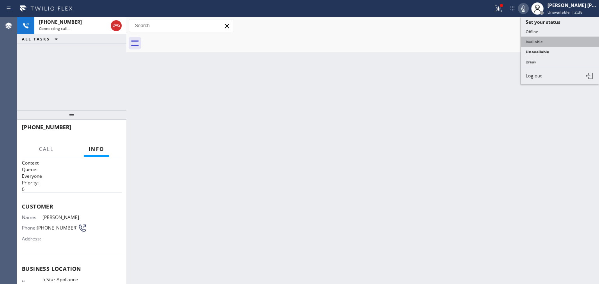
click at [549, 43] on button "Available" at bounding box center [560, 42] width 78 height 10
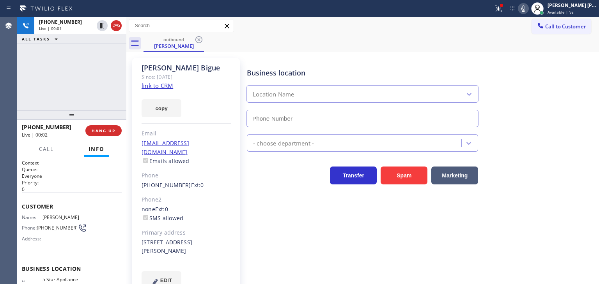
type input "[PHONE_NUMBER]"
click at [528, 8] on icon at bounding box center [522, 8] width 9 height 9
click at [528, 10] on icon at bounding box center [522, 8] width 9 height 9
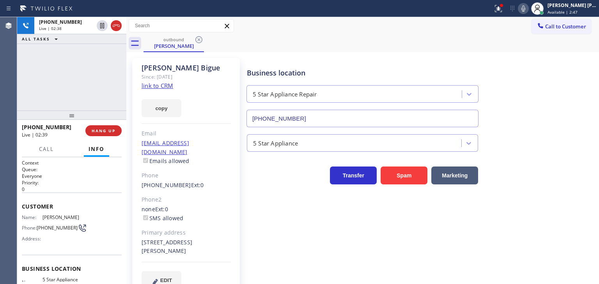
click at [528, 9] on icon at bounding box center [522, 8] width 9 height 9
click at [528, 8] on icon at bounding box center [522, 8] width 9 height 9
click at [525, 11] on icon at bounding box center [523, 8] width 4 height 6
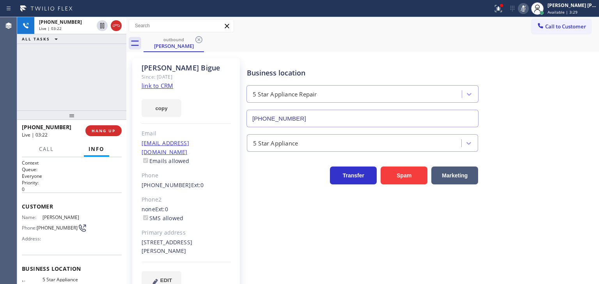
click at [525, 11] on icon at bounding box center [523, 8] width 4 height 6
click at [528, 11] on icon at bounding box center [522, 8] width 9 height 9
click at [528, 9] on icon at bounding box center [522, 8] width 9 height 9
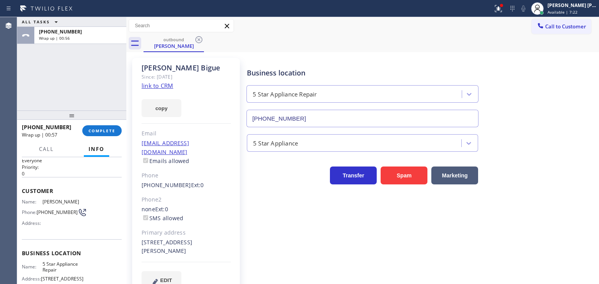
scroll to position [39, 0]
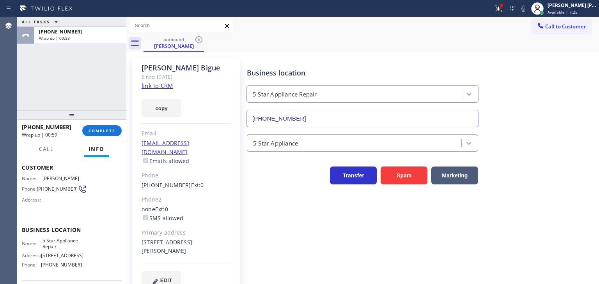
drag, startPoint x: 68, startPoint y: 248, endPoint x: 63, endPoint y: 248, distance: 5.5
click at [63, 248] on span "5 Star Appliance Repair" at bounding box center [61, 244] width 39 height 12
drag, startPoint x: 80, startPoint y: 270, endPoint x: 41, endPoint y: 265, distance: 39.3
click at [41, 265] on div "Name: 5 Star Appliance Repair Address: [STREET_ADDRESS] Phone: [PHONE_NUMBER]" at bounding box center [72, 255] width 100 height 34
copy span "[PHONE_NUMBER]"
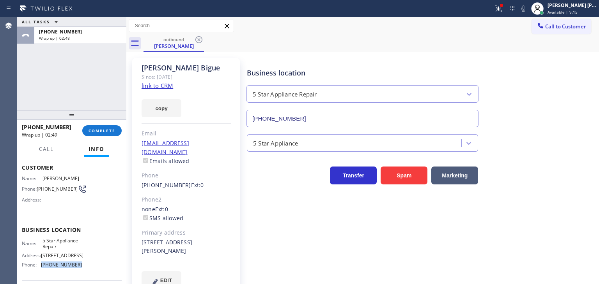
copy span "[PHONE_NUMBER]"
click at [100, 131] on span "COMPLETE" at bounding box center [101, 130] width 27 height 5
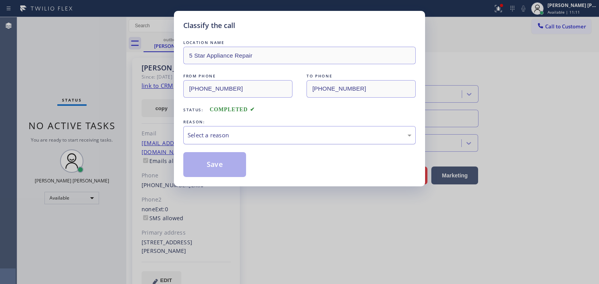
click at [240, 138] on div "Select a reason" at bounding box center [299, 135] width 224 height 9
click at [224, 161] on button "Save" at bounding box center [214, 164] width 63 height 25
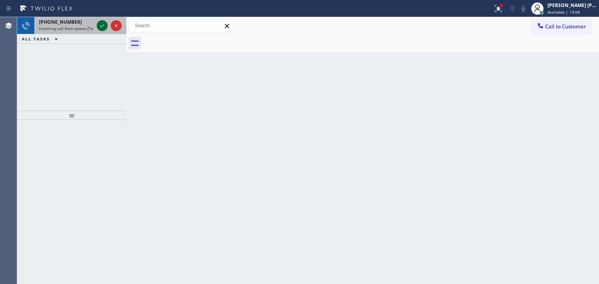
click at [102, 26] on icon at bounding box center [102, 25] width 4 height 3
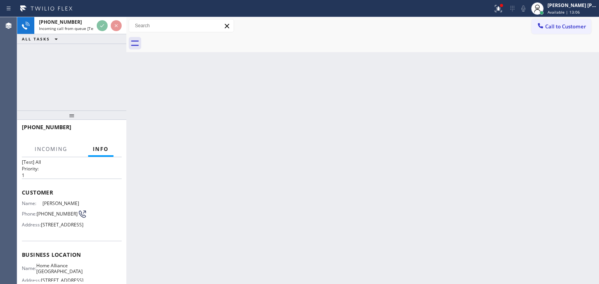
scroll to position [39, 0]
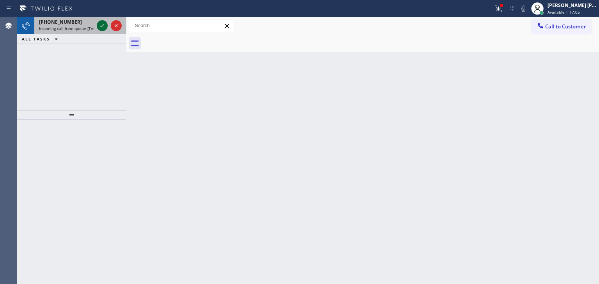
click at [98, 25] on icon at bounding box center [101, 25] width 9 height 9
click at [102, 28] on icon at bounding box center [101, 25] width 9 height 9
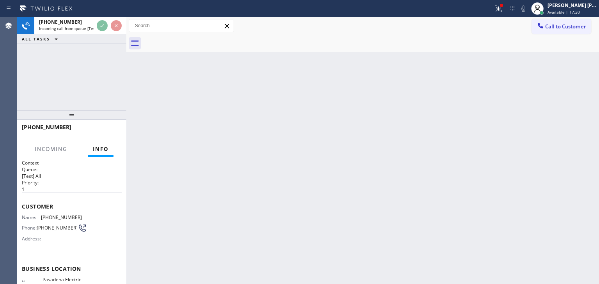
scroll to position [39, 0]
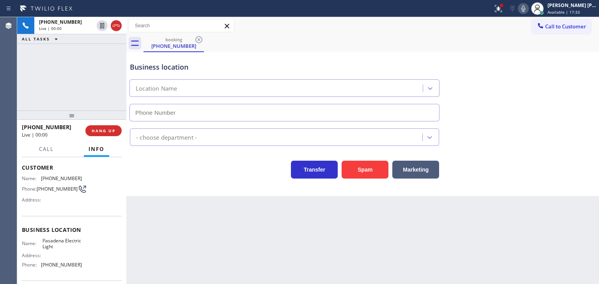
type input "[PHONE_NUMBER]"
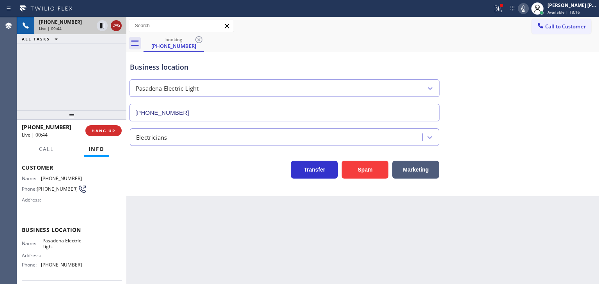
click at [115, 28] on icon at bounding box center [115, 25] width 9 height 9
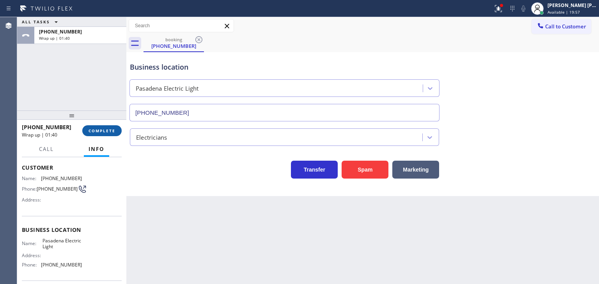
click at [93, 134] on button "COMPLETE" at bounding box center [101, 130] width 39 height 11
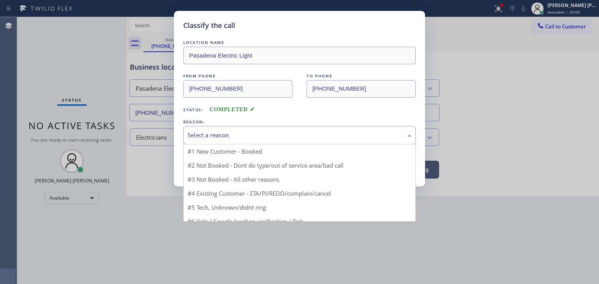
click at [204, 132] on div "Select a reason" at bounding box center [299, 135] width 224 height 9
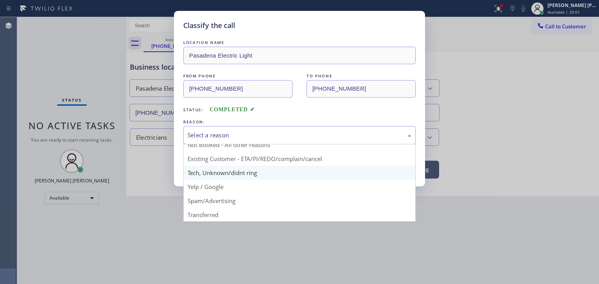
scroll to position [7, 0]
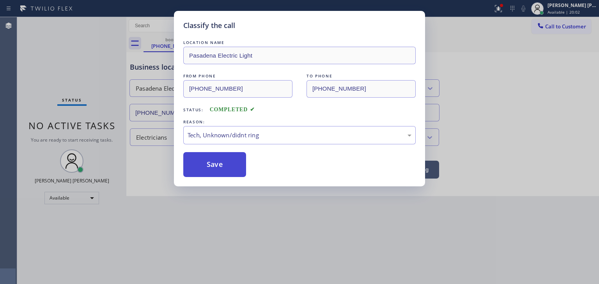
click at [223, 162] on button "Save" at bounding box center [214, 164] width 63 height 25
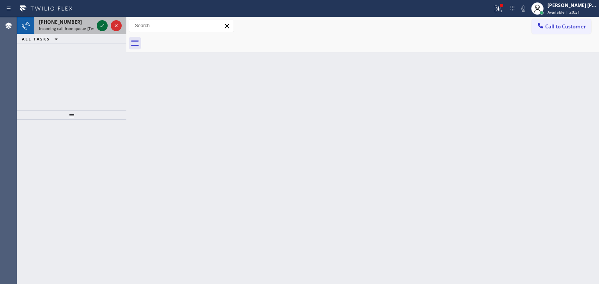
click at [104, 25] on icon at bounding box center [102, 25] width 4 height 3
click at [99, 21] on icon at bounding box center [101, 25] width 9 height 9
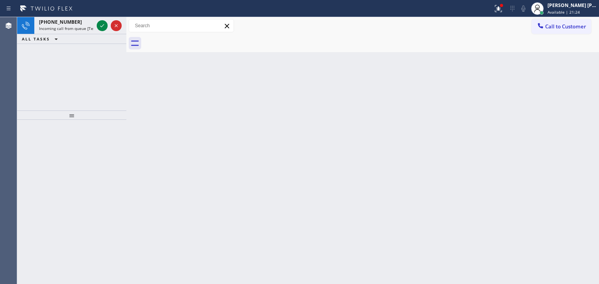
click at [103, 26] on icon at bounding box center [101, 25] width 9 height 9
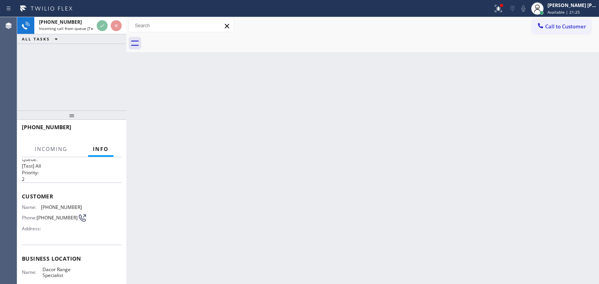
scroll to position [39, 0]
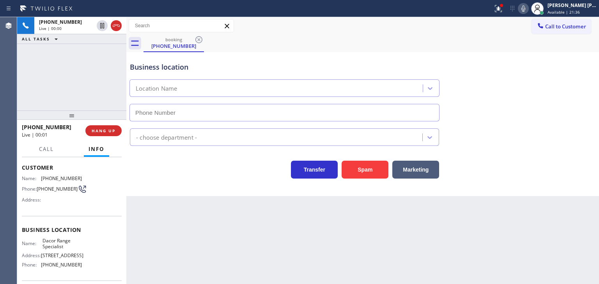
type input "[PHONE_NUMBER]"
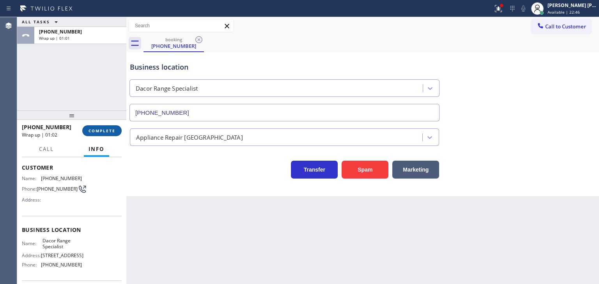
click at [108, 132] on span "COMPLETE" at bounding box center [101, 130] width 27 height 5
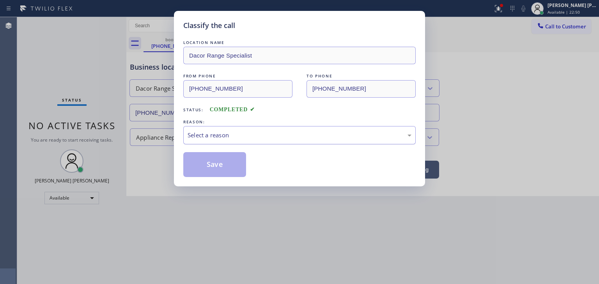
click at [208, 130] on div "Select a reason" at bounding box center [299, 135] width 232 height 18
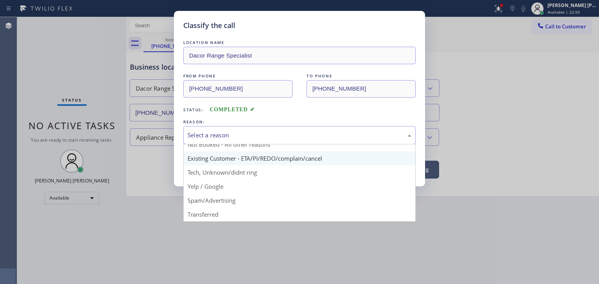
scroll to position [39, 0]
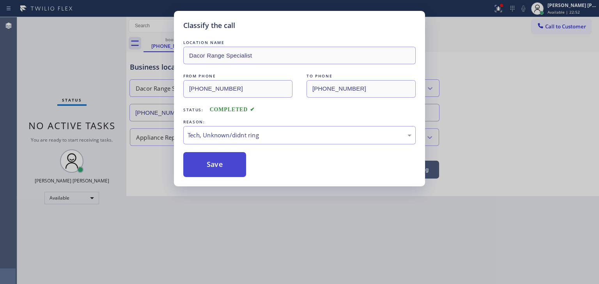
click at [219, 163] on button "Save" at bounding box center [214, 164] width 63 height 25
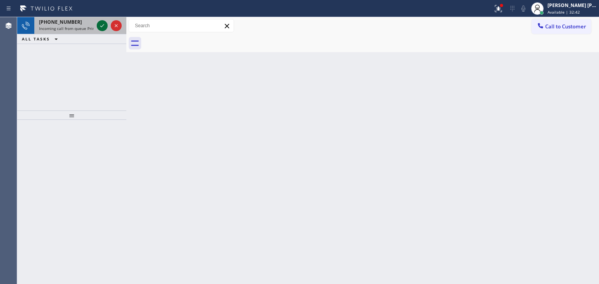
click at [104, 28] on icon at bounding box center [101, 25] width 9 height 9
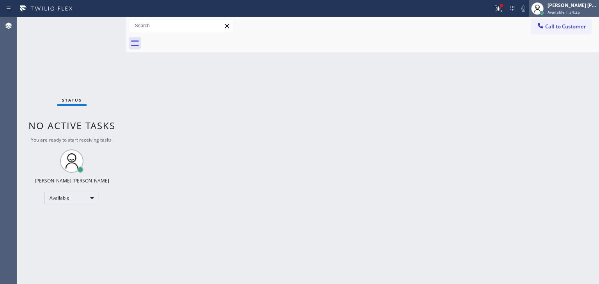
click at [579, 12] on span "Available | 34:25" at bounding box center [563, 11] width 32 height 5
click at [403, 98] on div "Back to Dashboard Change Sender ID Customers Technicians Select a contact Outbo…" at bounding box center [362, 150] width 472 height 267
click at [570, 9] on div "[PERSON_NAME] [PERSON_NAME] Available | 34:32" at bounding box center [572, 9] width 53 height 14
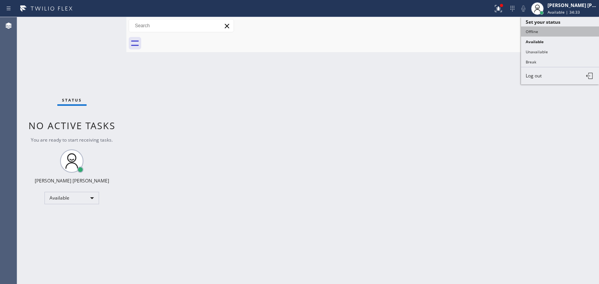
click at [553, 26] on button "Offline" at bounding box center [560, 31] width 78 height 10
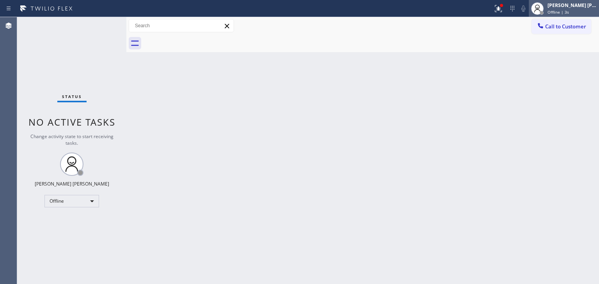
click at [569, 11] on span "Offline | 3s" at bounding box center [557, 11] width 21 height 5
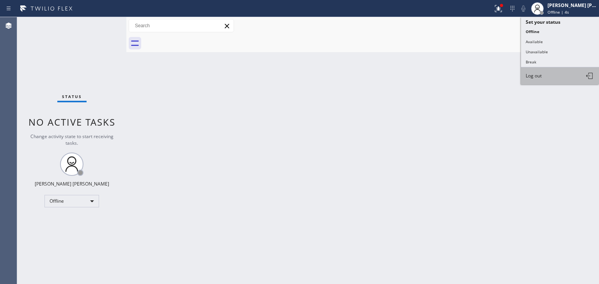
click at [547, 73] on button "Log out" at bounding box center [560, 75] width 78 height 17
